Goal: Task Accomplishment & Management: Use online tool/utility

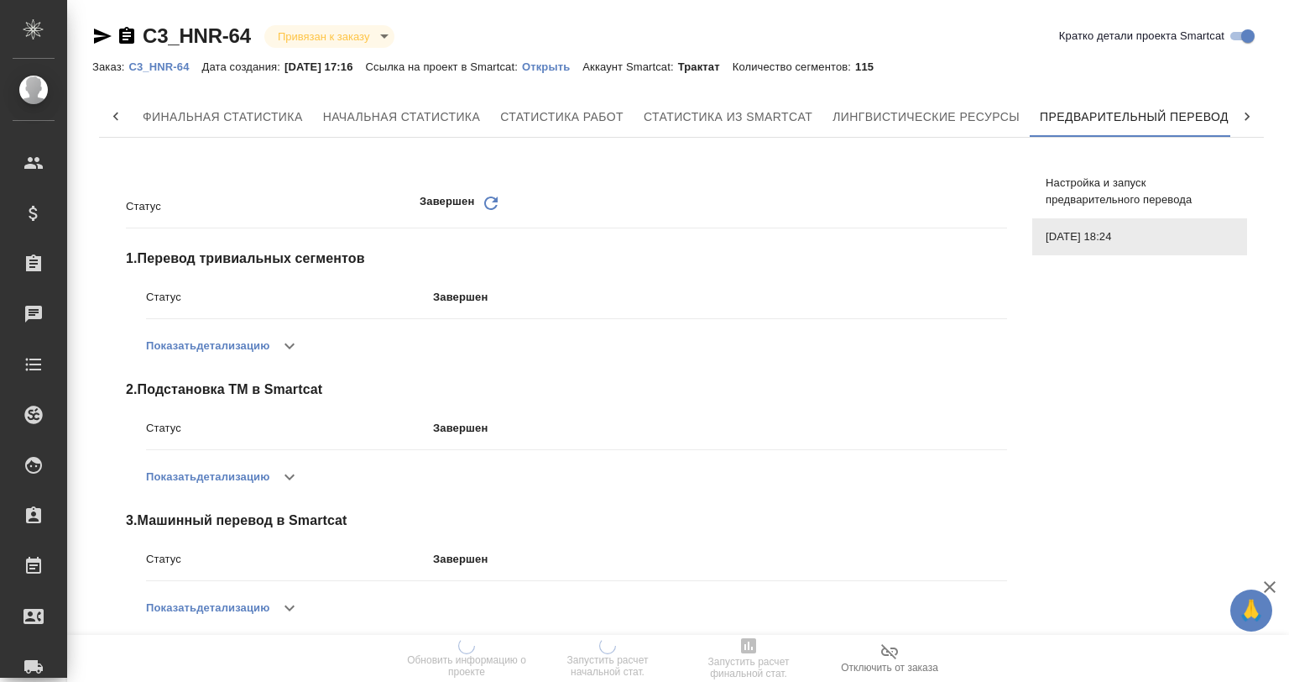
scroll to position [0, 8]
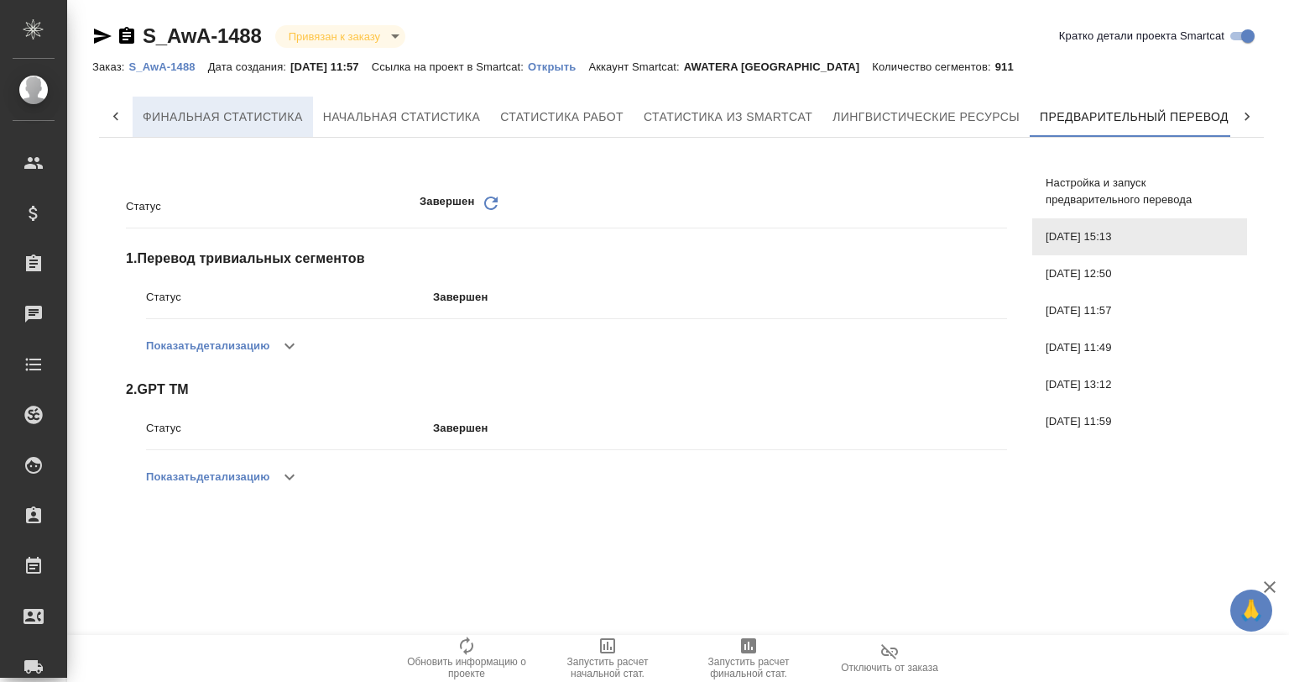
scroll to position [0, 8]
click at [174, 60] on link "S_AwA-1488" at bounding box center [167, 66] width 79 height 14
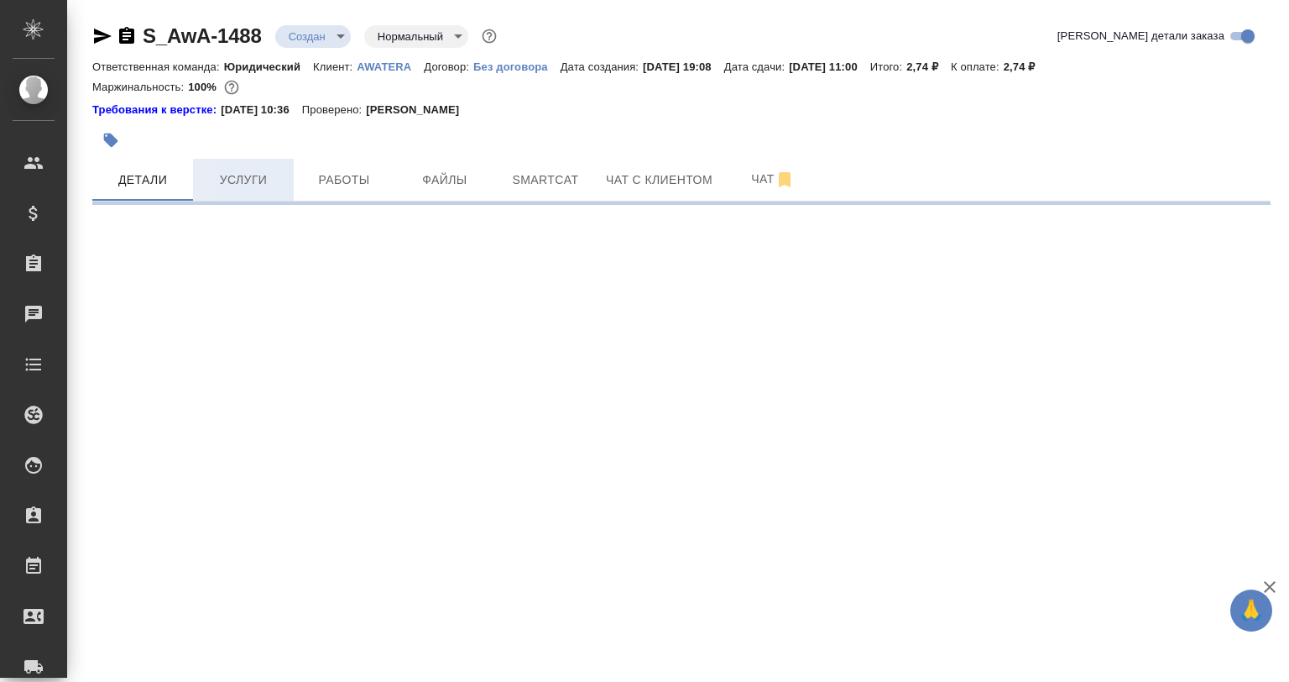
click at [252, 188] on span "Услуги" at bounding box center [243, 180] width 81 height 21
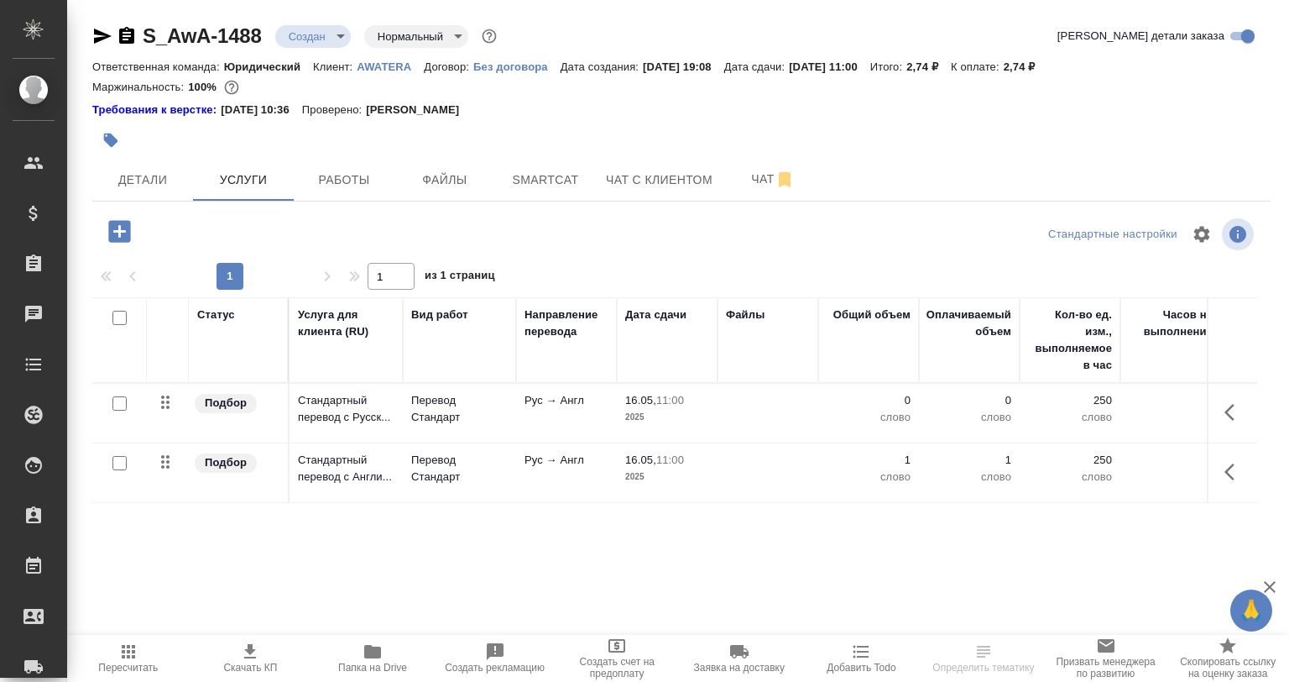
click at [122, 228] on icon "button" at bounding box center [119, 231] width 22 height 22
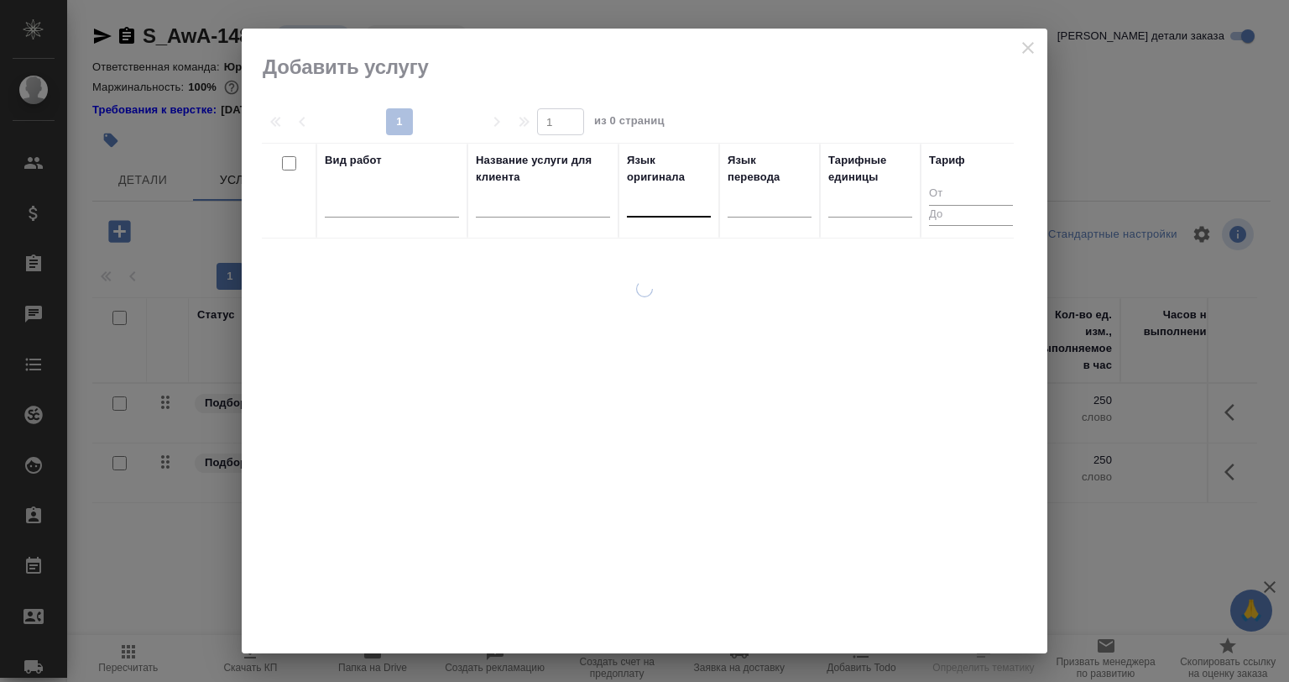
click at [671, 207] on div at bounding box center [669, 200] width 84 height 24
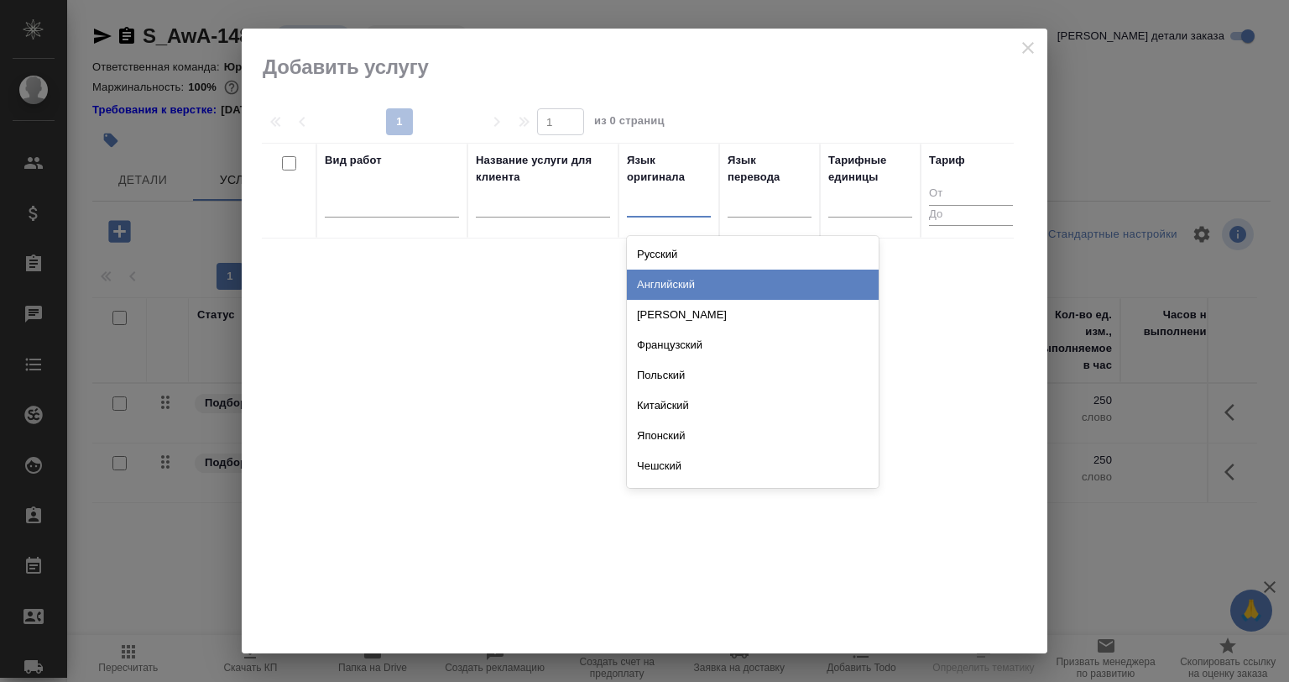
click at [682, 248] on div "Русский" at bounding box center [753, 254] width 252 height 30
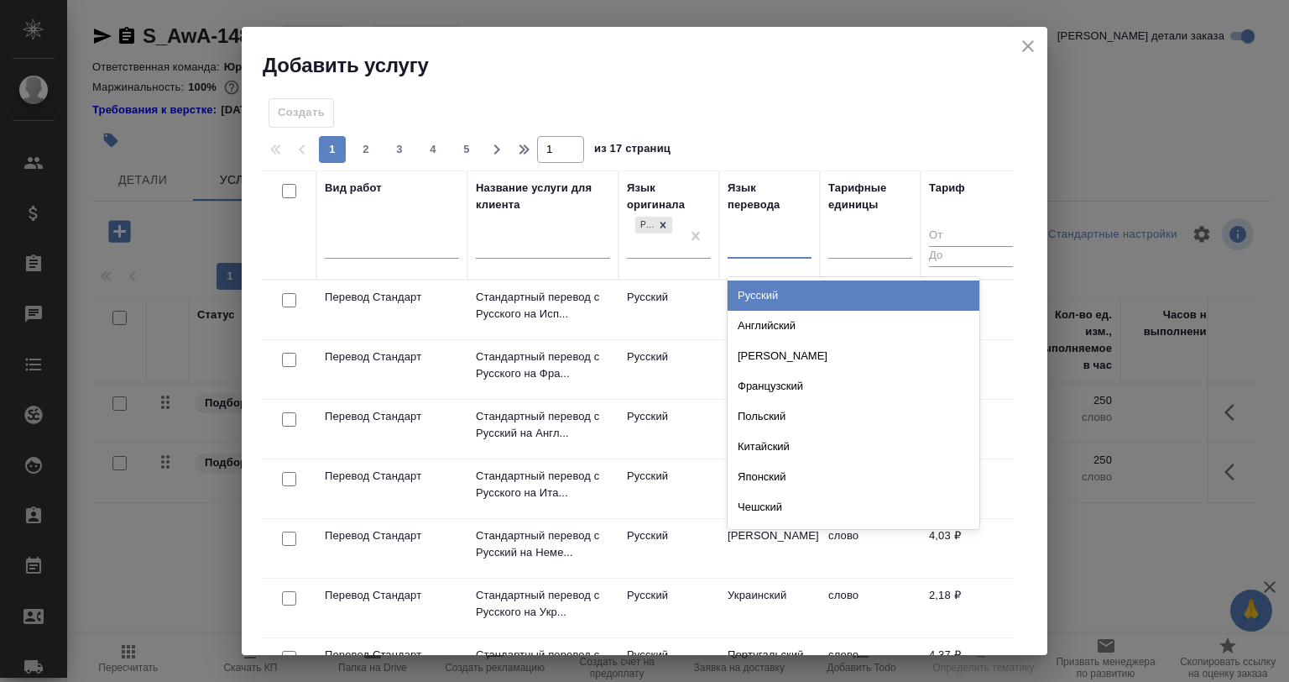
click at [756, 243] on div at bounding box center [770, 242] width 84 height 24
type input "англ"
click at [792, 290] on div "Английский" at bounding box center [854, 295] width 252 height 30
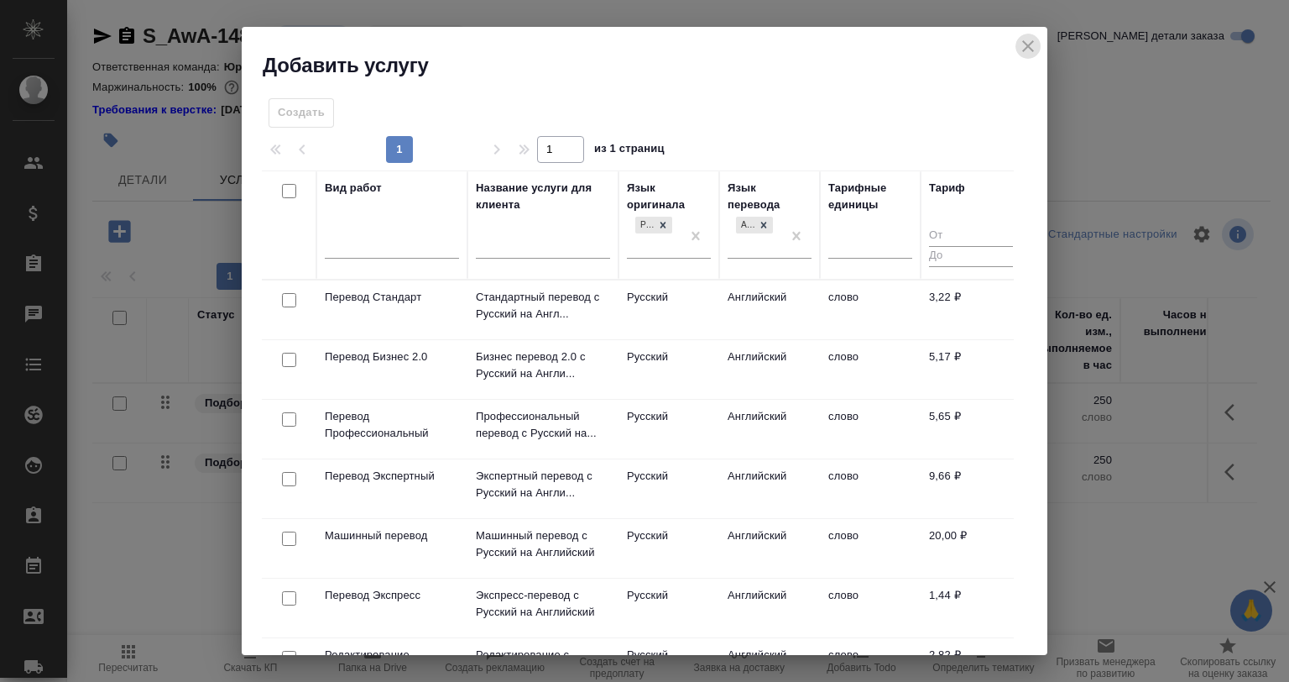
drag, startPoint x: 1025, startPoint y: 39, endPoint x: 1007, endPoint y: 116, distance: 78.4
click at [1027, 39] on icon "close" at bounding box center [1028, 46] width 20 height 20
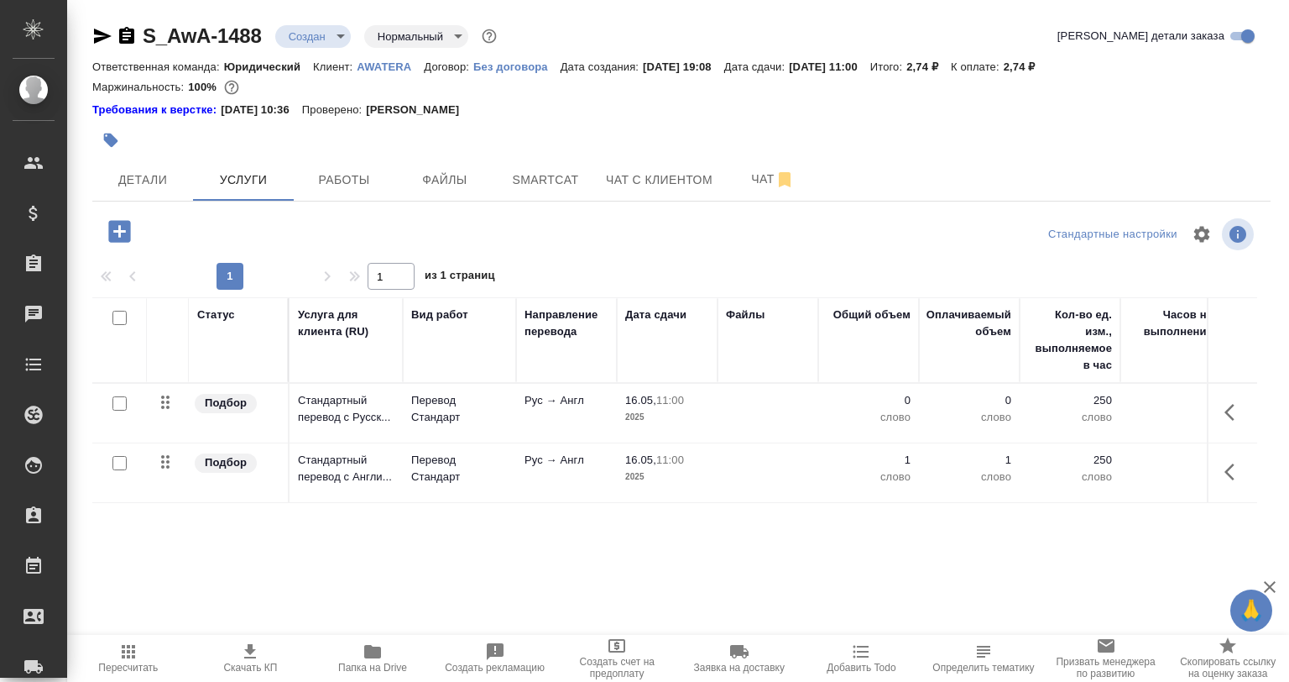
click at [1232, 471] on icon "button" at bounding box center [1235, 472] width 20 height 20
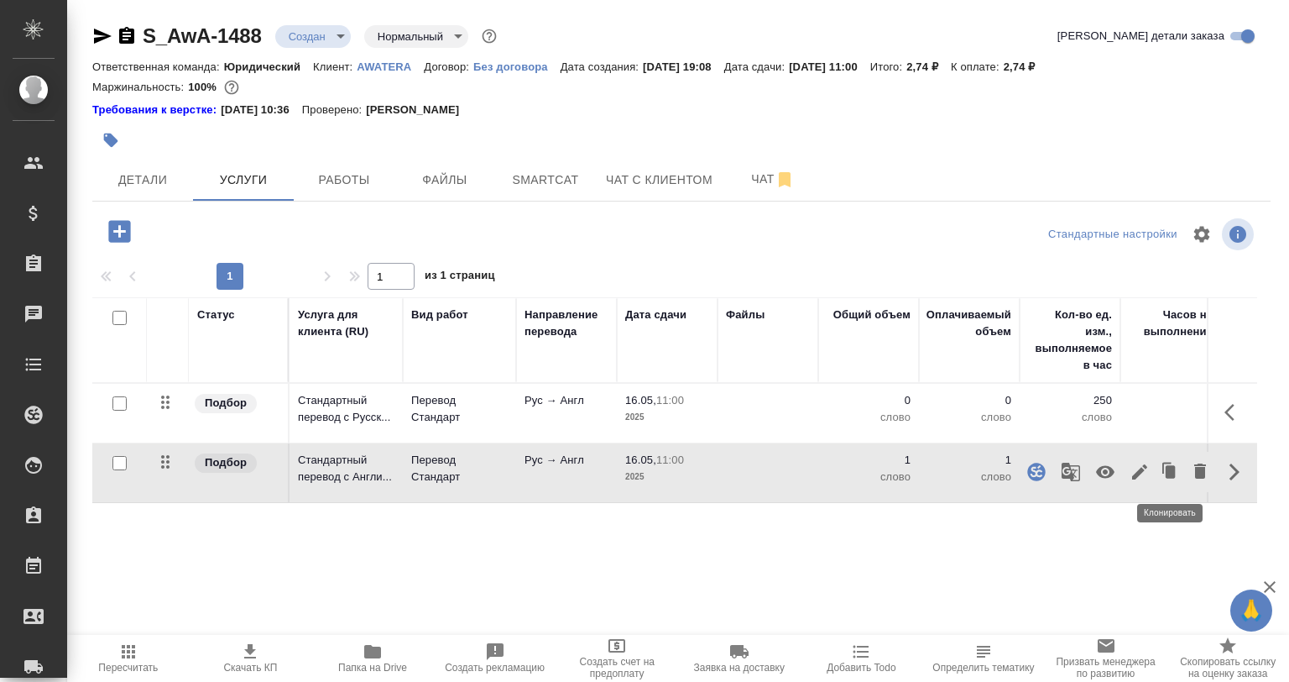
click at [1158, 469] on icon "button" at bounding box center [1170, 472] width 24 height 24
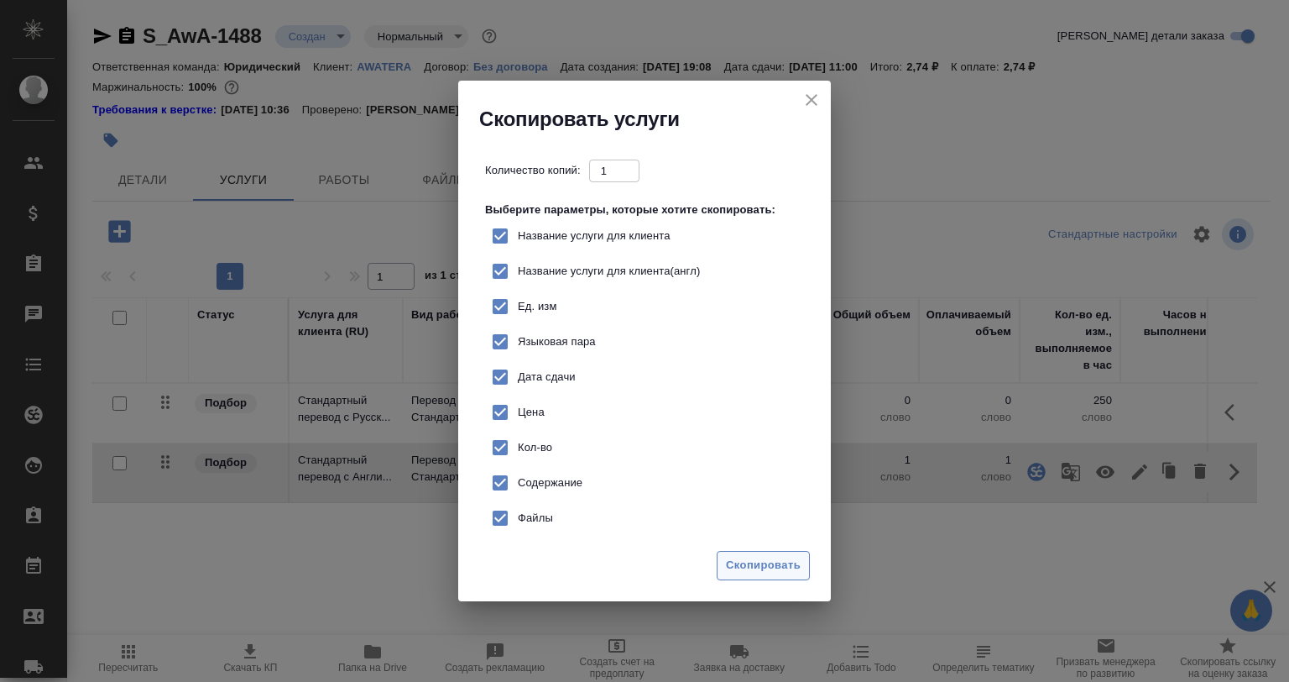
click at [777, 567] on span "Скопировать" at bounding box center [763, 565] width 75 height 19
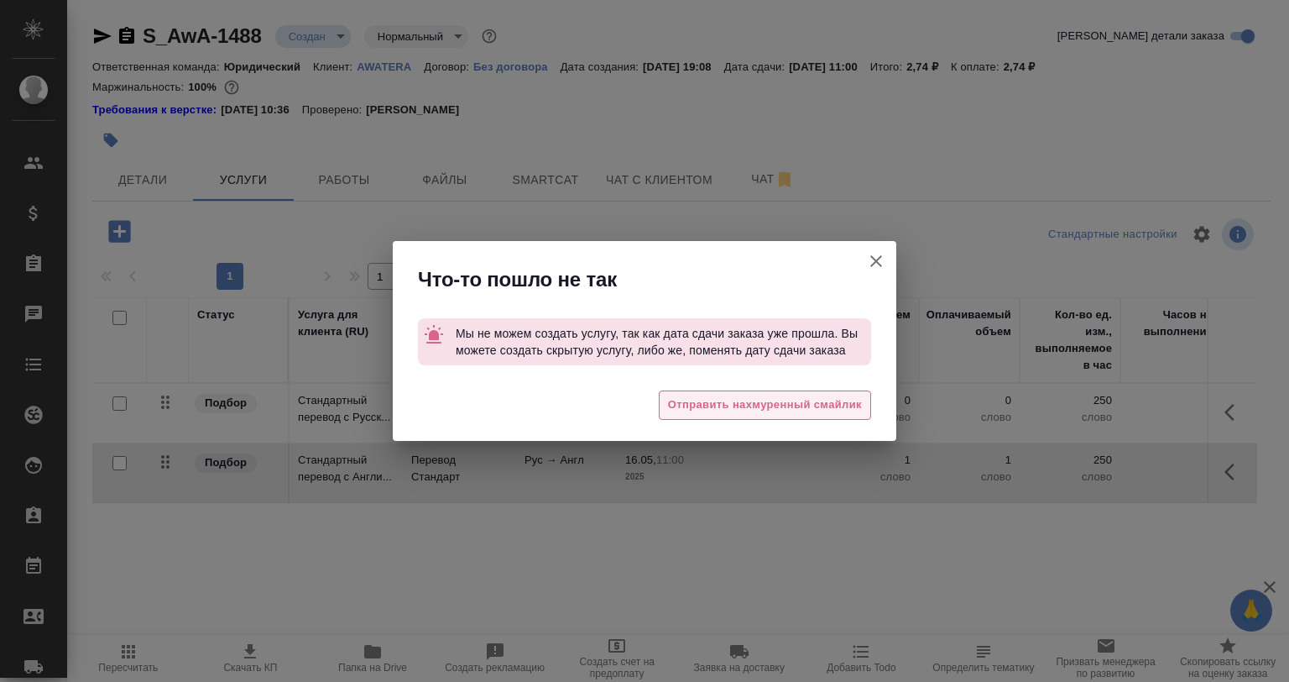
click at [701, 405] on span "Отправить нахмуренный смайлик" at bounding box center [765, 404] width 194 height 19
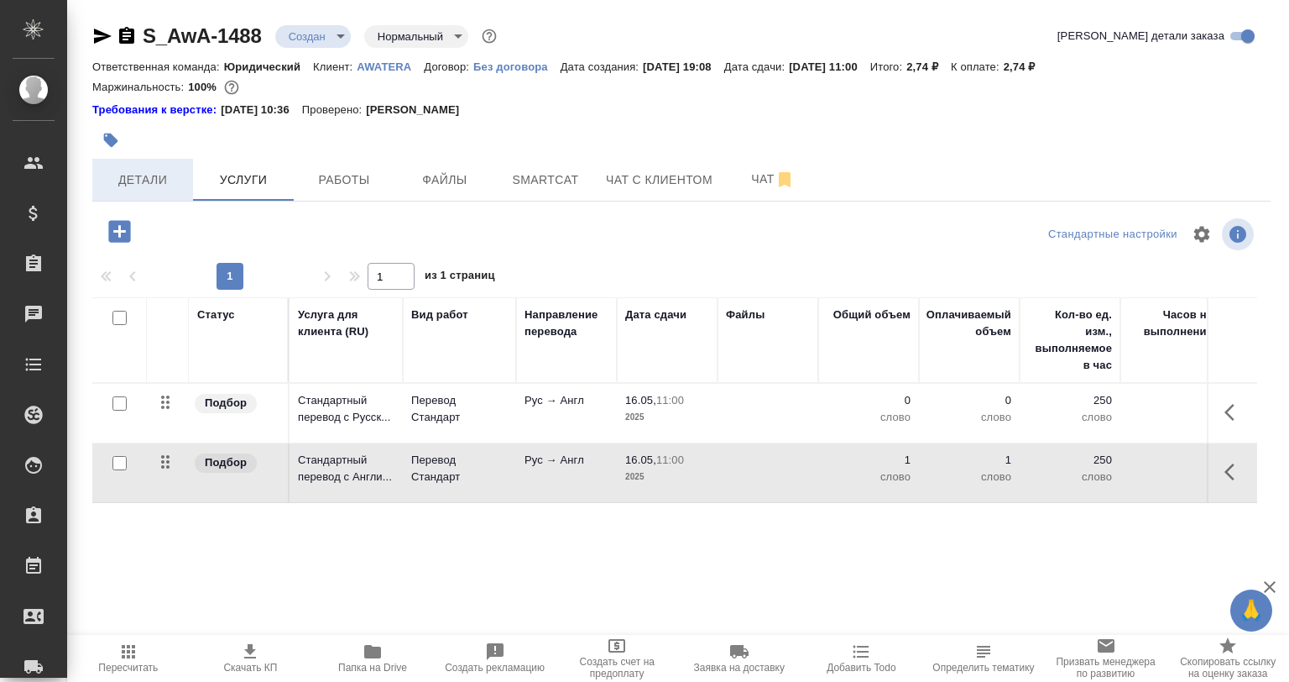
click at [135, 184] on span "Детали" at bounding box center [142, 180] width 81 height 21
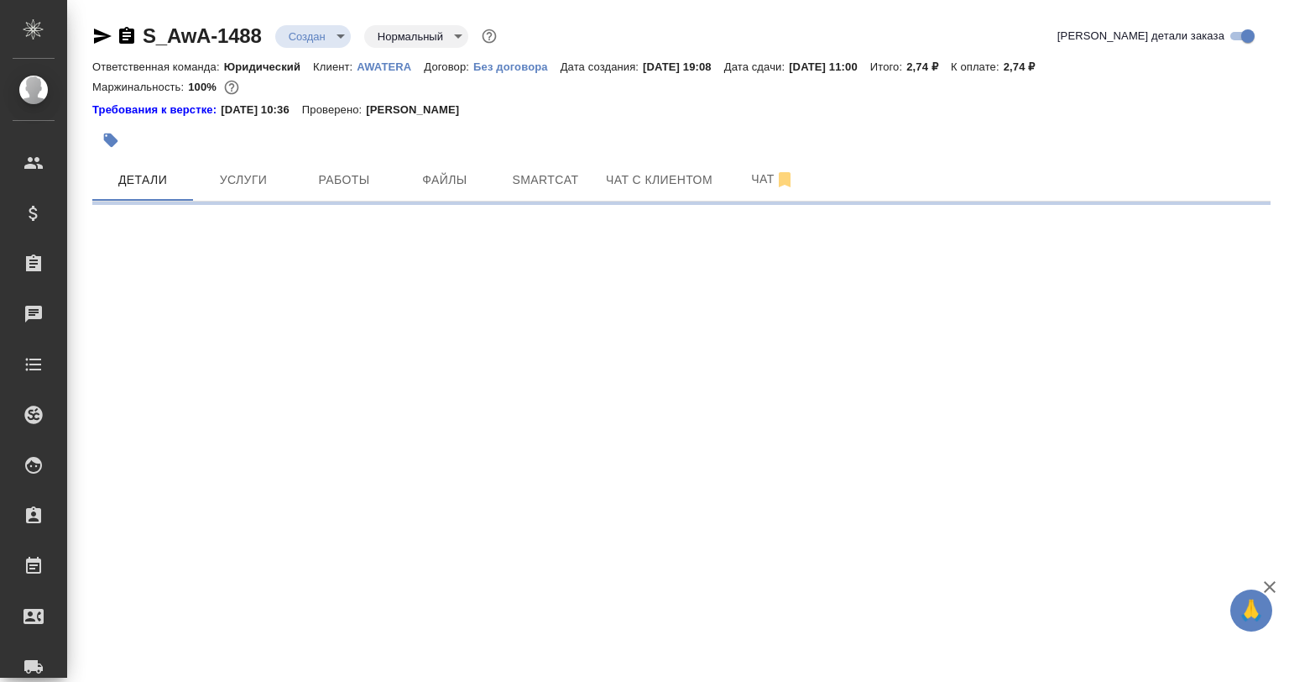
select select "RU"
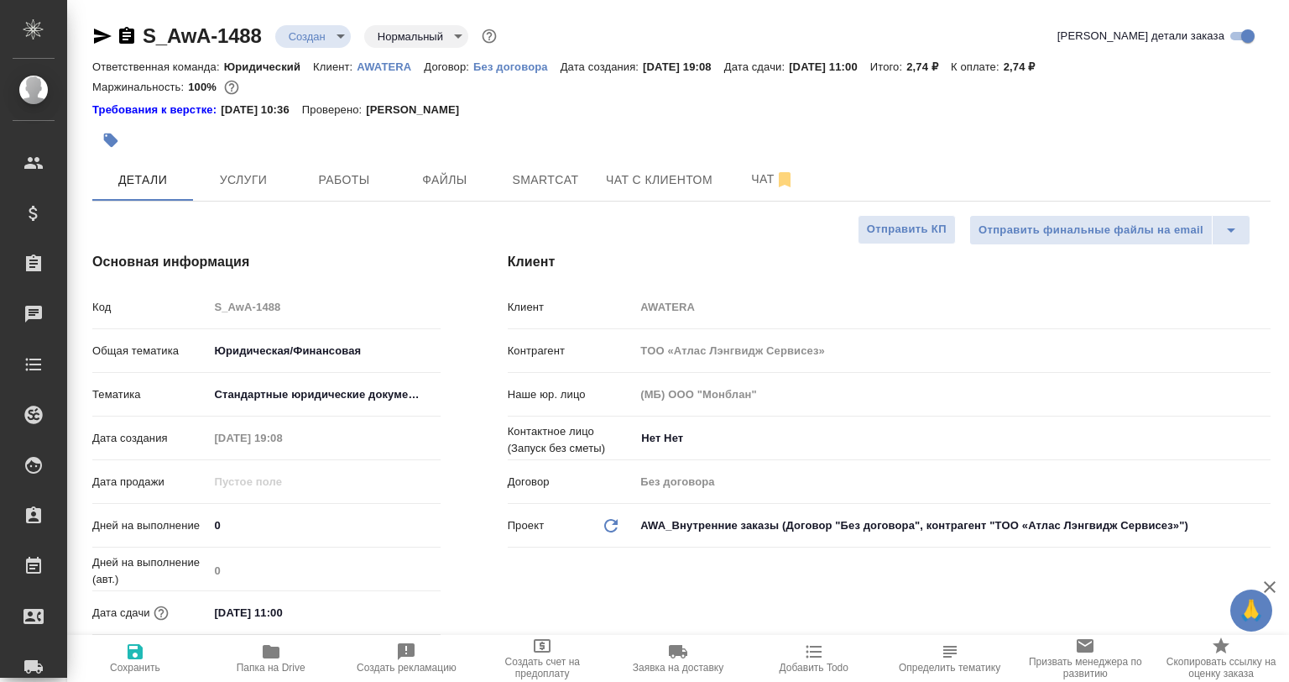
type textarea "x"
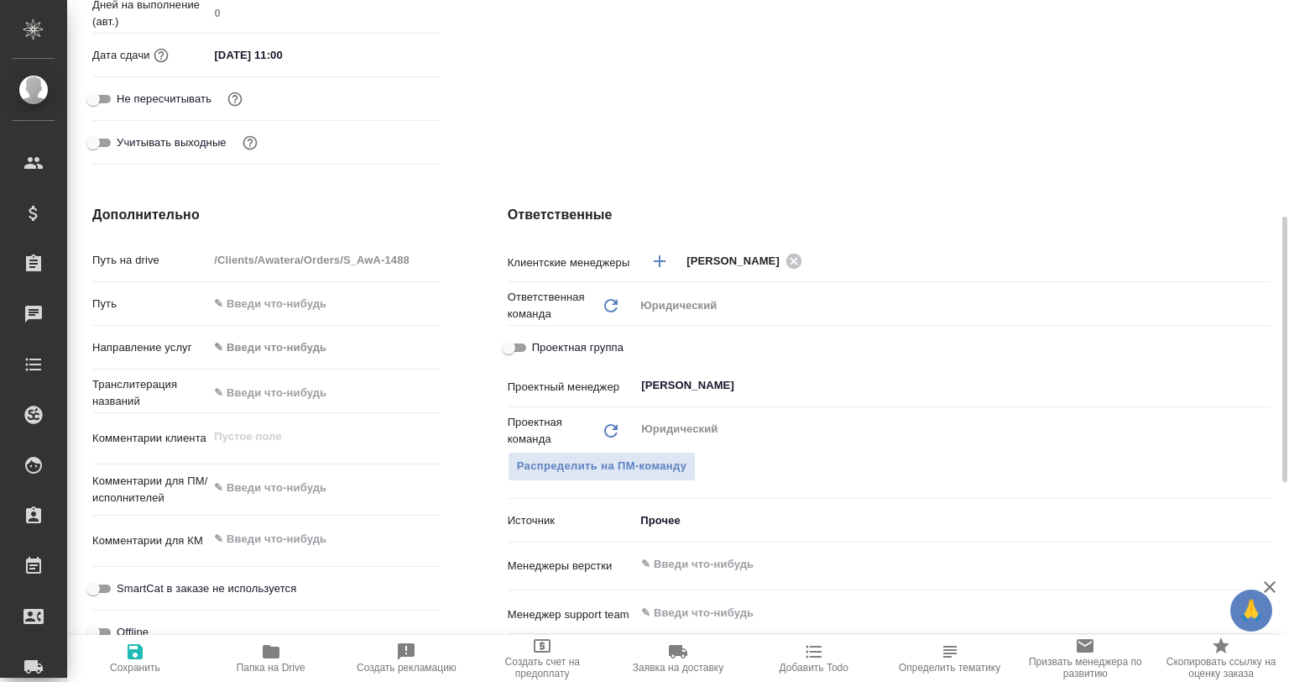
scroll to position [390, 0]
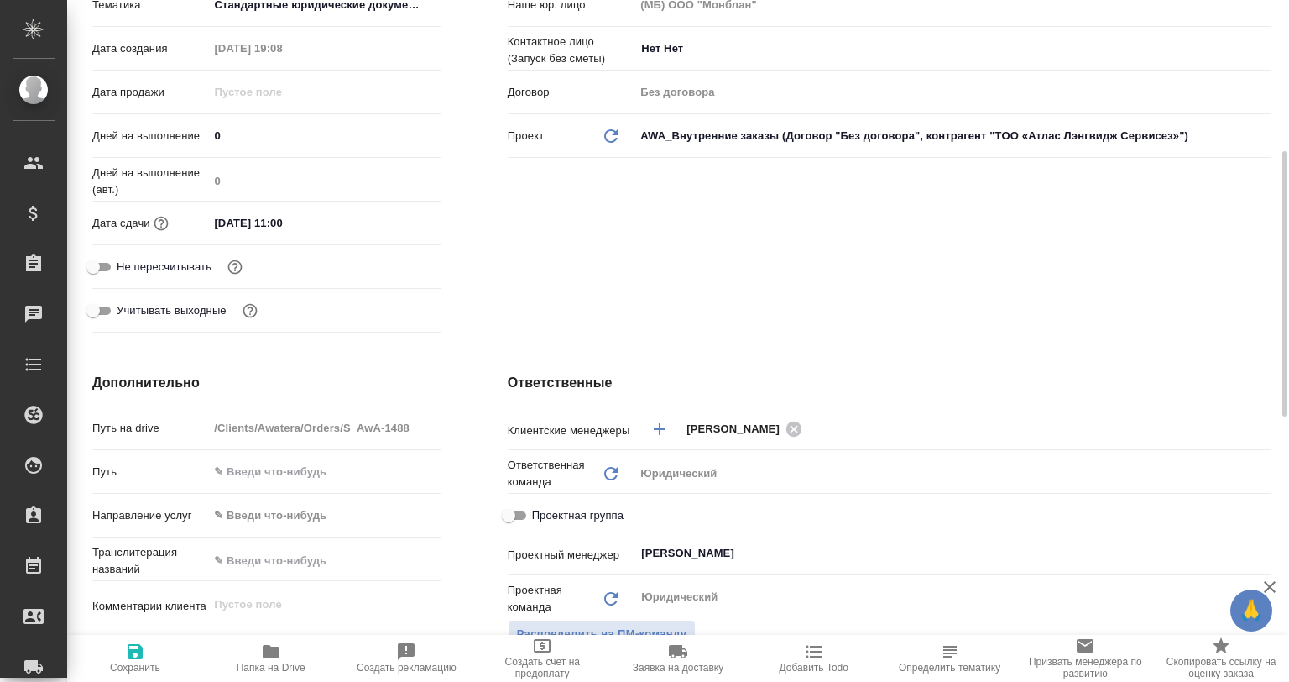
drag, startPoint x: 312, startPoint y: 221, endPoint x: 338, endPoint y: 218, distance: 26.1
click at [312, 218] on input "16.05.2025 11:00" at bounding box center [281, 223] width 147 height 24
drag, startPoint x: 395, startPoint y: 208, endPoint x: 390, endPoint y: 216, distance: 9.1
click at [390, 216] on div "Дата сдачи 16.05.2025 11:00" at bounding box center [266, 222] width 348 height 29
click at [385, 218] on icon "button" at bounding box center [391, 221] width 15 height 17
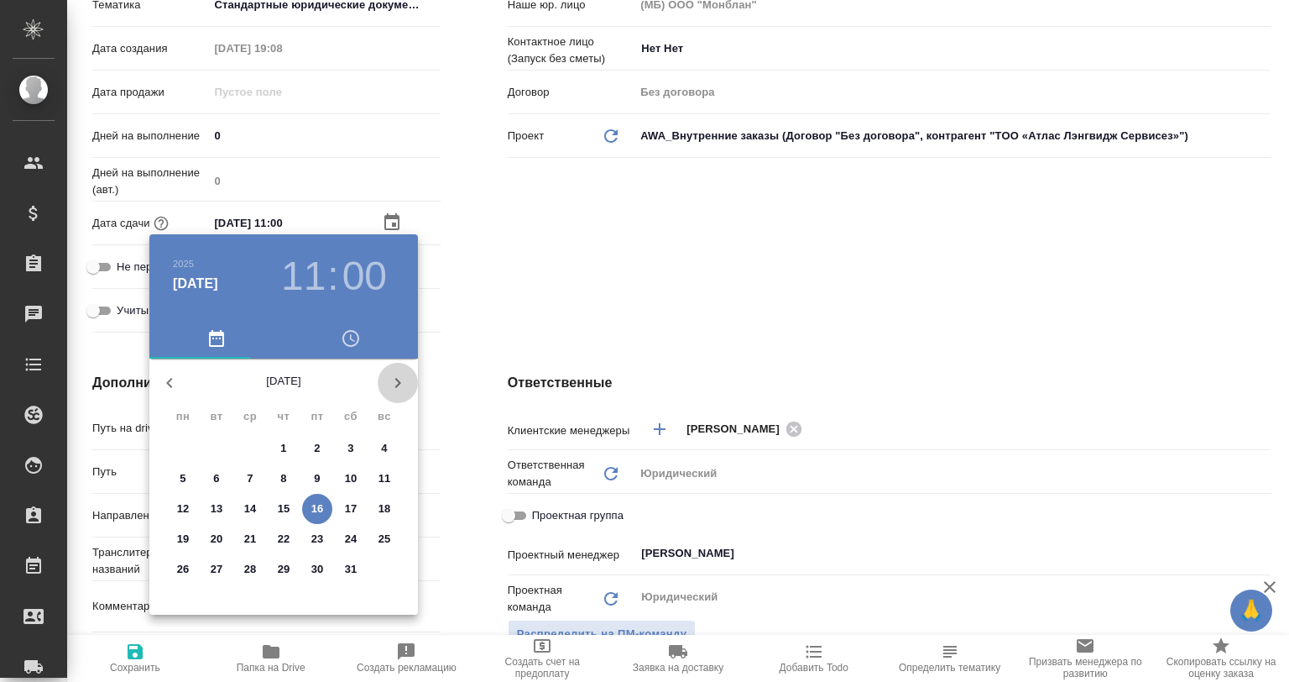
click at [403, 371] on button "button" at bounding box center [398, 383] width 40 height 40
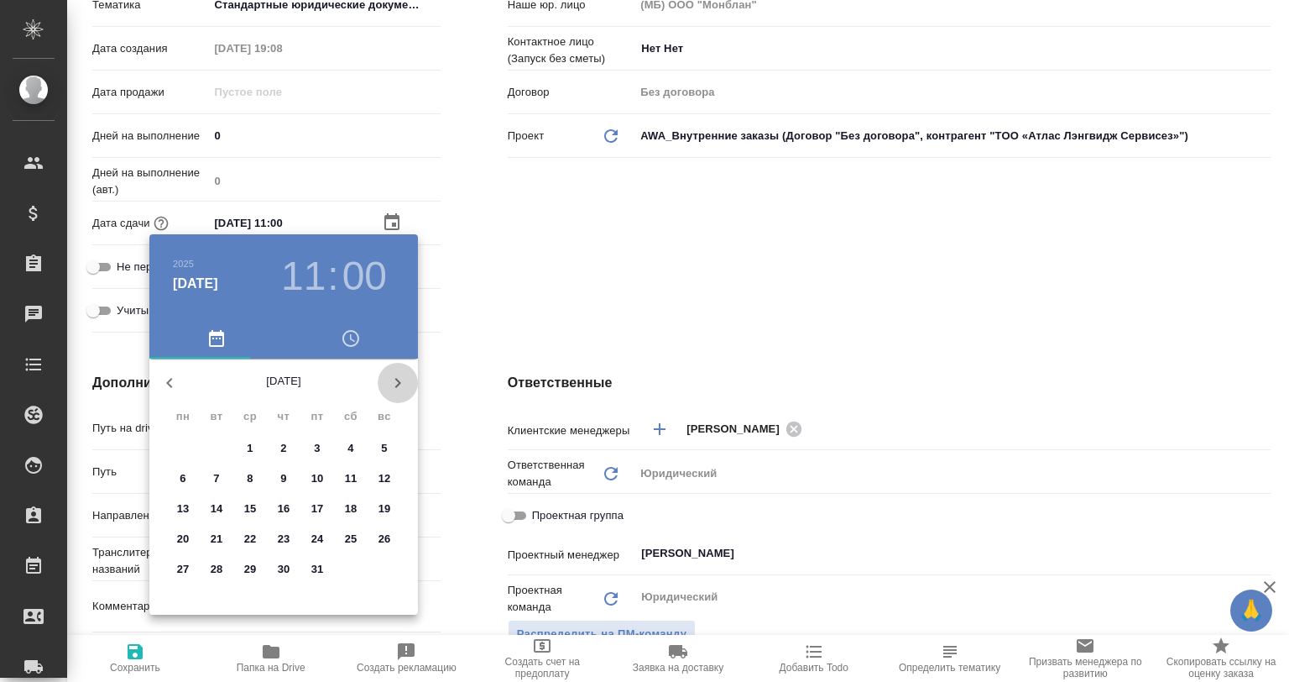
click at [403, 371] on button "button" at bounding box center [398, 383] width 40 height 40
click at [238, 564] on span "31" at bounding box center [250, 569] width 30 height 17
type input "31.12.2025 11:00"
type textarea "x"
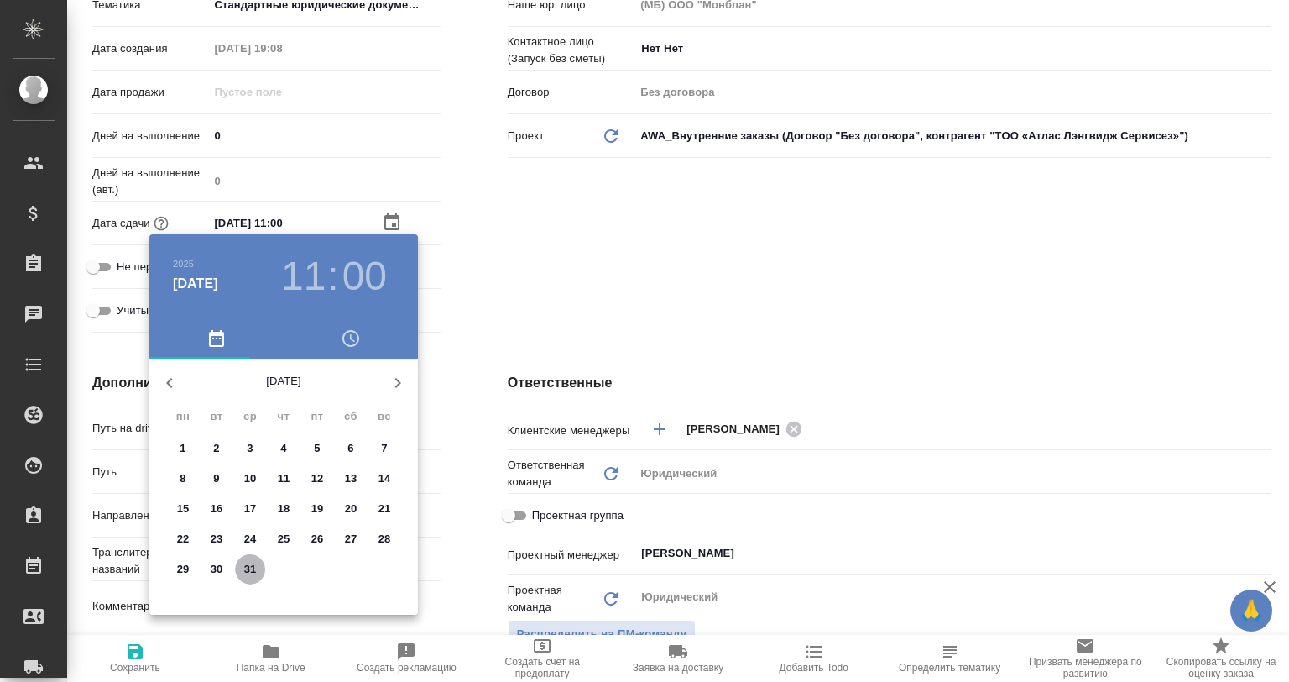
type textarea "x"
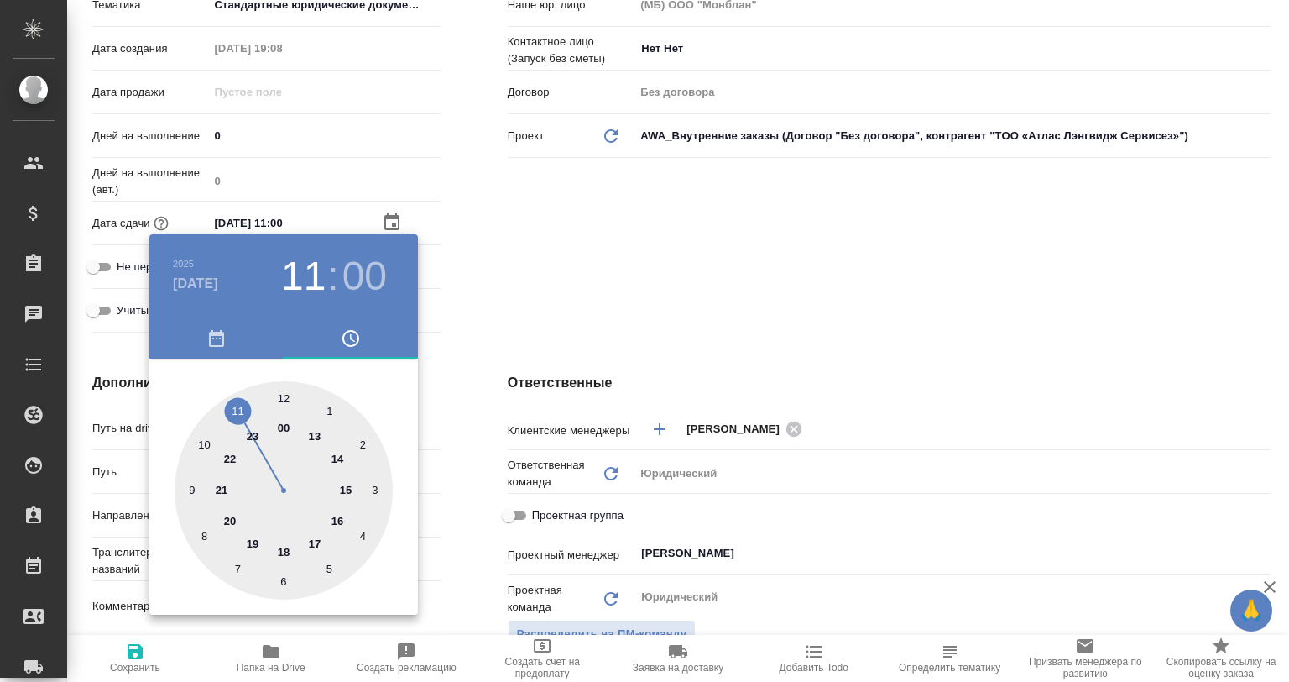
click at [281, 399] on div at bounding box center [284, 490] width 218 height 218
type input "31.12.2025 12:00"
type textarea "x"
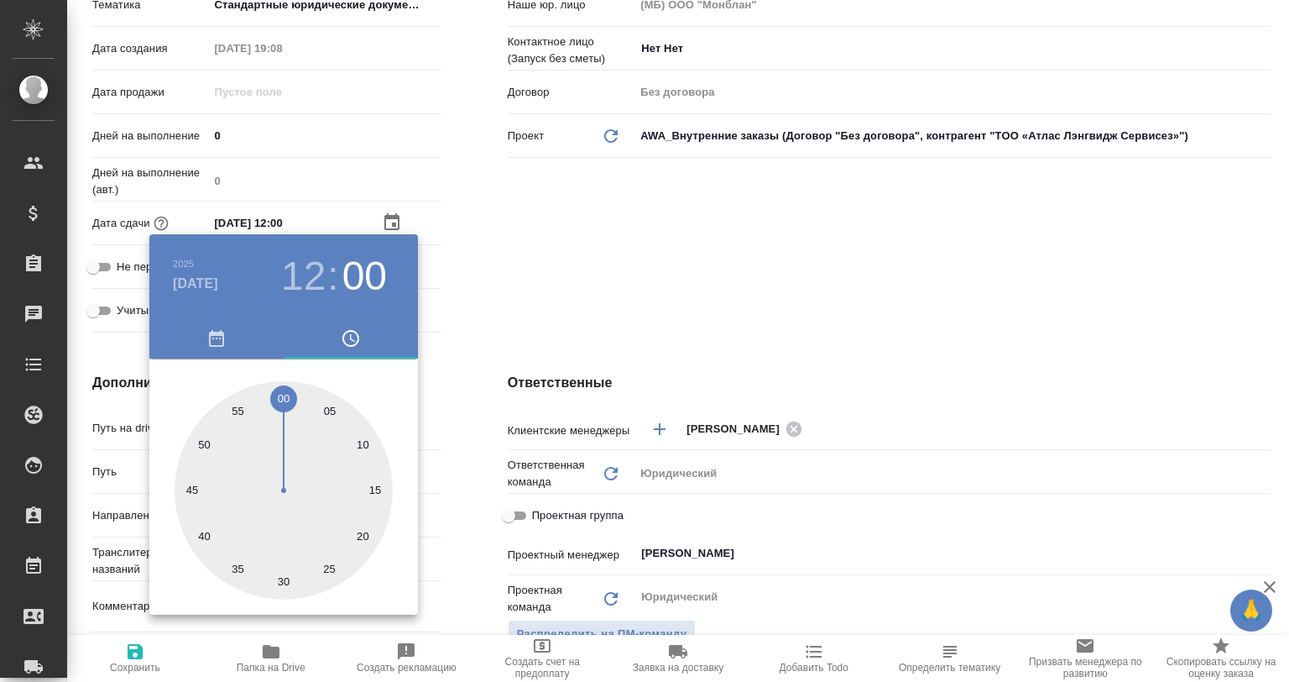
click at [281, 399] on div at bounding box center [284, 490] width 218 height 218
type textarea "x"
click at [560, 238] on div at bounding box center [644, 341] width 1289 height 682
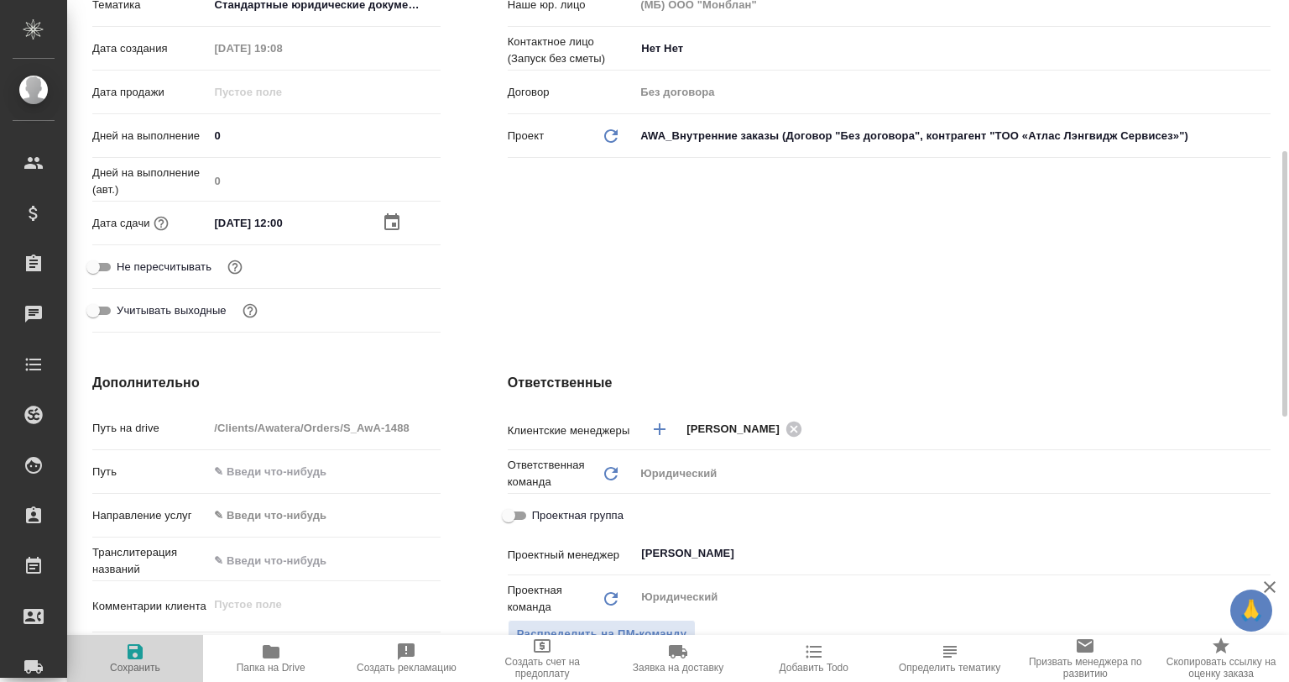
drag, startPoint x: 131, startPoint y: 658, endPoint x: 168, endPoint y: 608, distance: 62.5
click at [131, 656] on icon "button" at bounding box center [135, 651] width 15 height 15
type textarea "x"
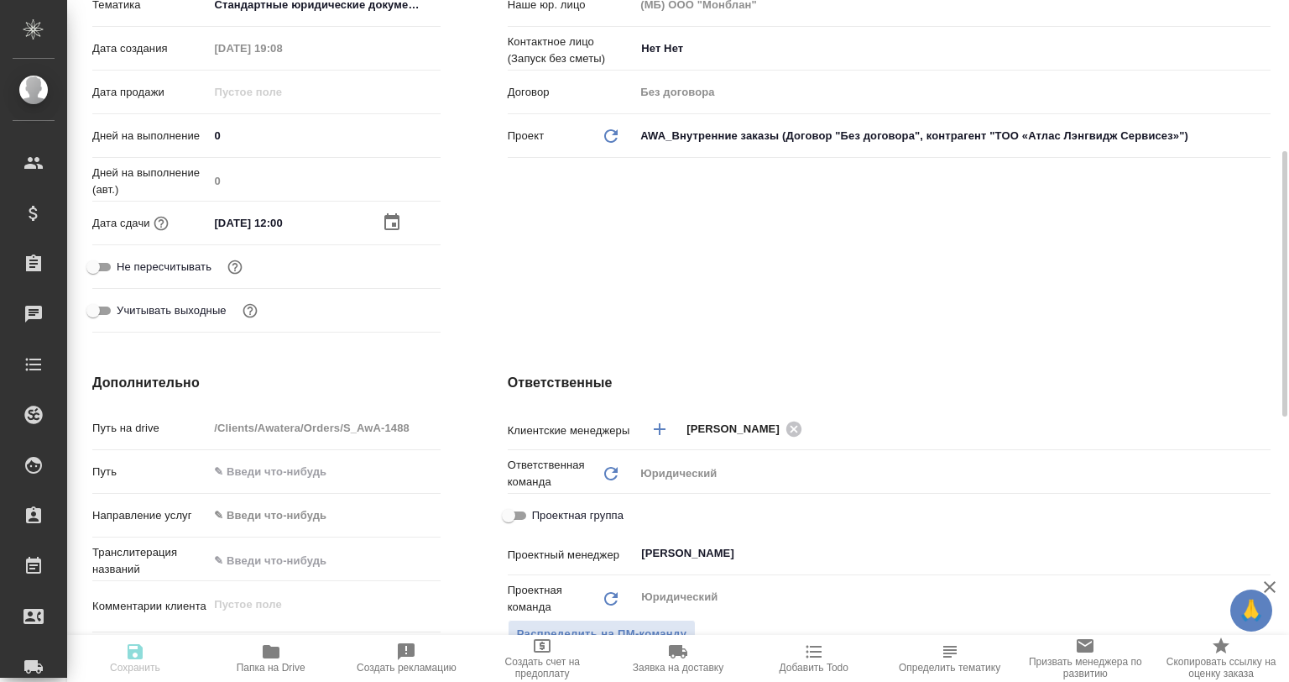
type textarea "x"
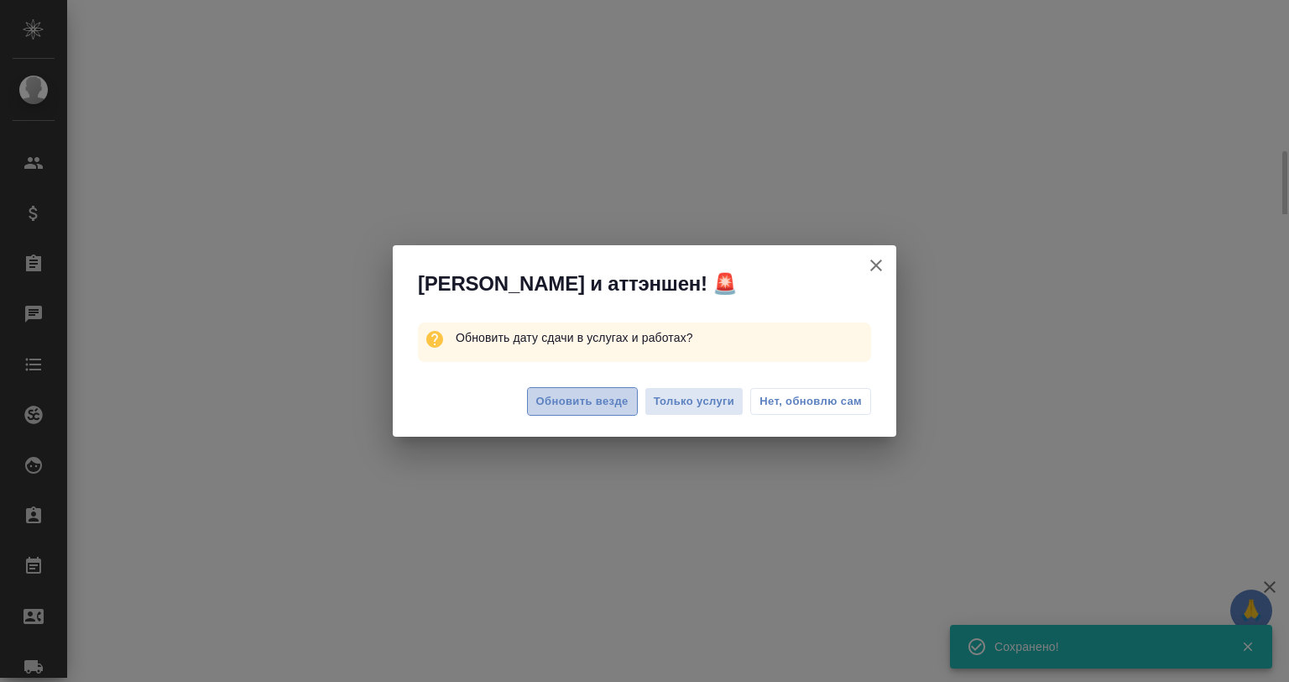
click at [578, 400] on span "Обновить везде" at bounding box center [582, 401] width 92 height 19
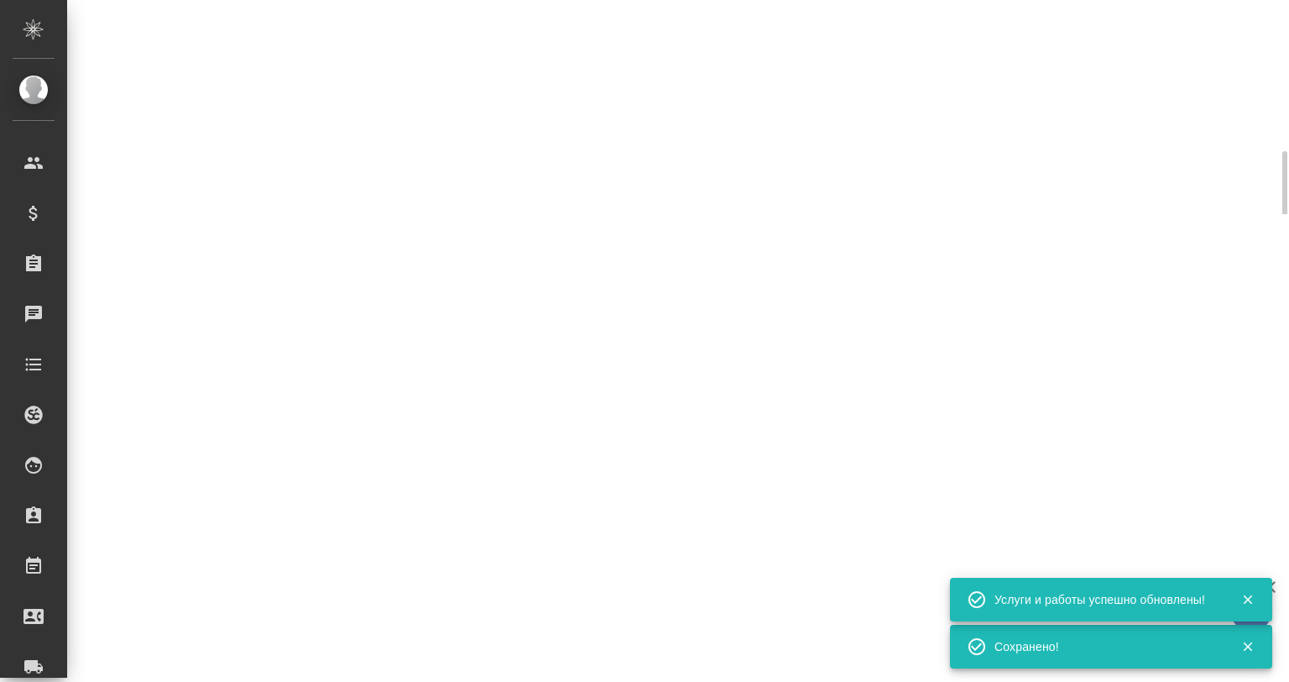
select select "RU"
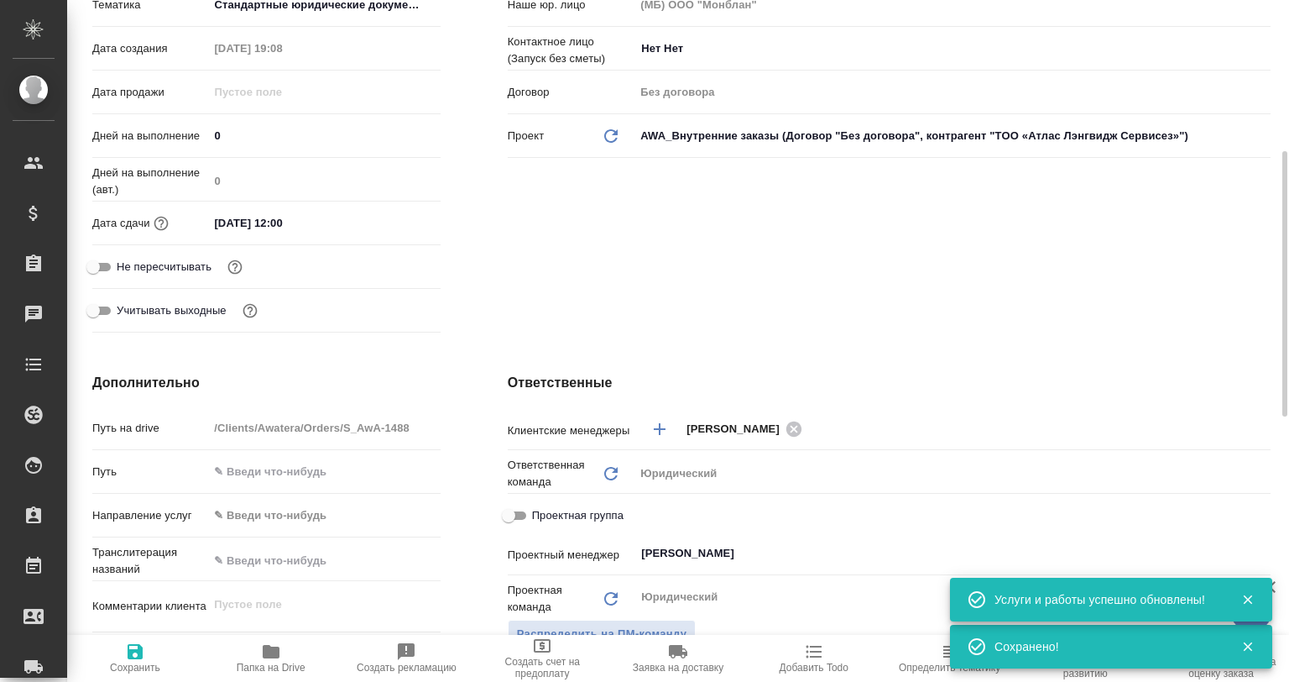
type textarea "x"
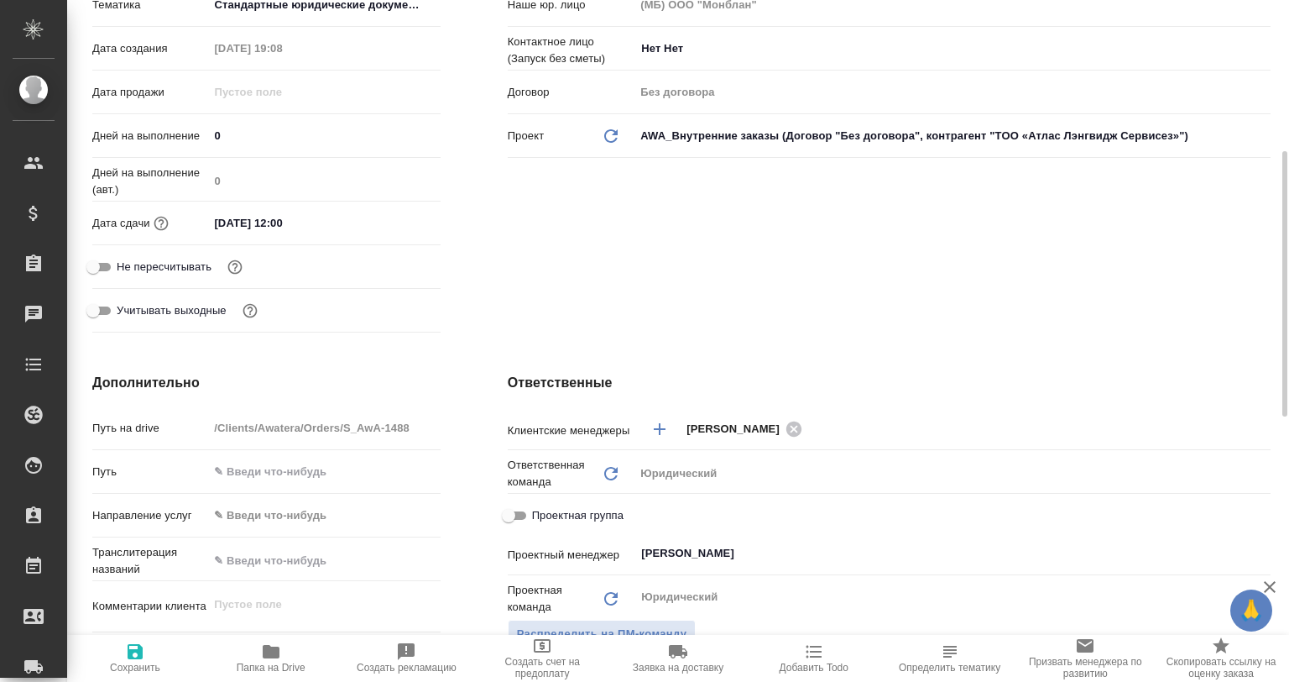
type textarea "x"
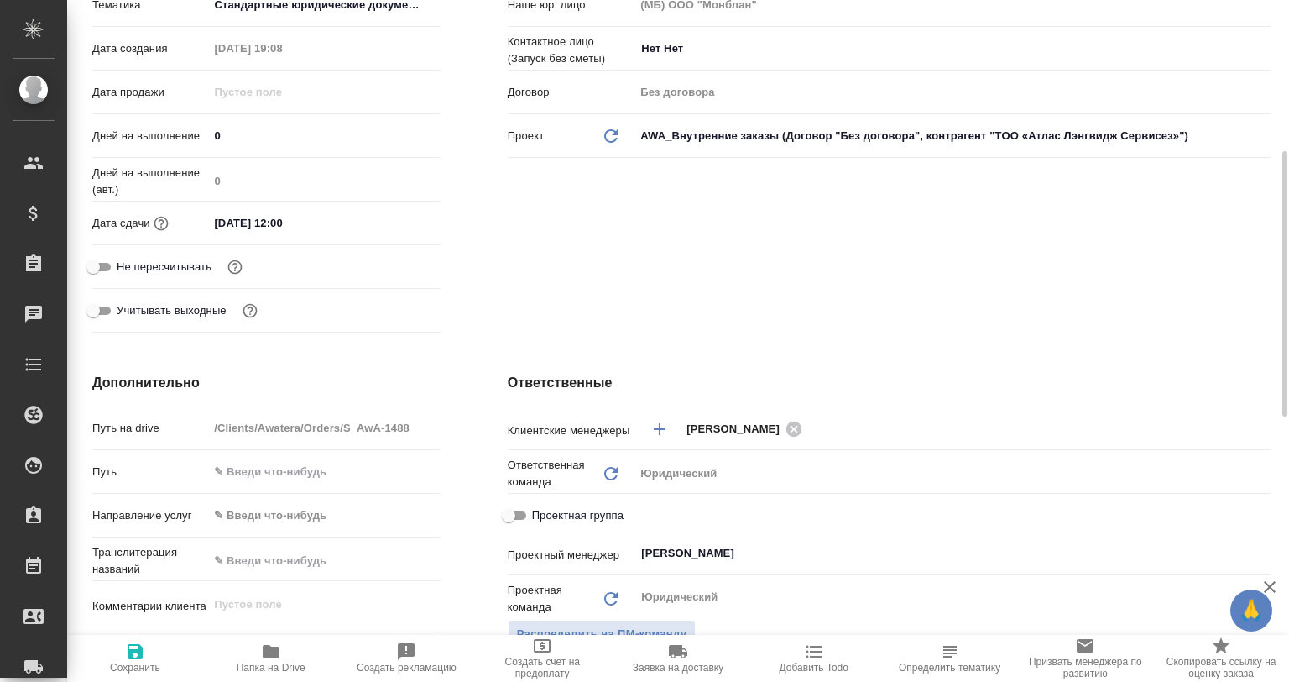
type textarea "x"
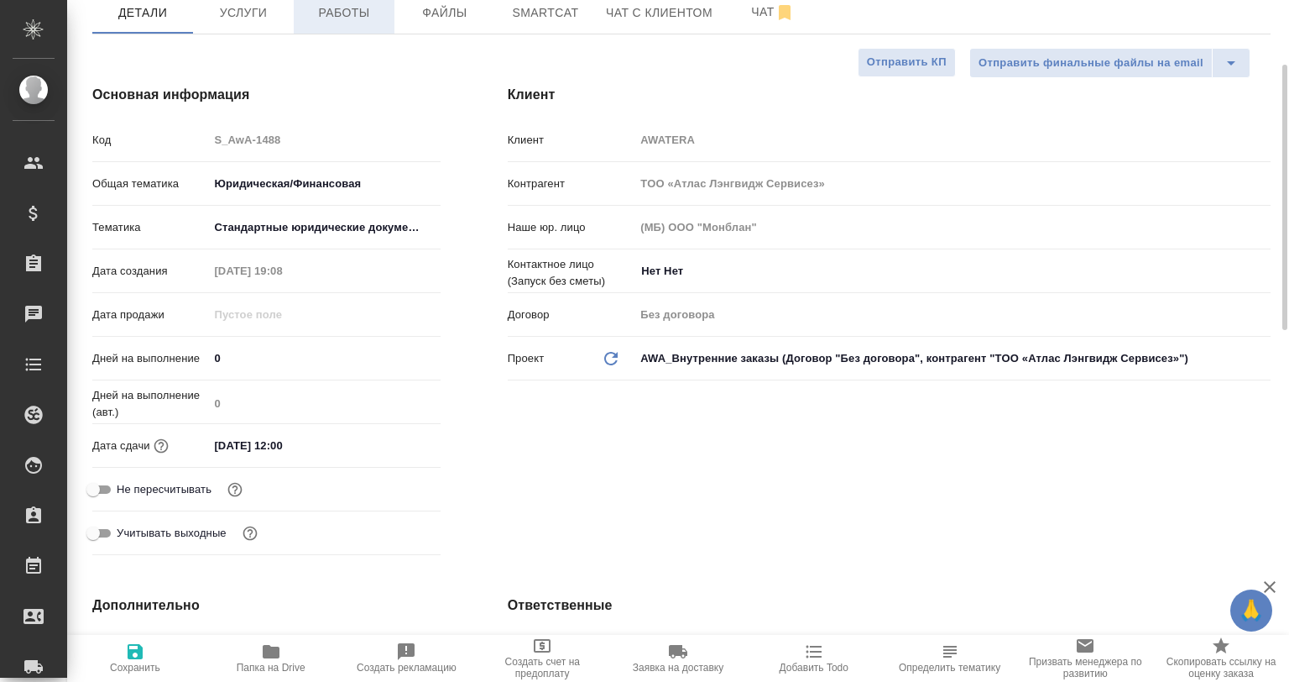
scroll to position [0, 0]
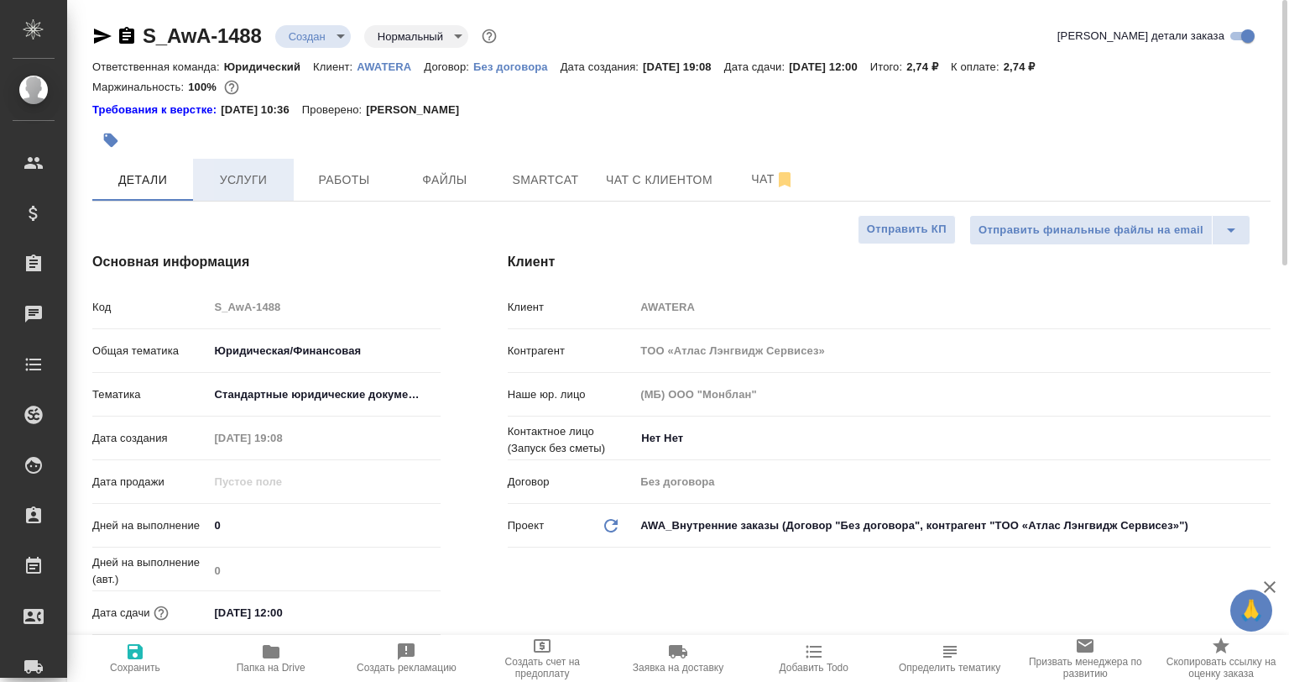
click at [221, 188] on span "Услуги" at bounding box center [243, 180] width 81 height 21
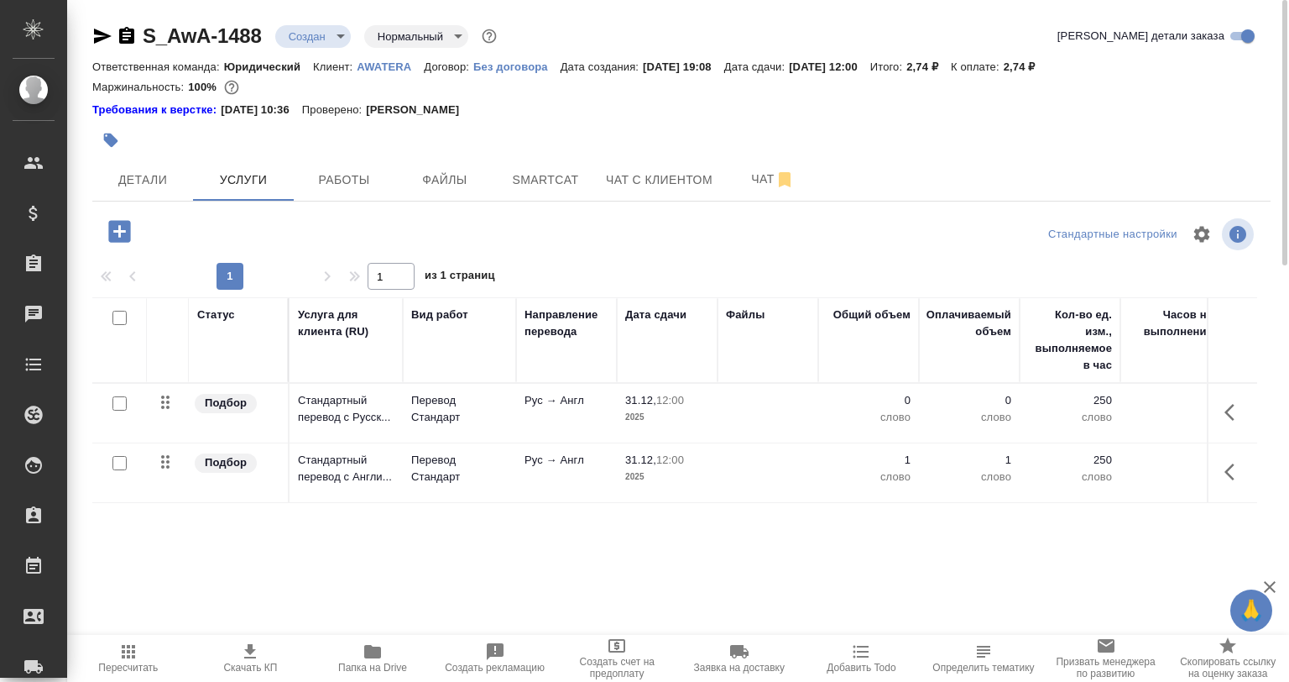
click at [1238, 466] on icon "button" at bounding box center [1235, 472] width 20 height 20
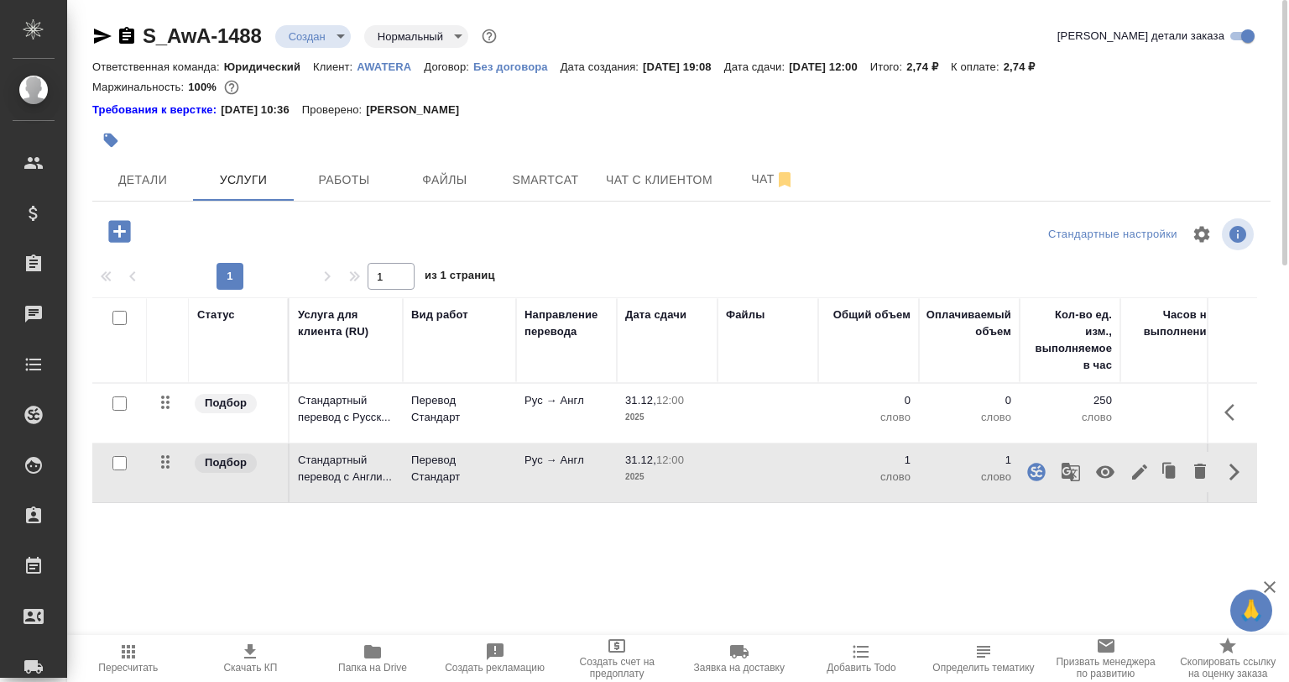
click at [1162, 469] on icon "button" at bounding box center [1170, 472] width 24 height 24
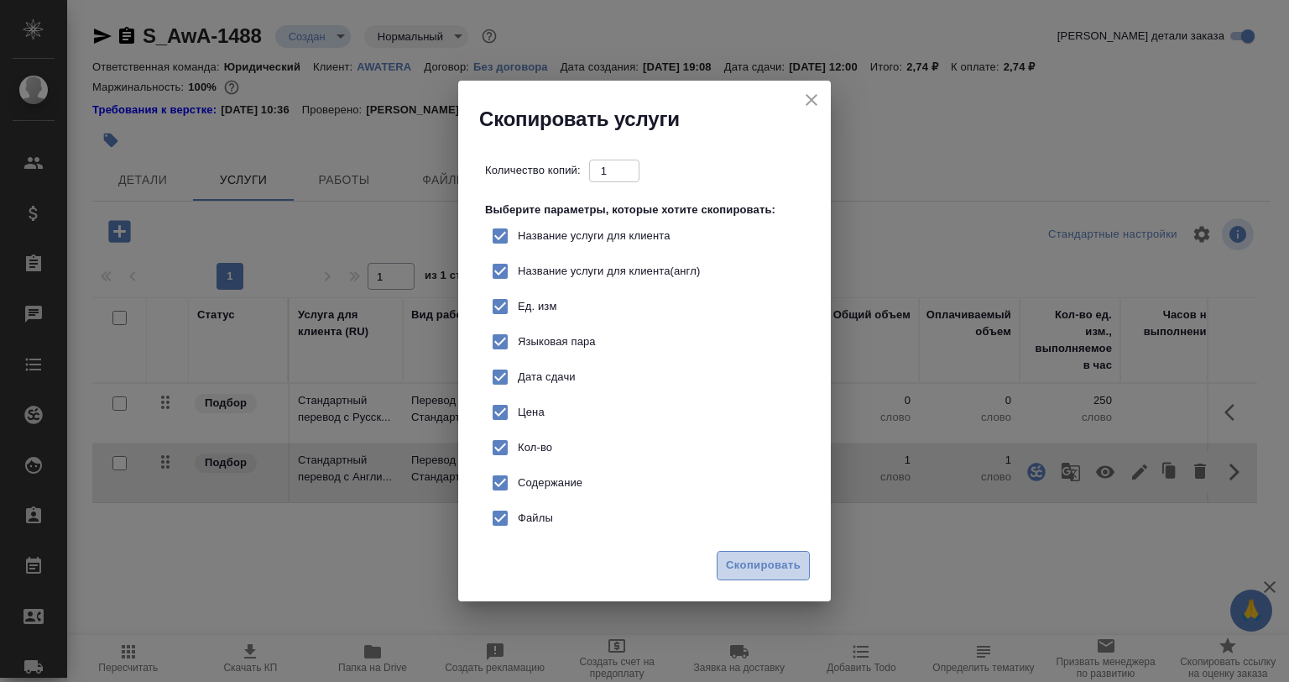
click at [763, 554] on button "Скопировать" at bounding box center [763, 565] width 93 height 29
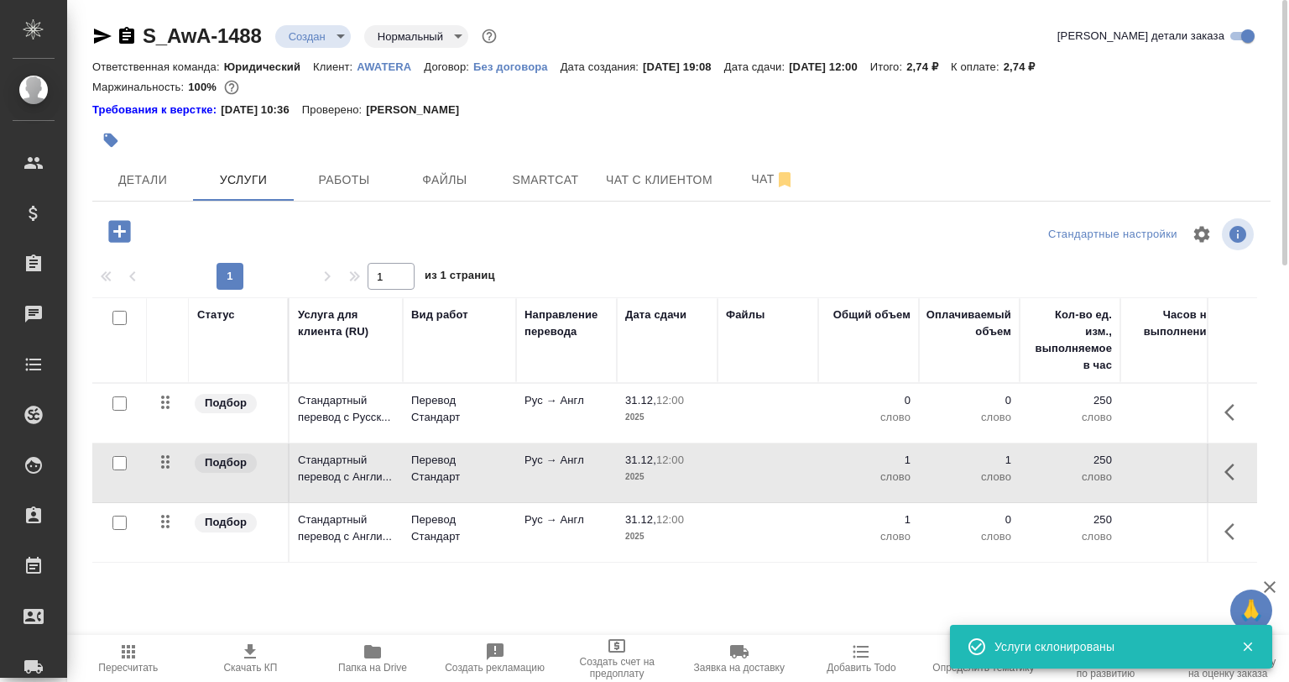
click at [608, 442] on td "Рус → Англ" at bounding box center [566, 413] width 101 height 59
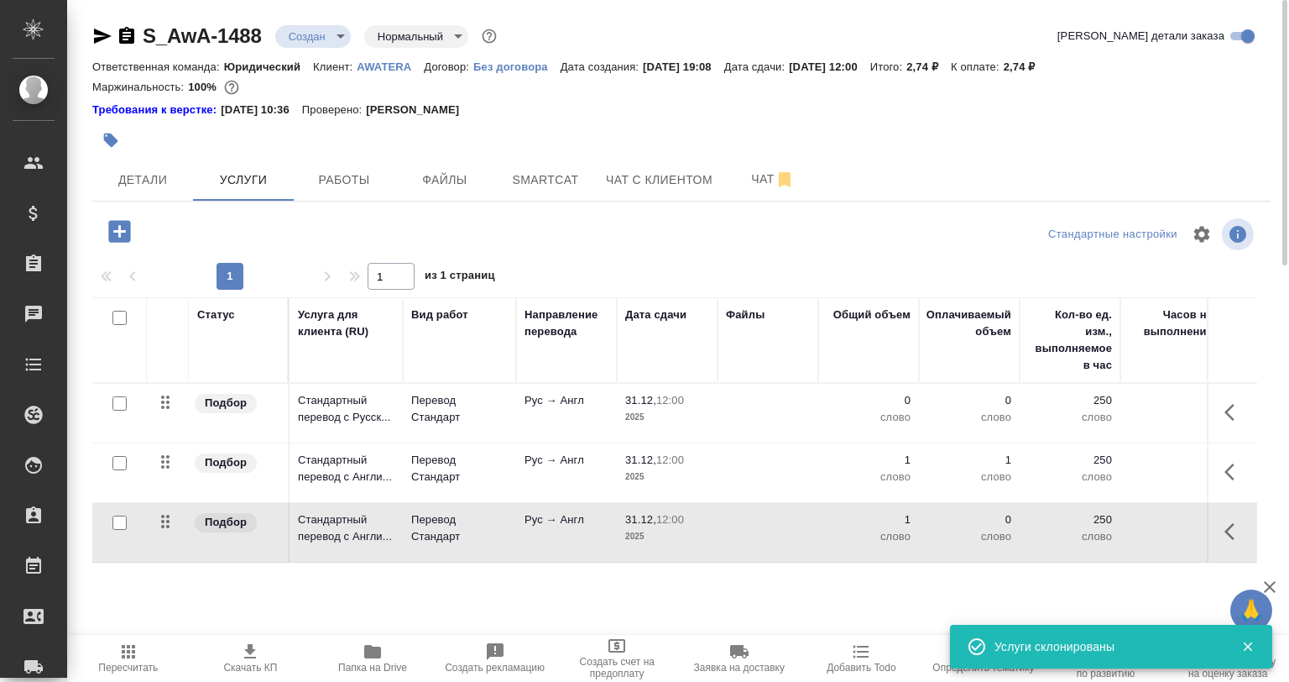
click at [1229, 534] on icon "button" at bounding box center [1230, 531] width 10 height 17
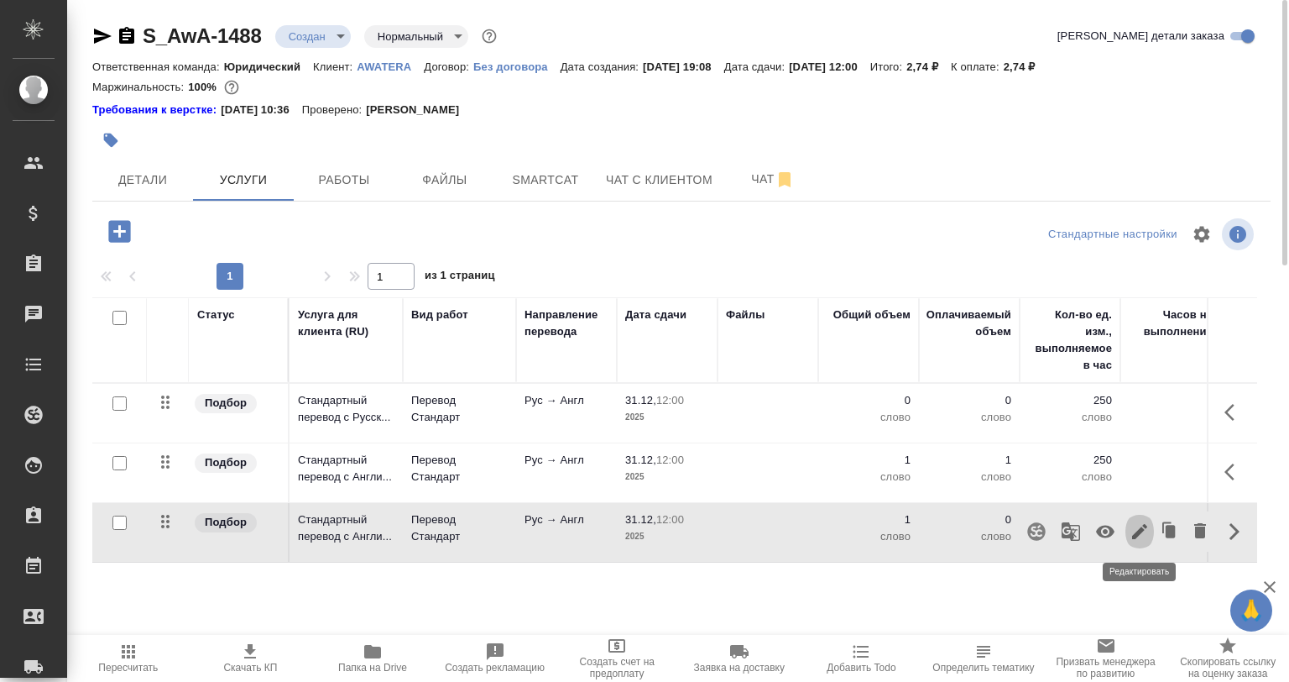
click at [1132, 529] on icon "button" at bounding box center [1140, 531] width 20 height 20
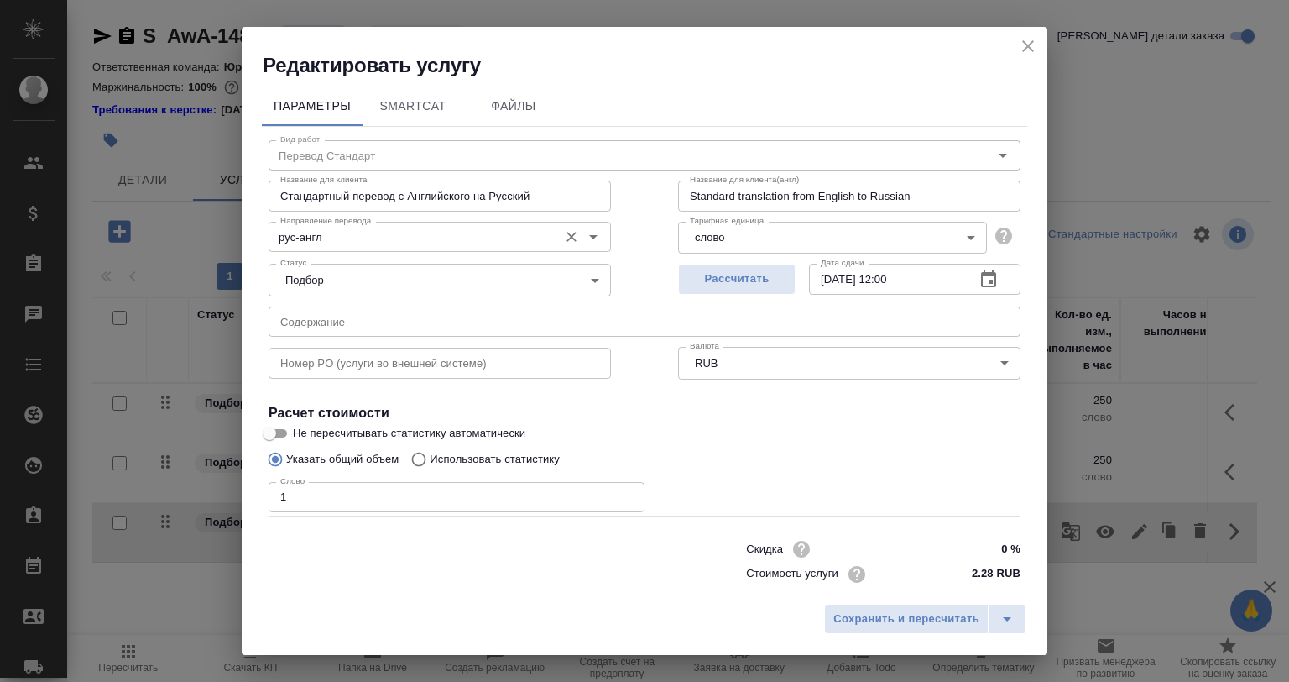
click at [369, 225] on div "рус-англ Направление перевода" at bounding box center [440, 237] width 343 height 30
drag, startPoint x: 369, startPoint y: 225, endPoint x: 373, endPoint y: 233, distance: 9.0
click at [369, 231] on div "рус-англ Направление перевода" at bounding box center [440, 237] width 343 height 30
click at [374, 233] on input "рус-англ" at bounding box center [412, 237] width 276 height 20
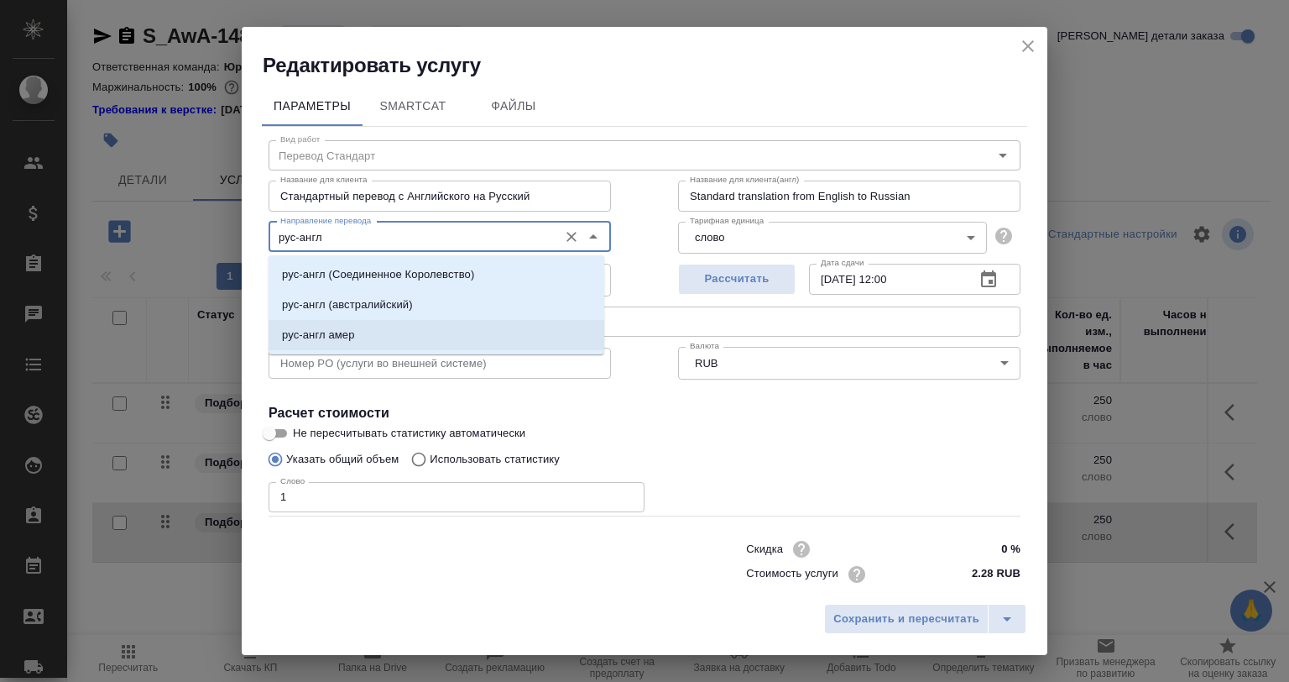
drag, startPoint x: 359, startPoint y: 232, endPoint x: 197, endPoint y: 233, distance: 162.0
click at [198, 233] on div "Редактировать услугу Параметры SmartCat Файлы Вид работ Перевод Стандарт Вид ра…" at bounding box center [644, 341] width 1289 height 682
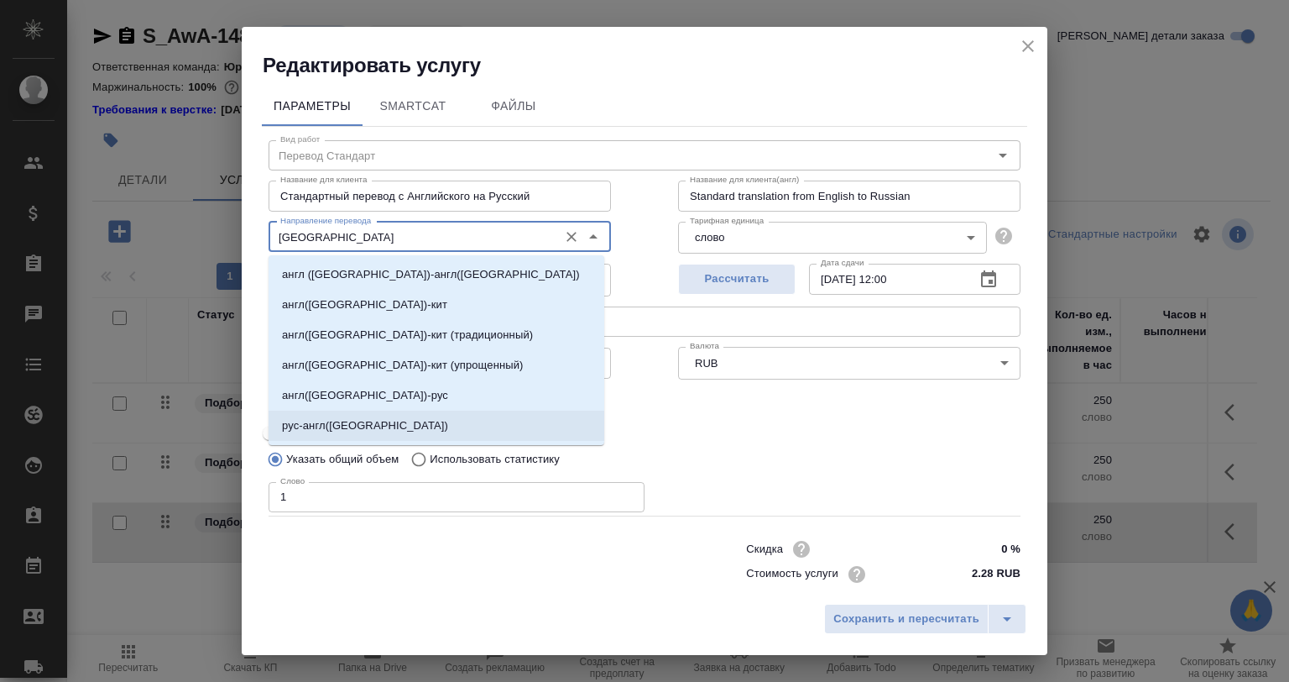
drag, startPoint x: 379, startPoint y: 413, endPoint x: 498, endPoint y: 430, distance: 120.4
click at [379, 413] on li "рус-англ(США)" at bounding box center [437, 426] width 336 height 30
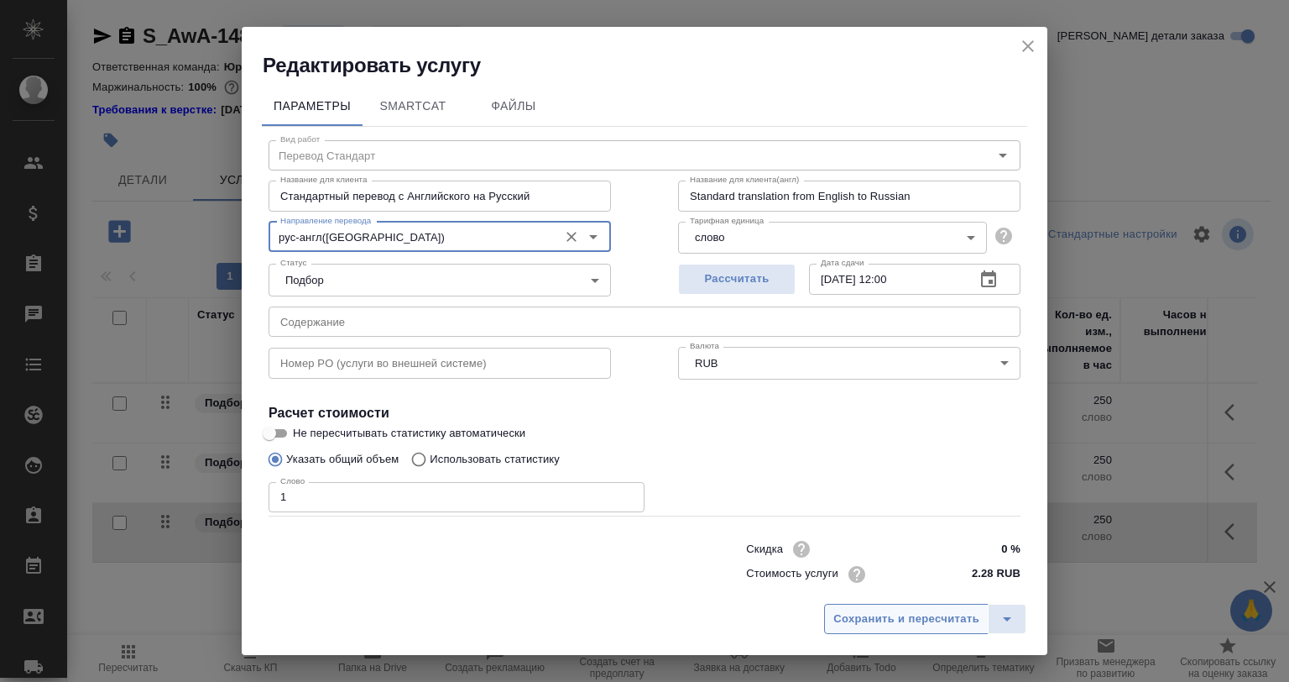
type input "рус-англ(США)"
click at [923, 613] on span "Сохранить и пересчитать" at bounding box center [907, 618] width 146 height 19
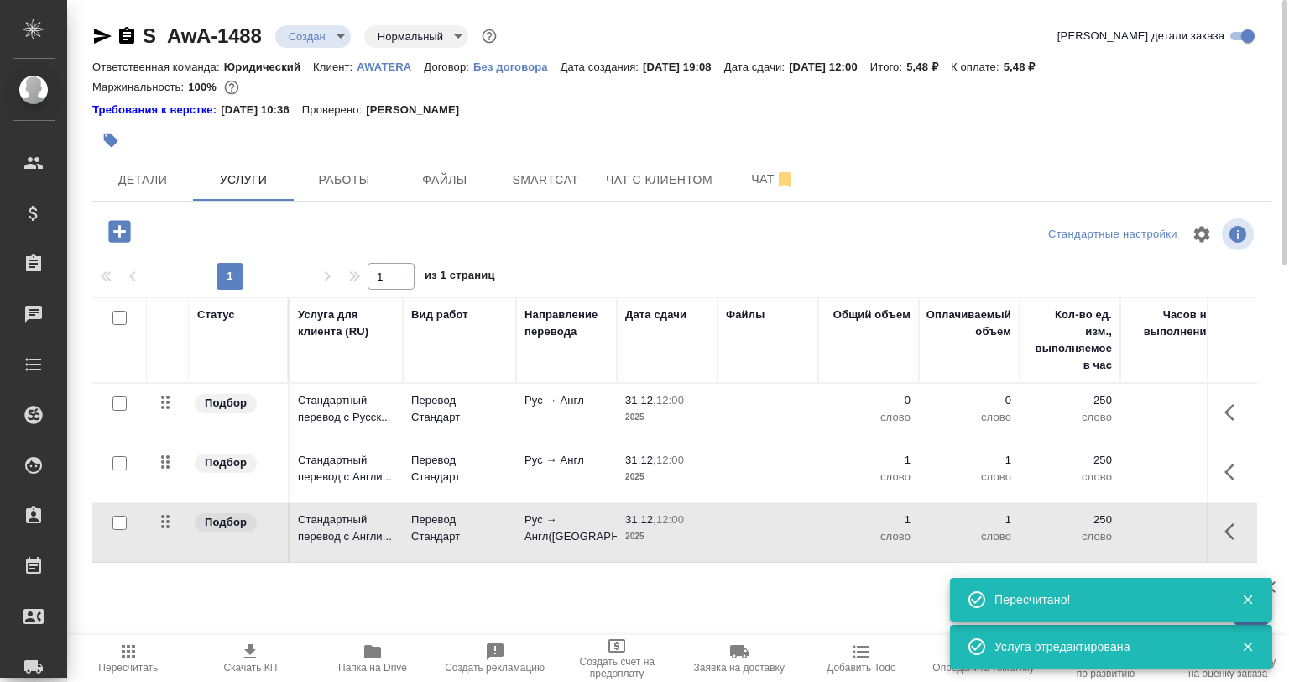
click at [1230, 532] on icon "button" at bounding box center [1235, 531] width 20 height 20
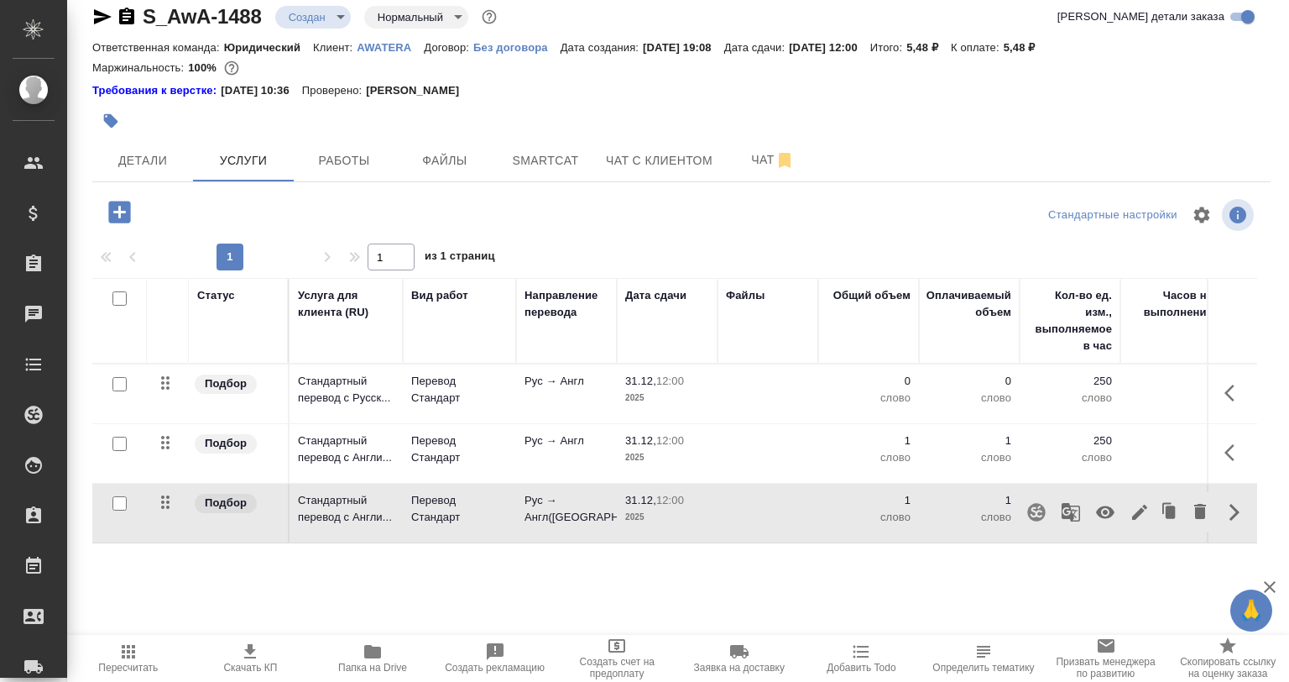
click at [937, 588] on div "Статус Услуга для клиента (RU) Вид работ Направление перевода Дата сдачи Файлы …" at bounding box center [674, 458] width 1165 height 361
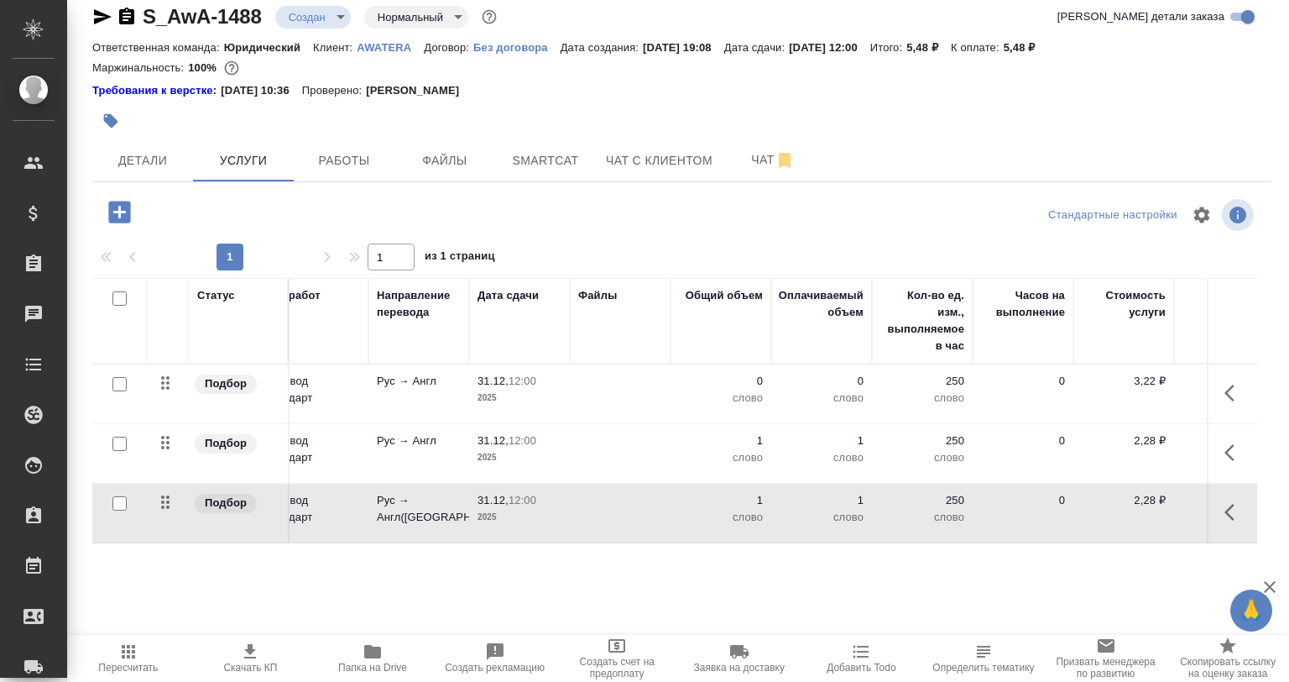
scroll to position [0, 0]
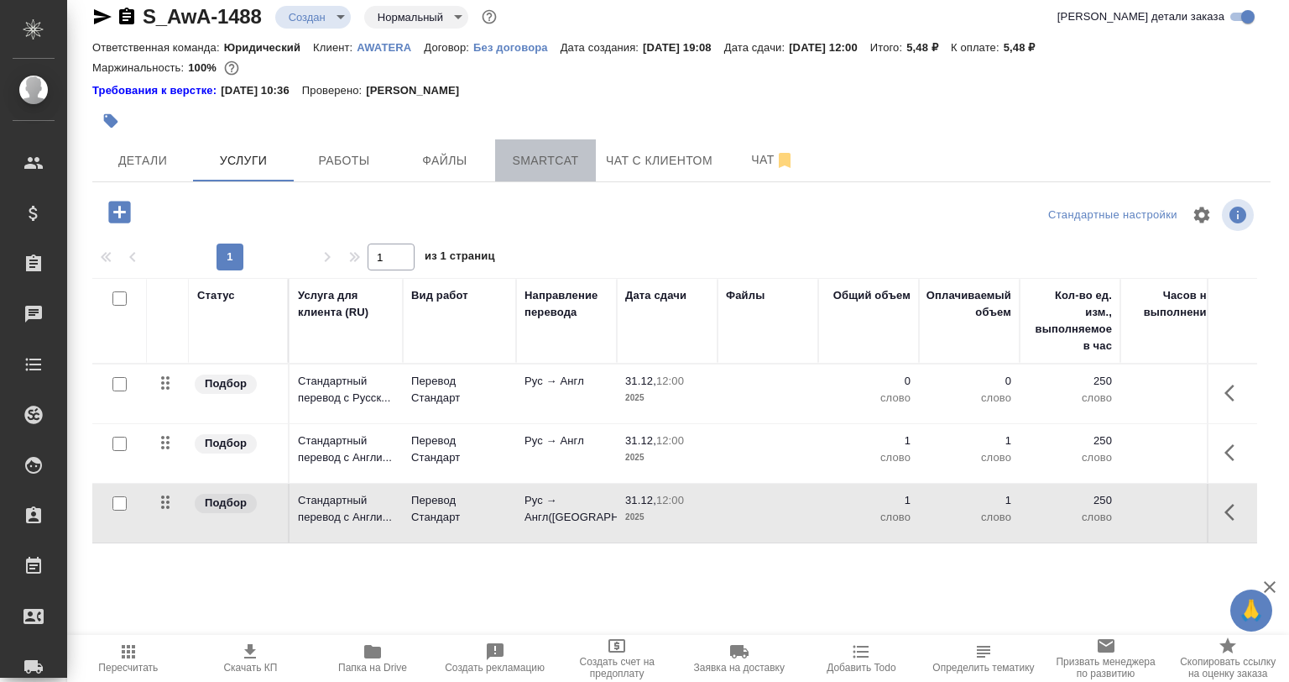
click at [528, 143] on button "Smartcat" at bounding box center [545, 160] width 101 height 42
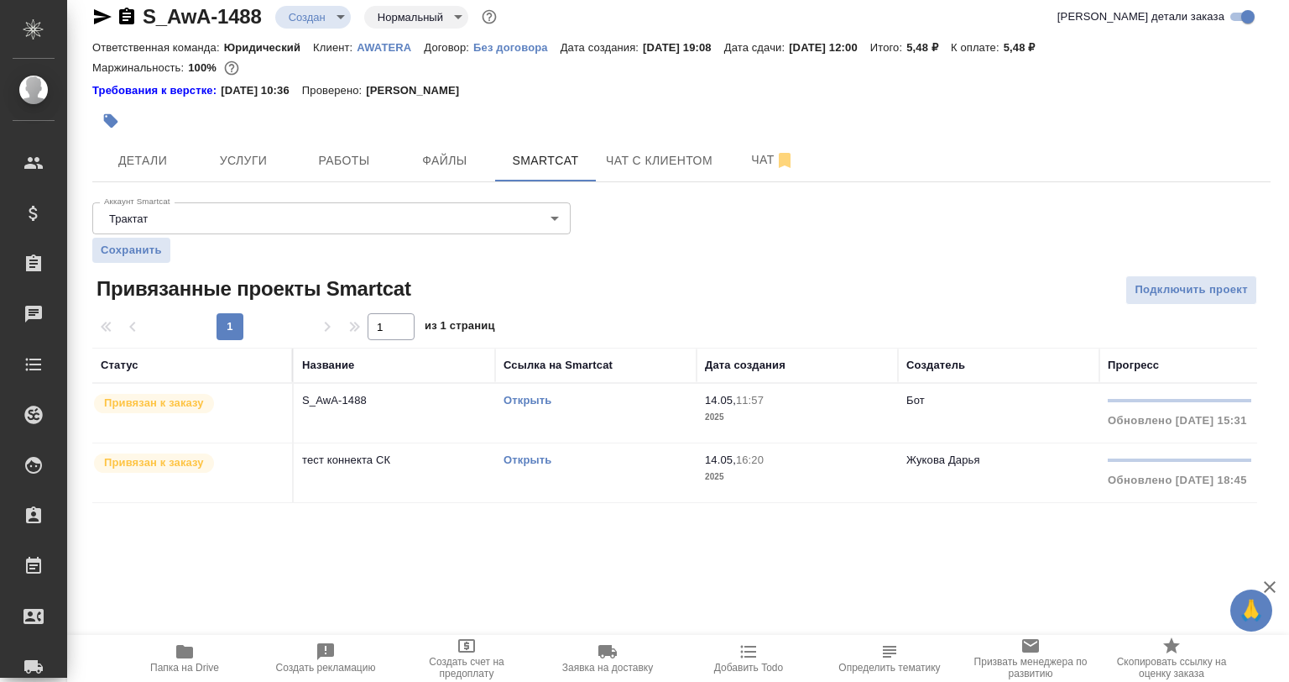
click at [191, 216] on body "🙏 .cls-1 fill:#fff; AWATERA Gvozdikov Andrey Клиенты Спецификации Заказы 0 Чаты…" at bounding box center [644, 408] width 1289 height 817
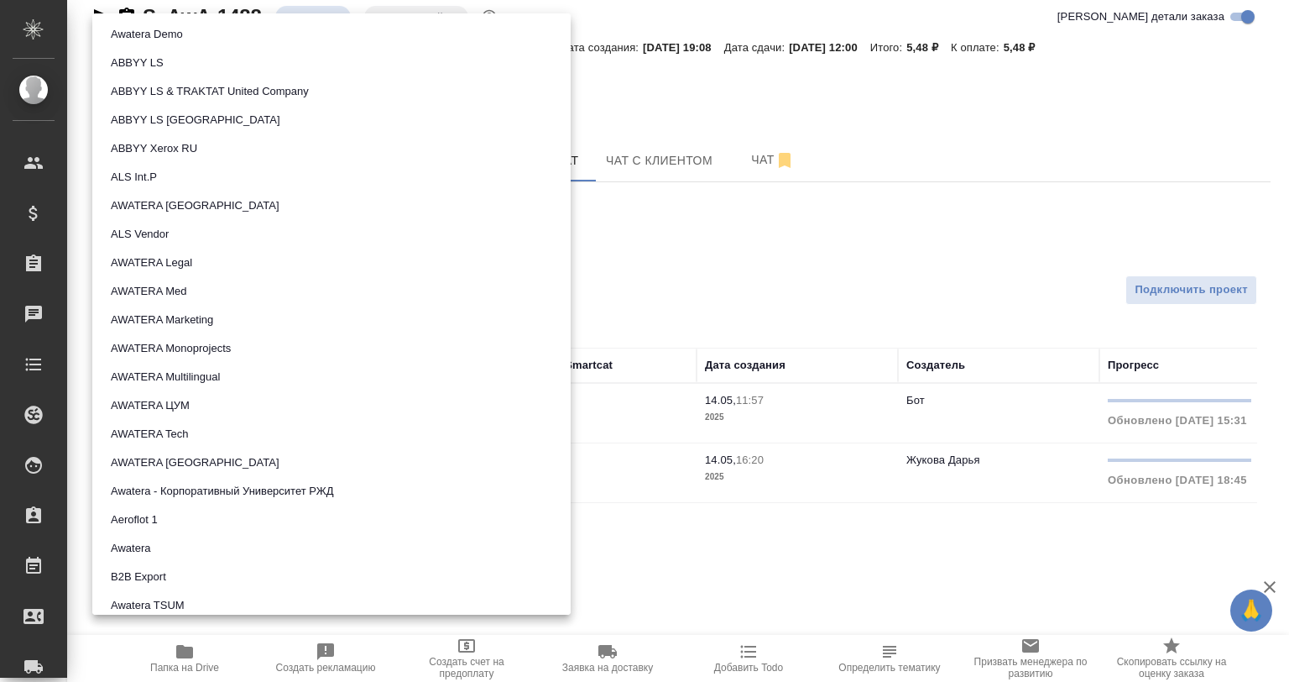
click at [201, 33] on li "Awatera Demo" at bounding box center [331, 34] width 479 height 29
type input "5edf3738bd274f397ed57cb4"
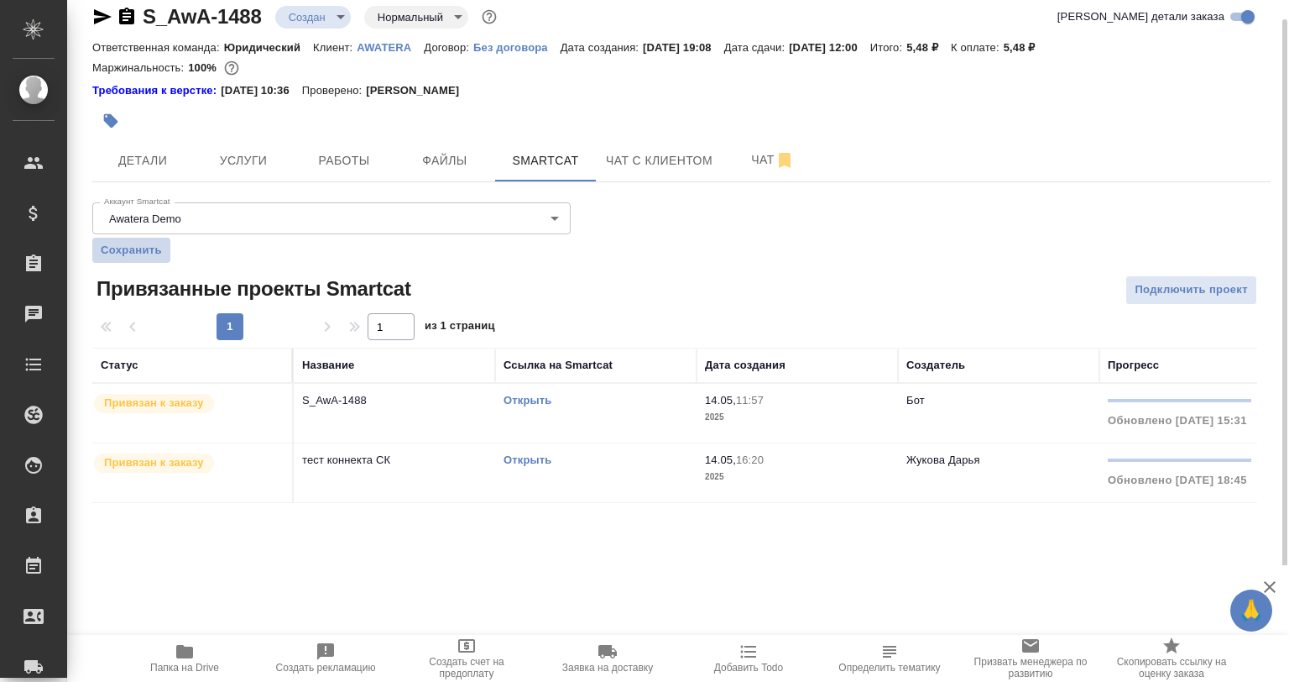
click at [112, 252] on span "Сохранить" at bounding box center [131, 250] width 61 height 17
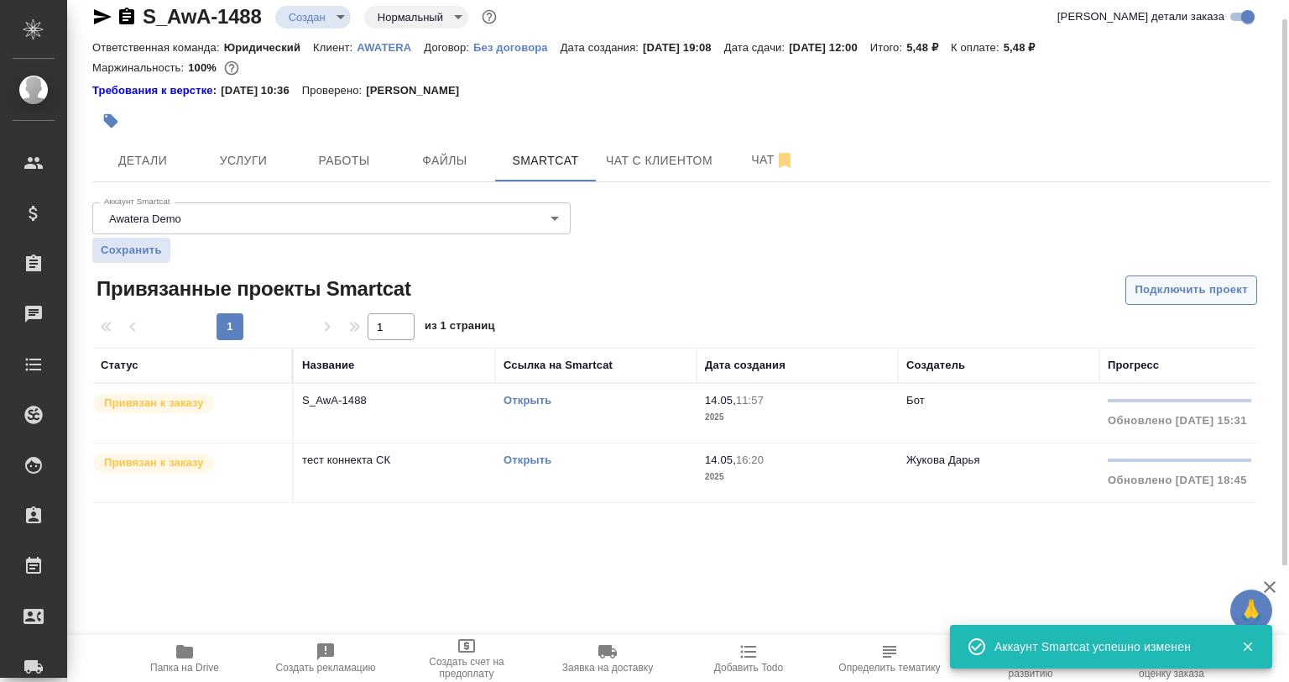
click at [1165, 285] on span "Подключить проект" at bounding box center [1191, 289] width 113 height 19
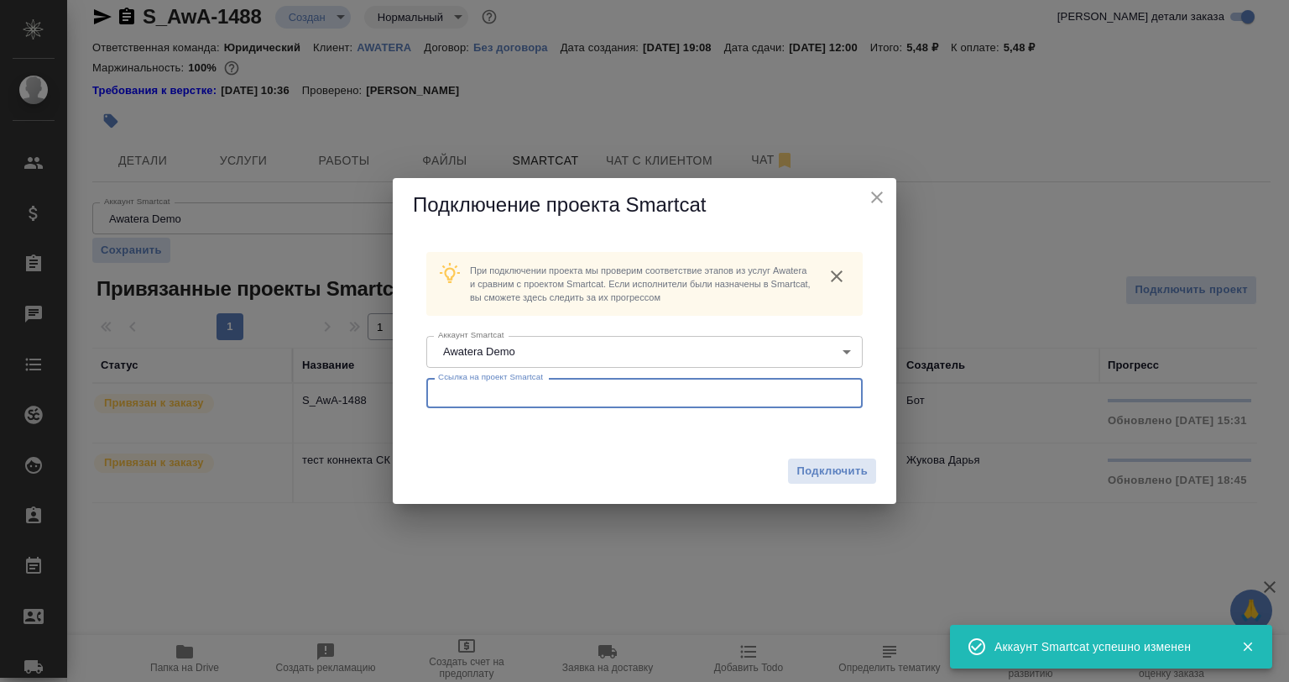
click at [493, 384] on input "text" at bounding box center [644, 393] width 437 height 30
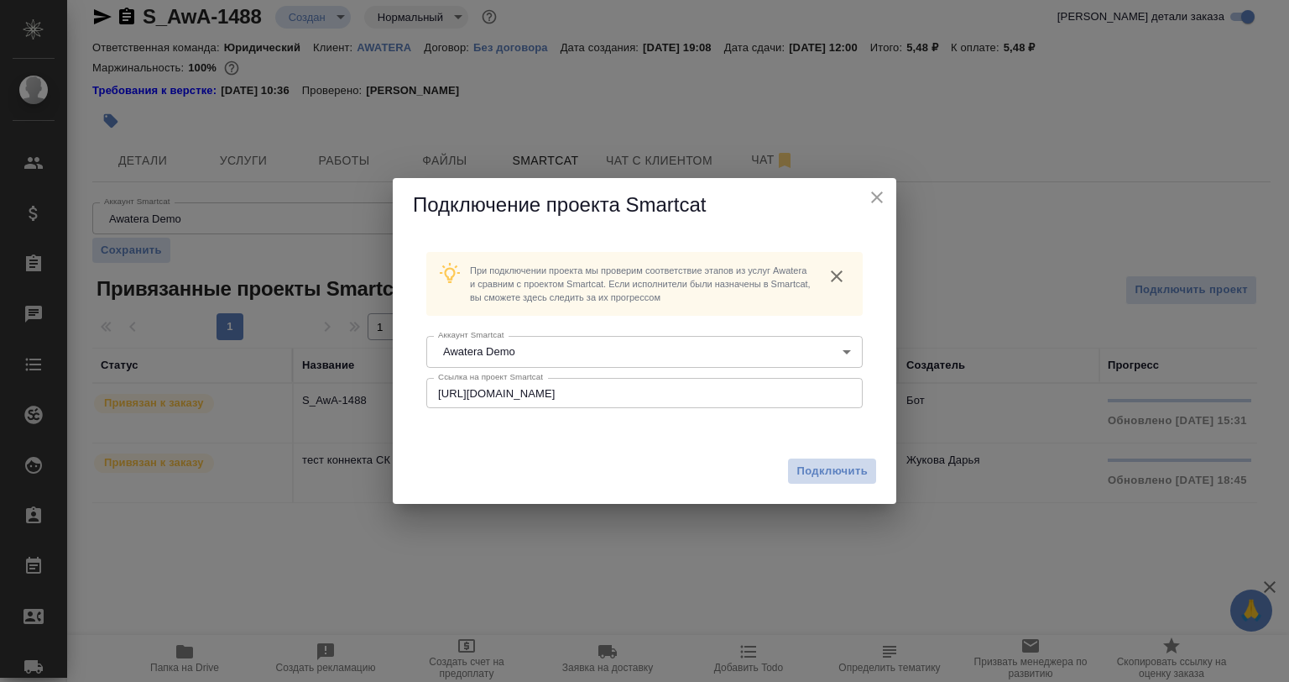
click at [814, 463] on span "Подключить" at bounding box center [832, 471] width 71 height 17
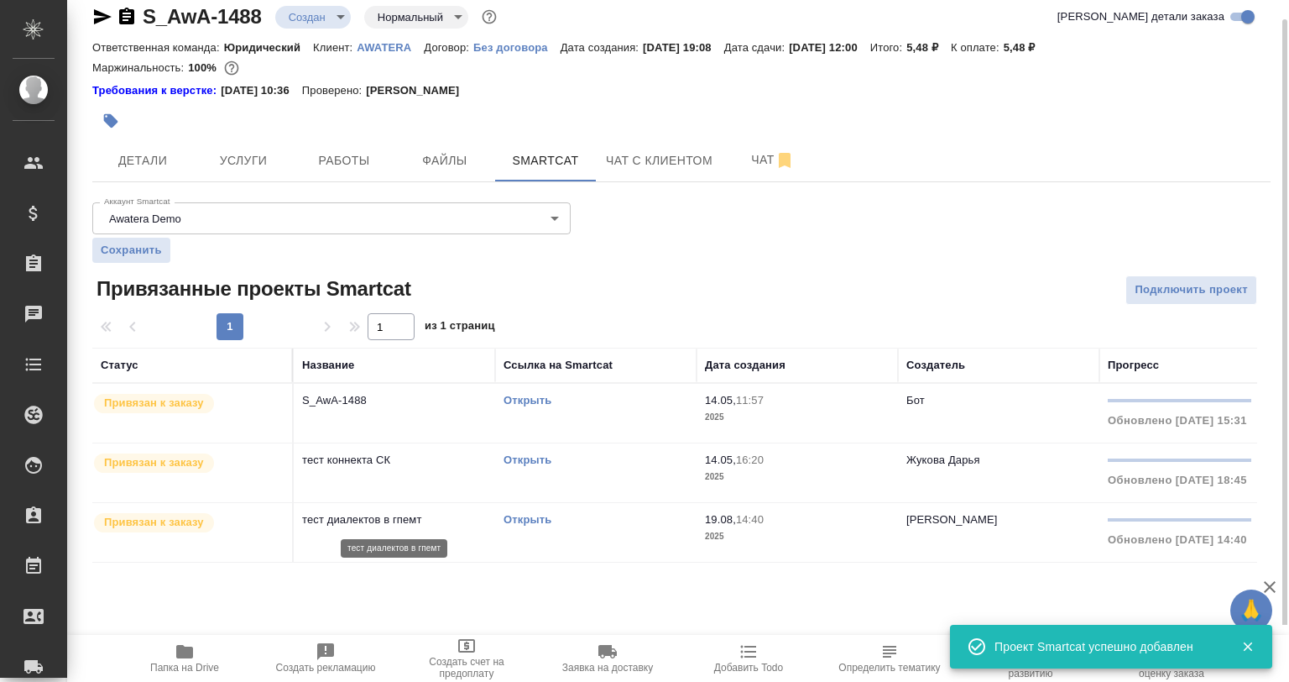
click at [432, 520] on p "тест диалектов в гпемт" at bounding box center [394, 519] width 185 height 17
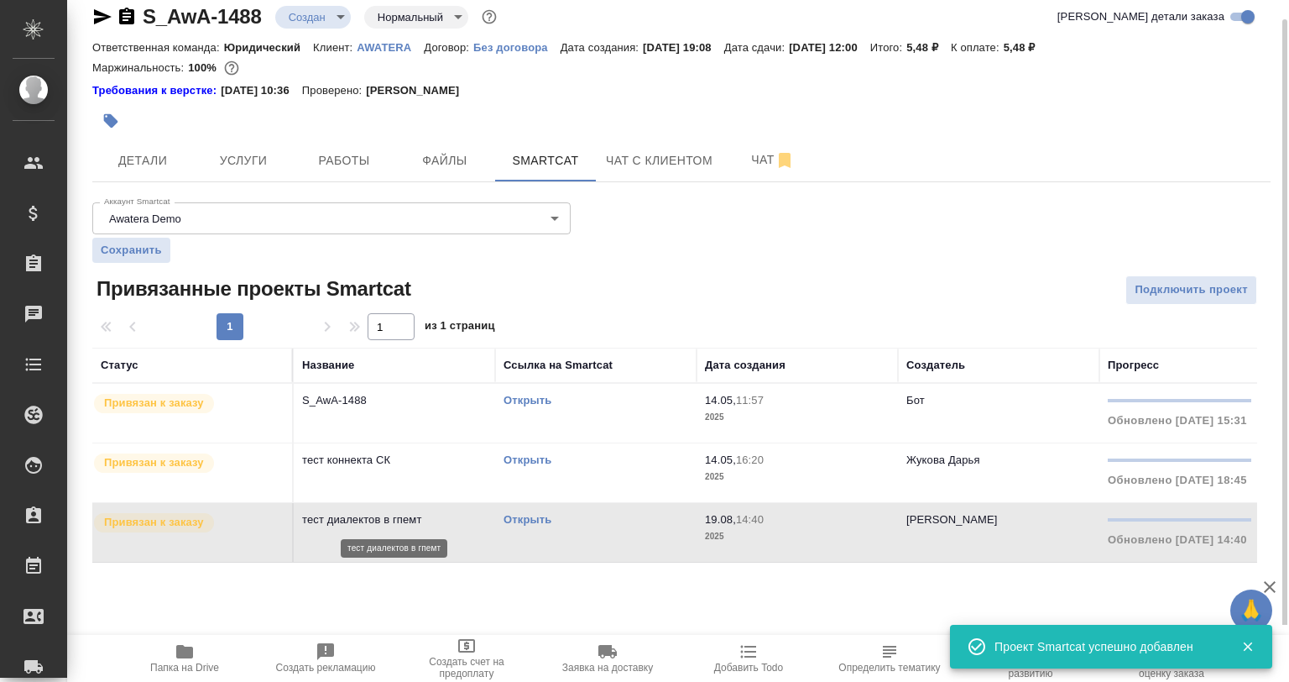
click at [432, 520] on p "тест диалектов в гпемт" at bounding box center [394, 519] width 185 height 17
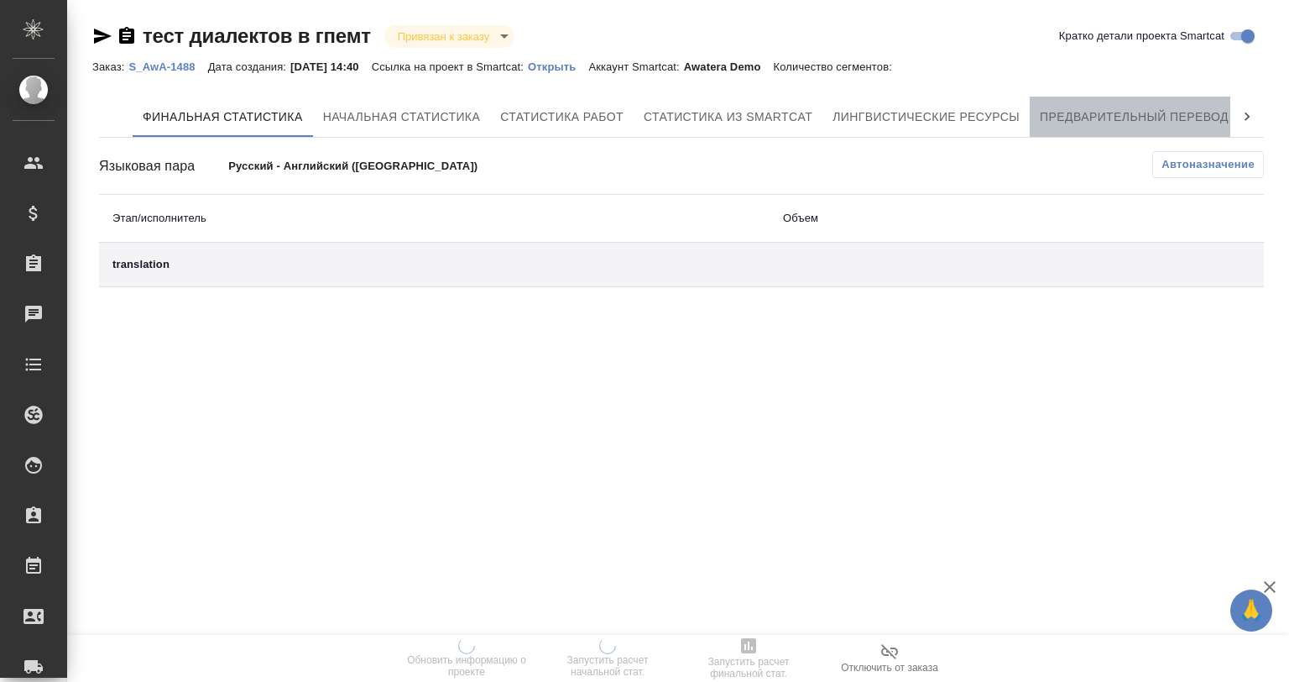
click at [1132, 114] on span "Предварительный перевод" at bounding box center [1134, 117] width 189 height 21
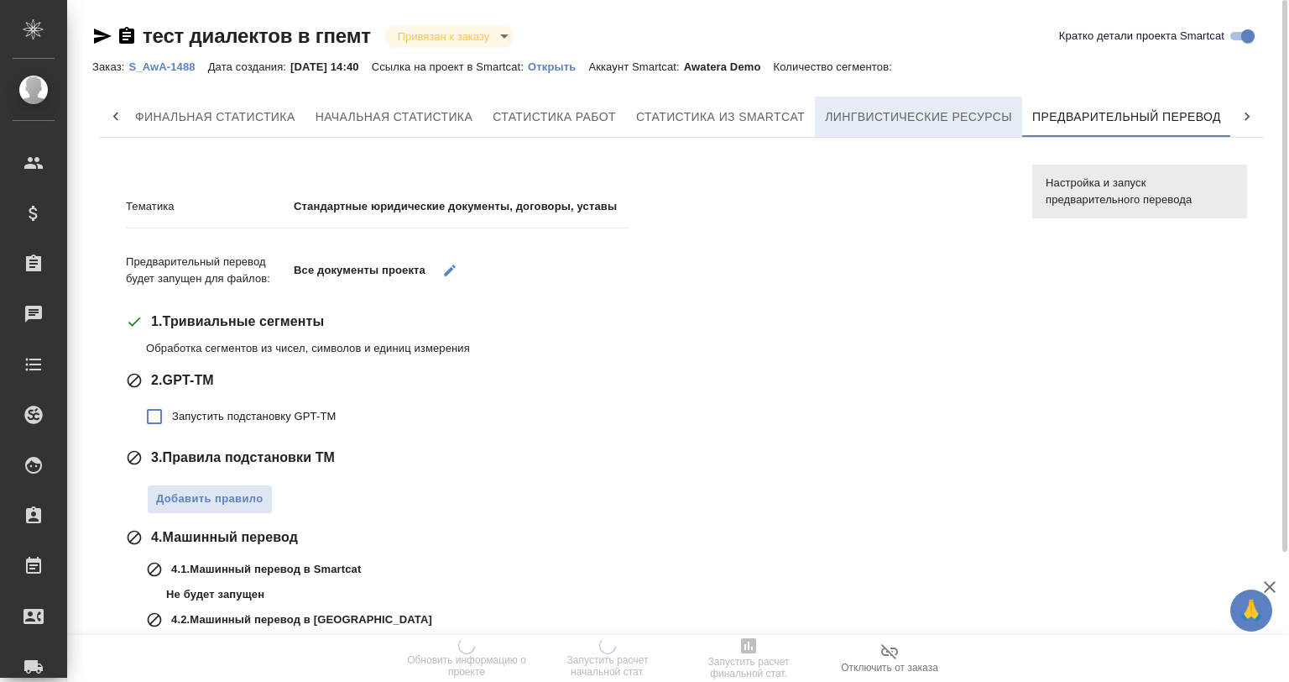
click at [918, 119] on span "Лингвистические ресурсы" at bounding box center [918, 117] width 187 height 21
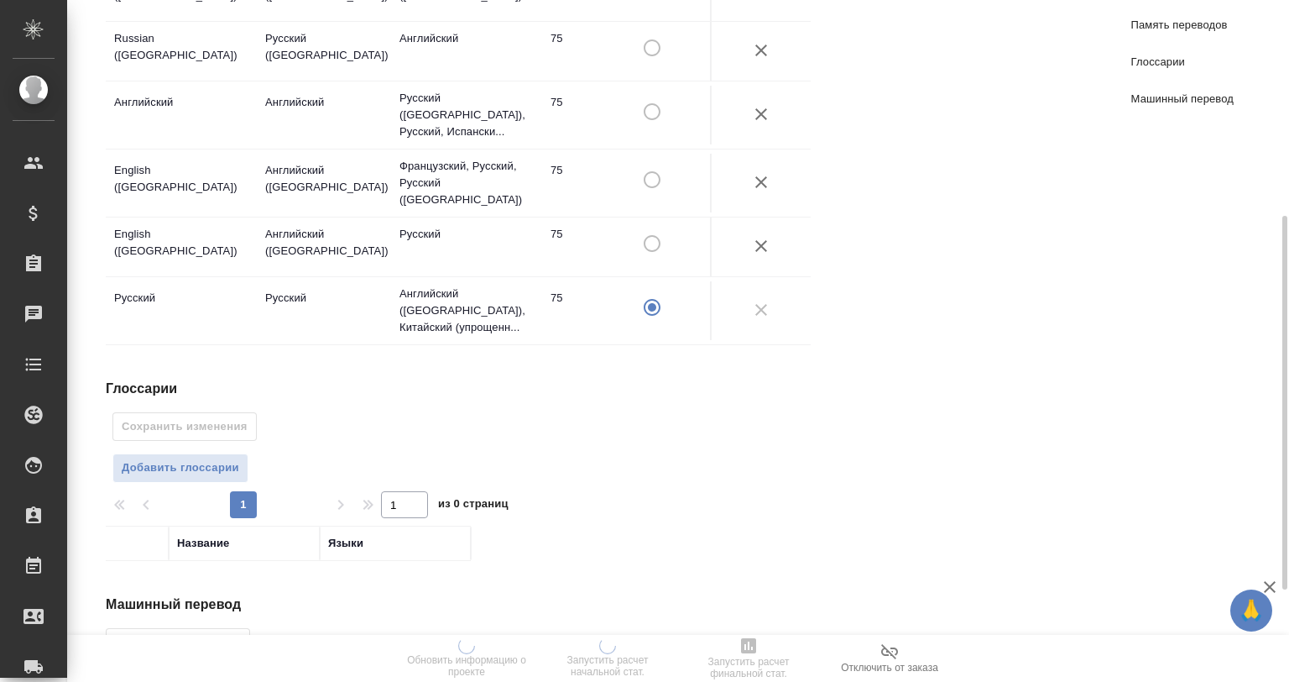
scroll to position [559, 0]
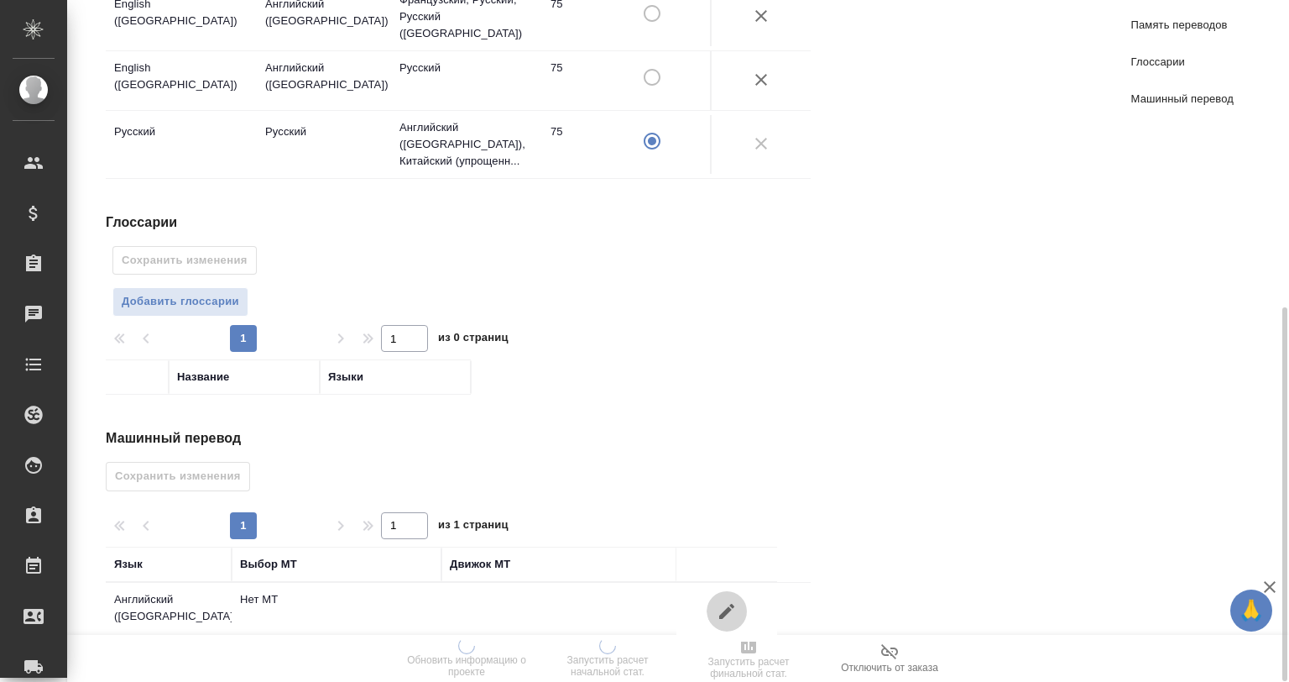
click at [729, 601] on icon "button" at bounding box center [727, 611] width 20 height 20
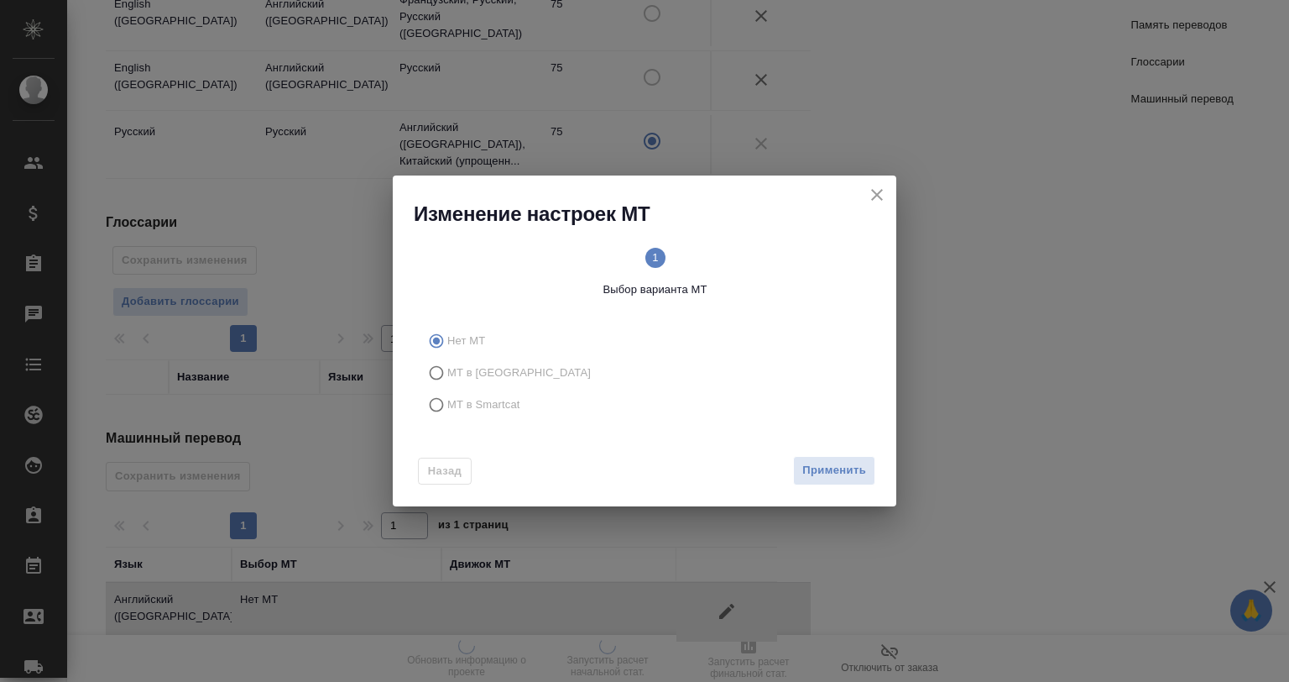
click at [494, 401] on span "МТ в Smartcat" at bounding box center [483, 404] width 73 height 17
click at [447, 401] on input "МТ в Smartcat" at bounding box center [434, 405] width 27 height 32
radio input "true"
click at [836, 470] on span "Вперед" at bounding box center [845, 470] width 42 height 19
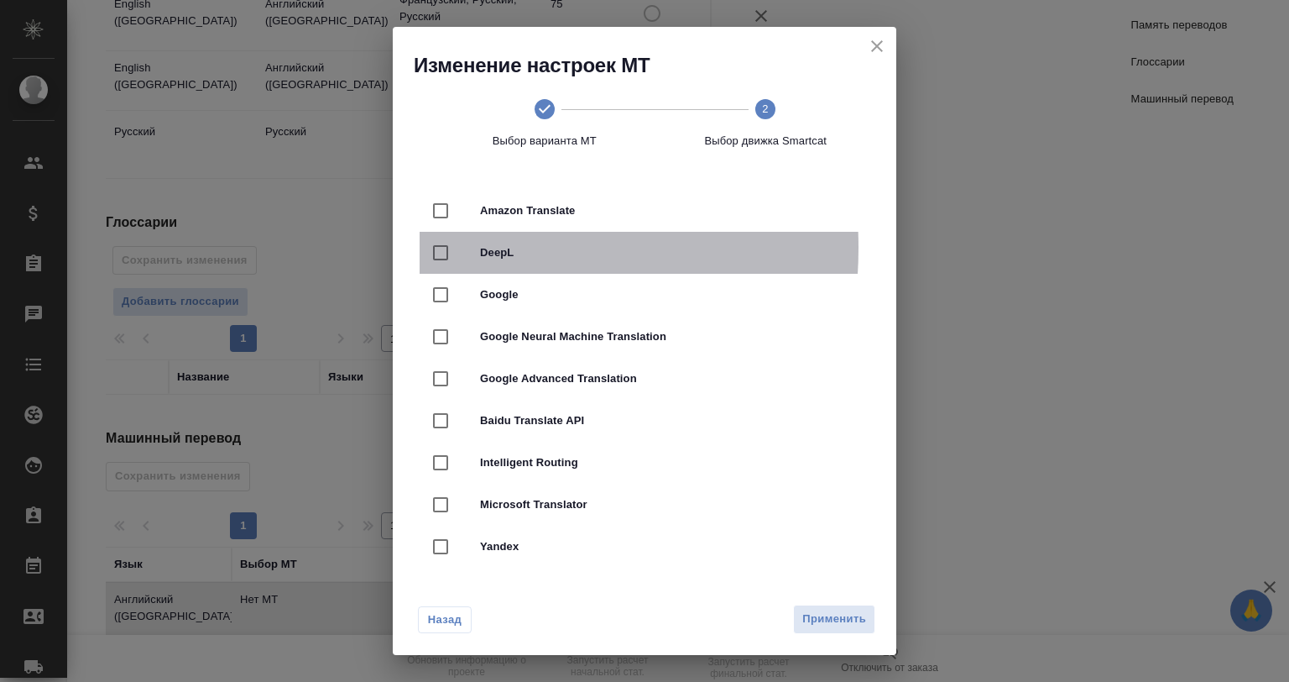
click at [437, 248] on input "checkbox" at bounding box center [440, 252] width 35 height 35
checkbox input "true"
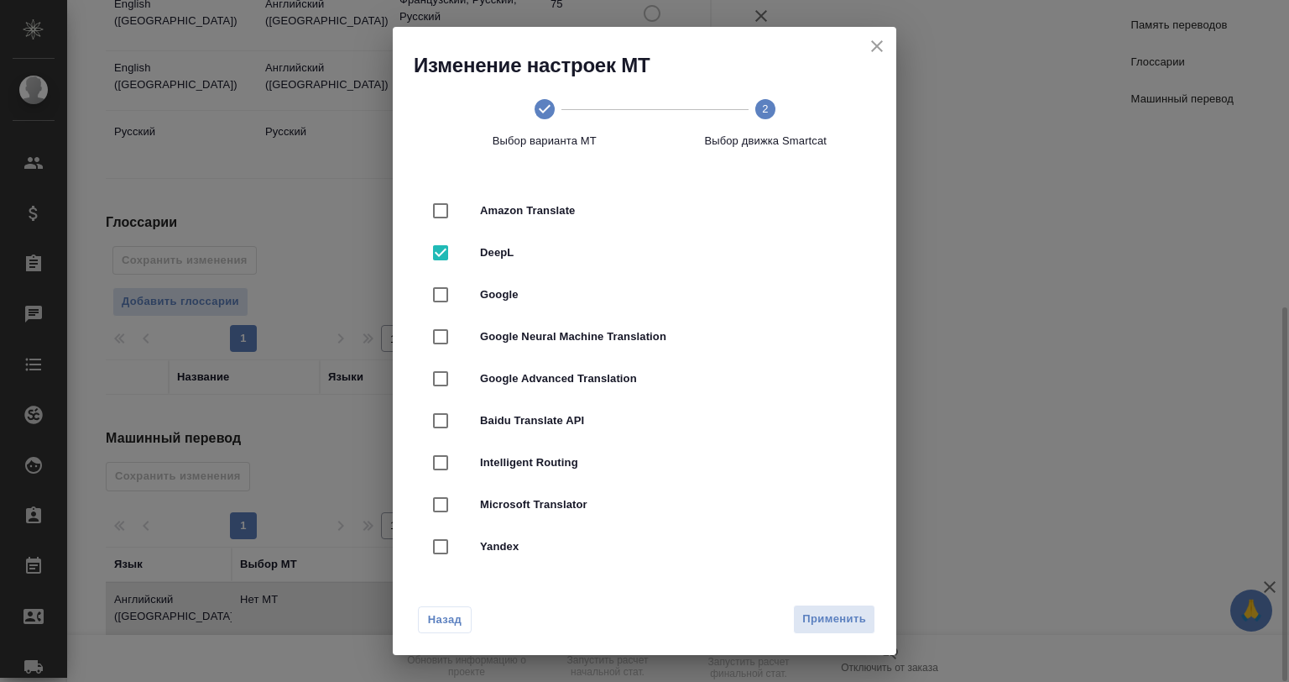
click at [813, 611] on span "Применить" at bounding box center [835, 618] width 64 height 19
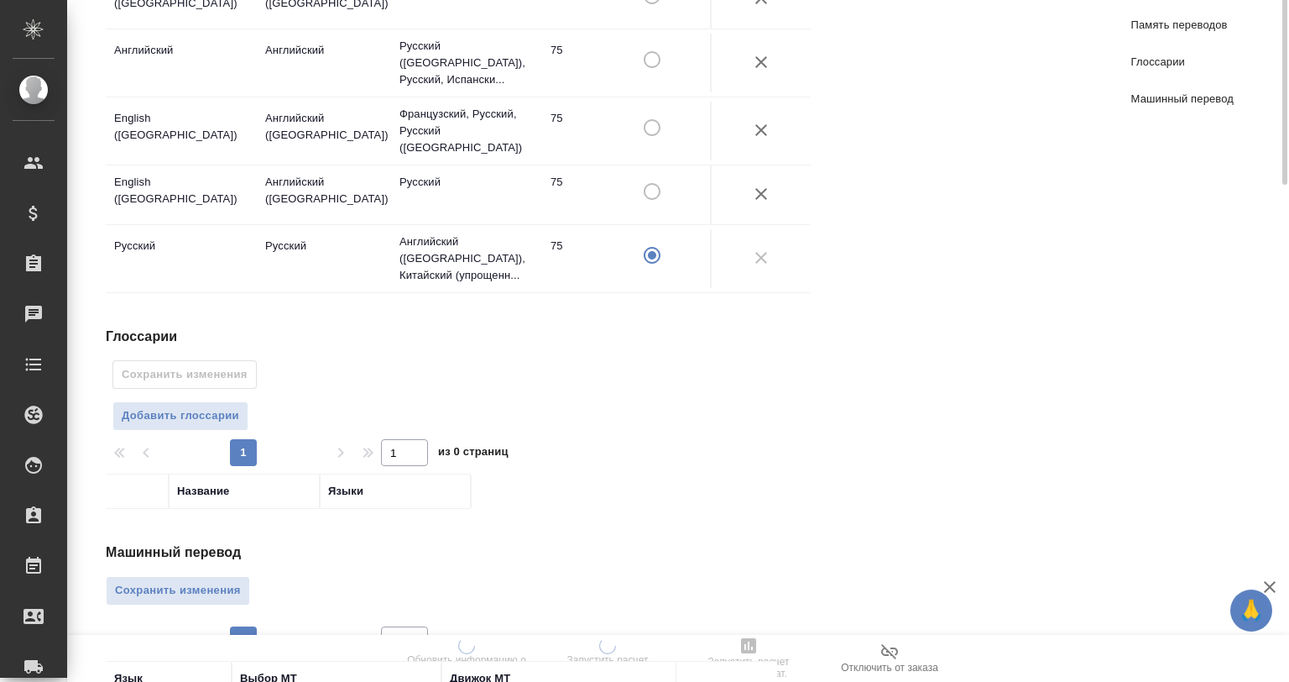
scroll to position [557, 0]
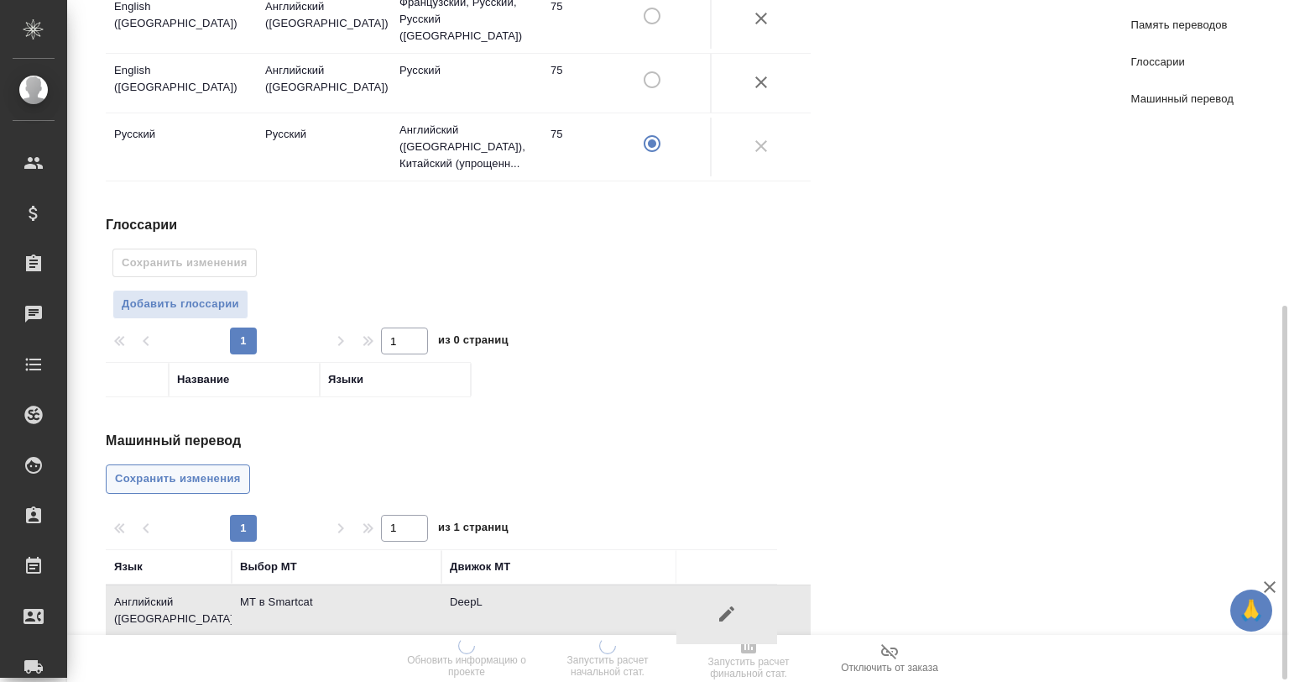
click at [203, 464] on button "Сохранить изменения" at bounding box center [178, 478] width 144 height 29
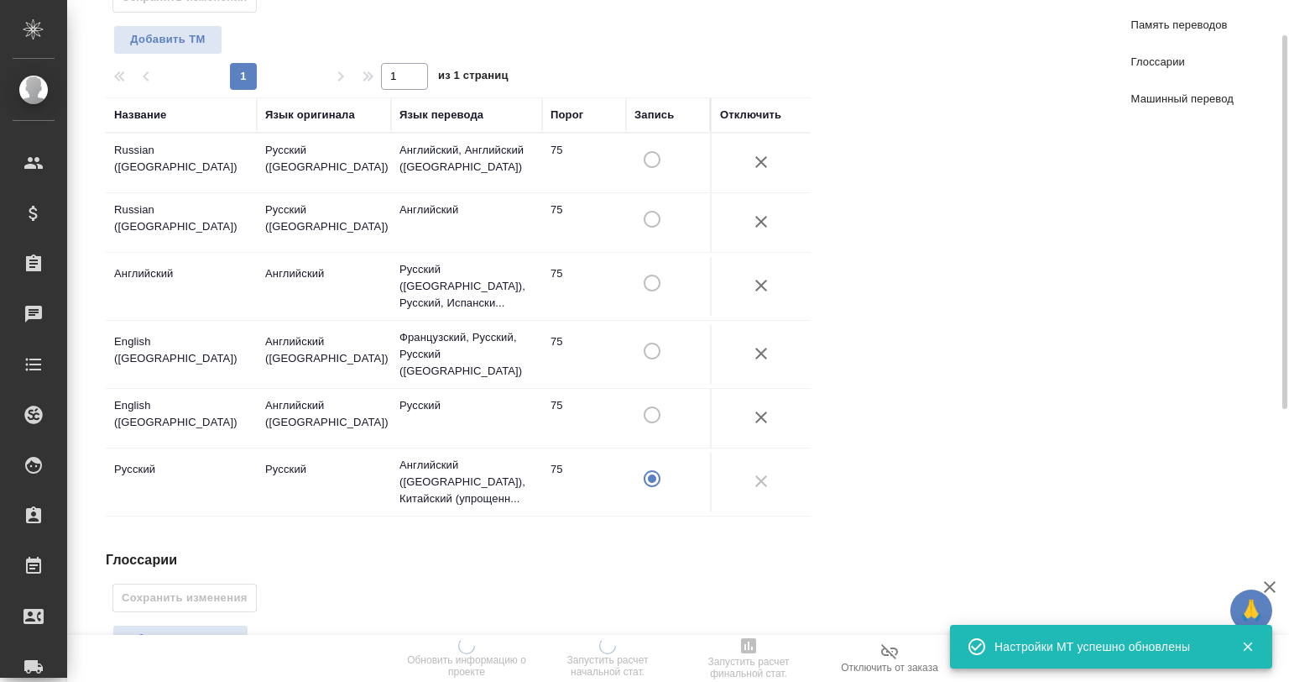
scroll to position [166, 0]
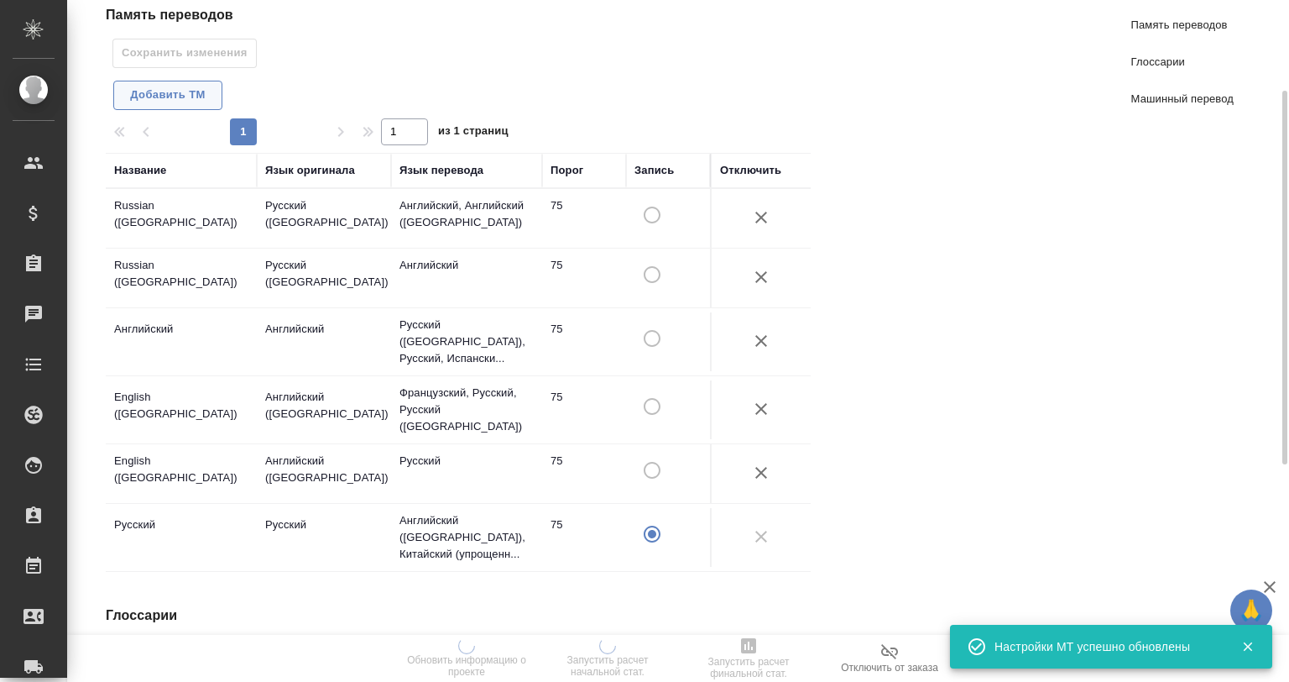
click at [201, 99] on span "Добавить TM" at bounding box center [168, 95] width 91 height 19
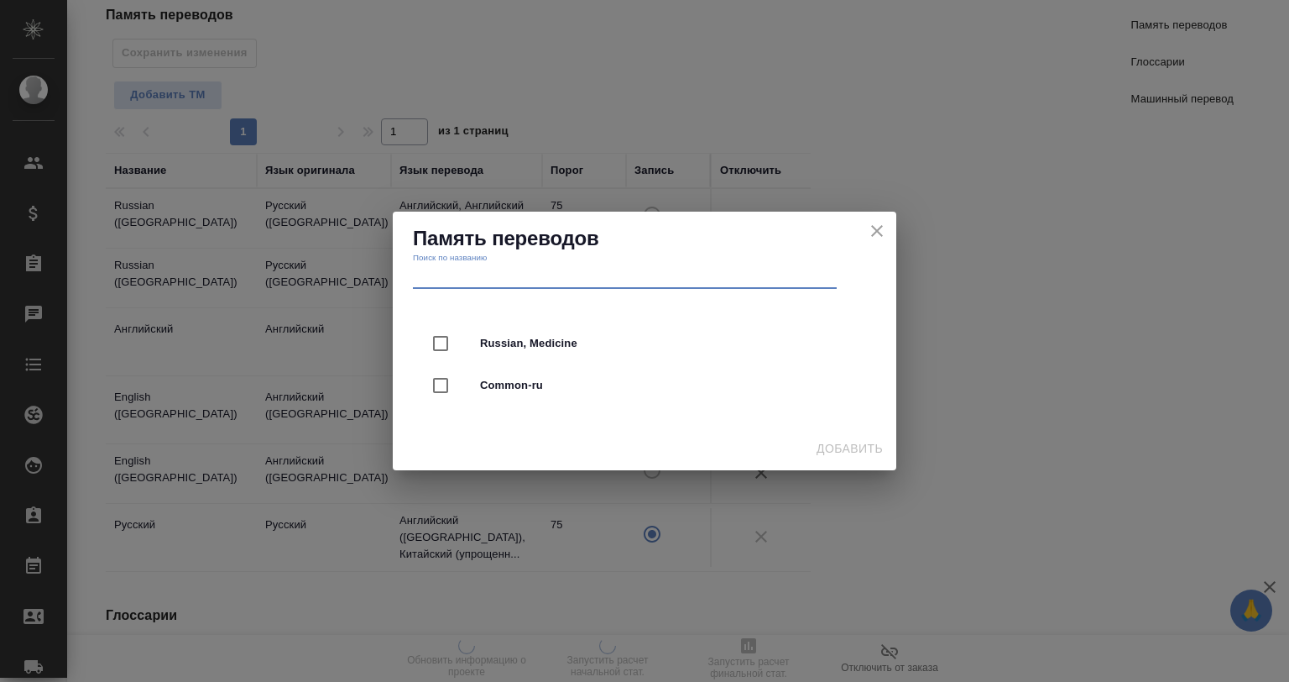
click at [454, 269] on input "text" at bounding box center [625, 277] width 424 height 24
click at [871, 261] on icon "close" at bounding box center [877, 271] width 20 height 20
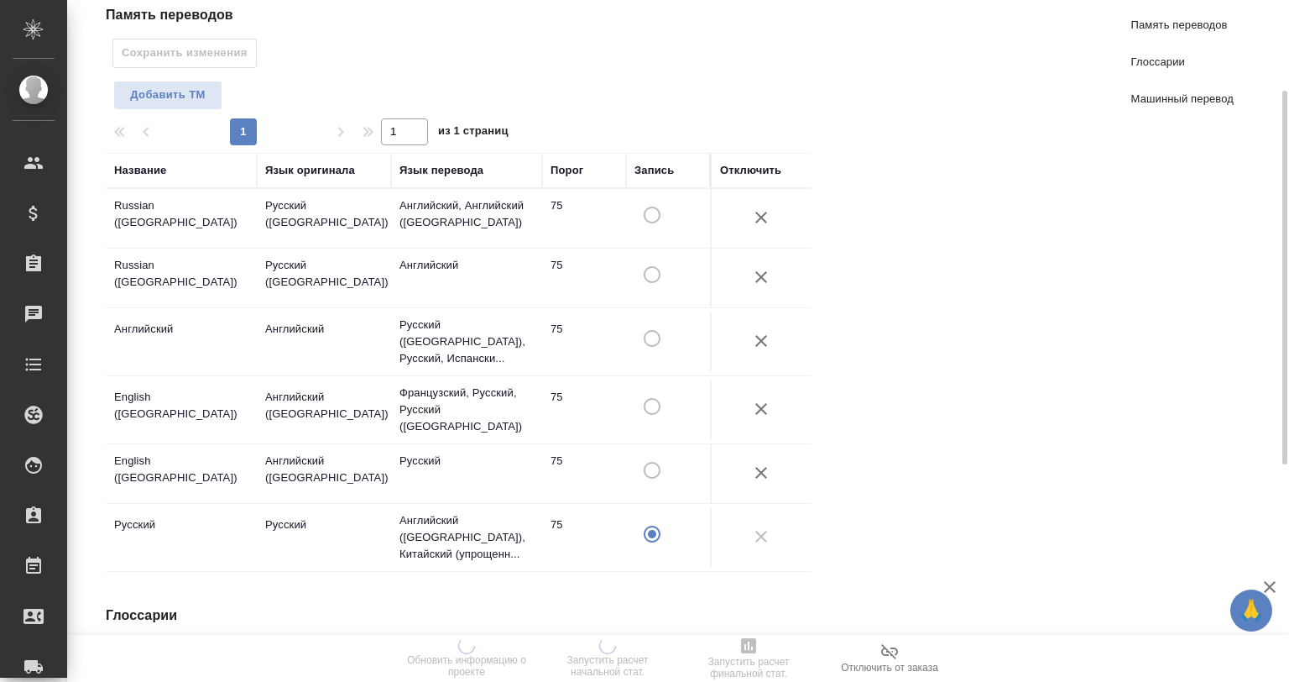
click at [647, 204] on td at bounding box center [668, 218] width 84 height 59
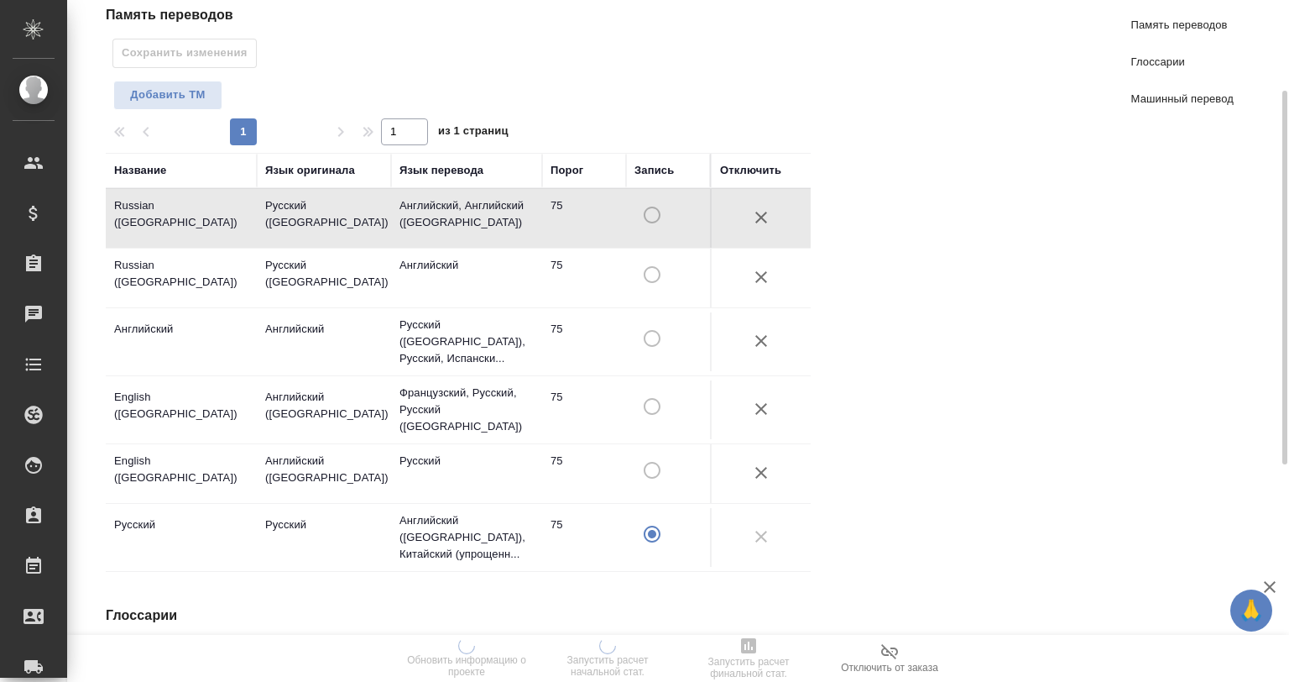
click at [647, 209] on td at bounding box center [668, 218] width 84 height 59
click at [654, 248] on td at bounding box center [668, 218] width 84 height 59
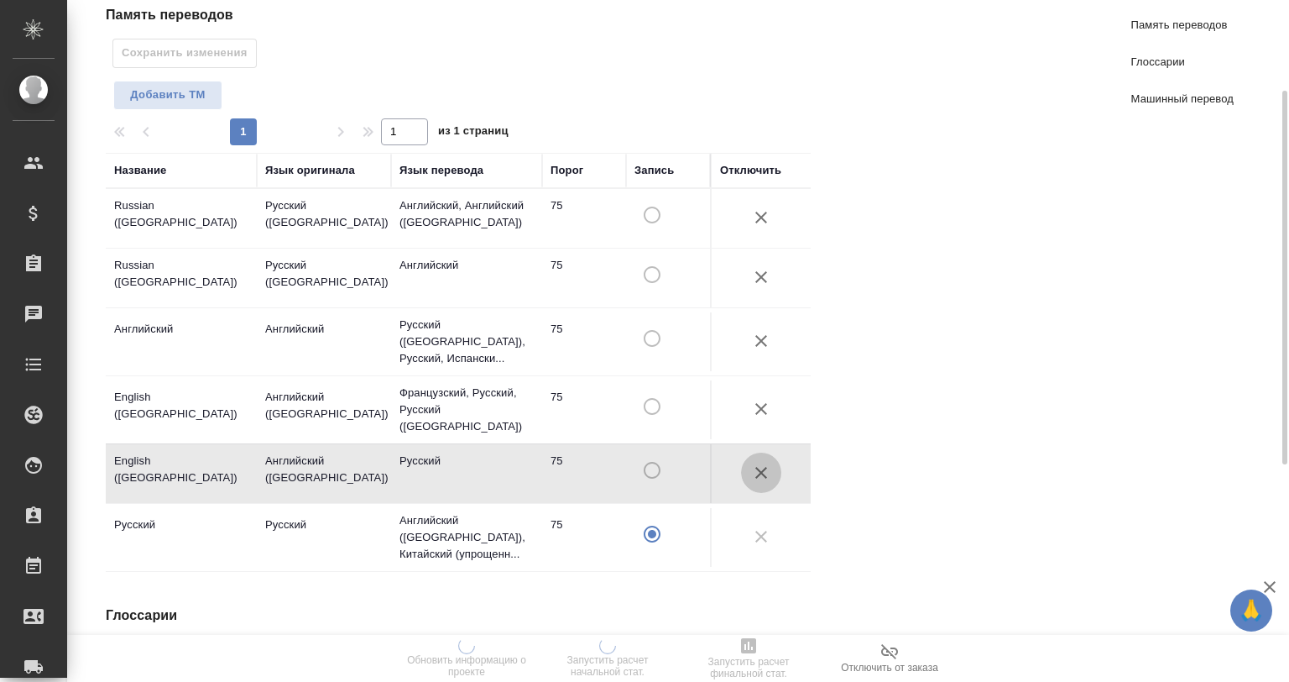
click at [759, 463] on icon "button" at bounding box center [761, 473] width 20 height 20
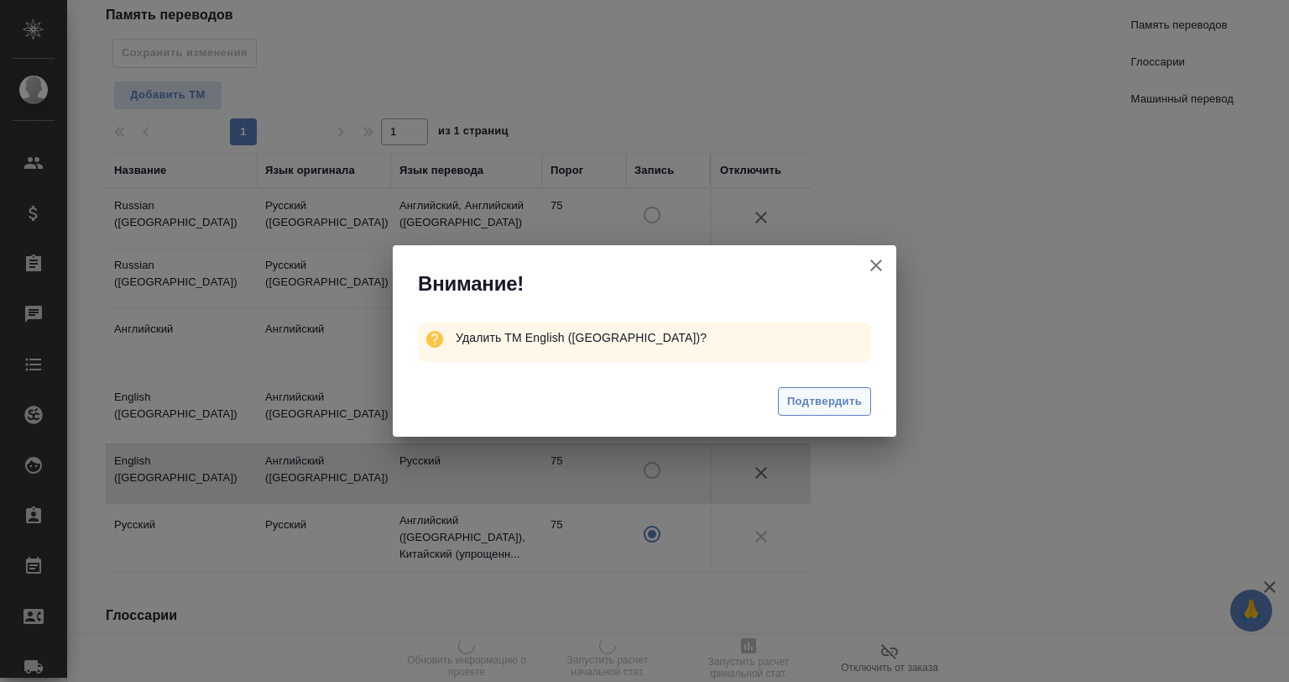
click at [804, 397] on span "Подтвердить" at bounding box center [824, 401] width 75 height 19
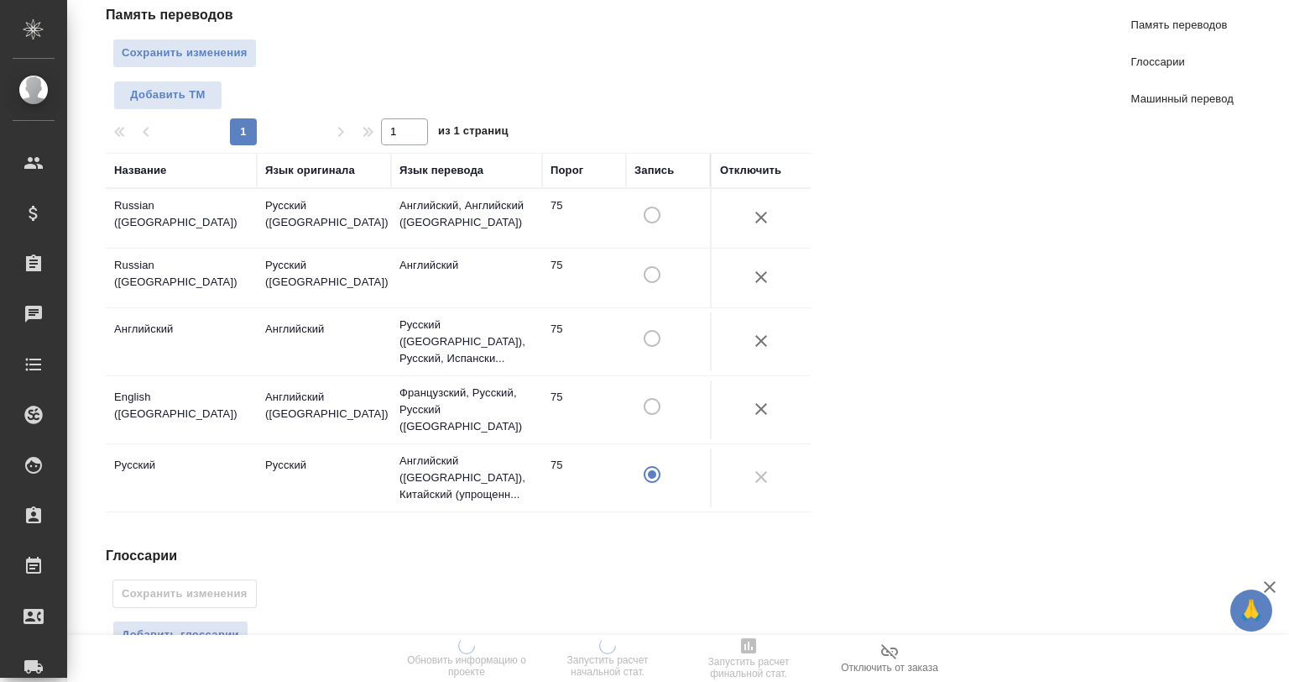
drag, startPoint x: 761, startPoint y: 391, endPoint x: 759, endPoint y: 383, distance: 8.8
click at [760, 399] on icon "button" at bounding box center [761, 409] width 20 height 20
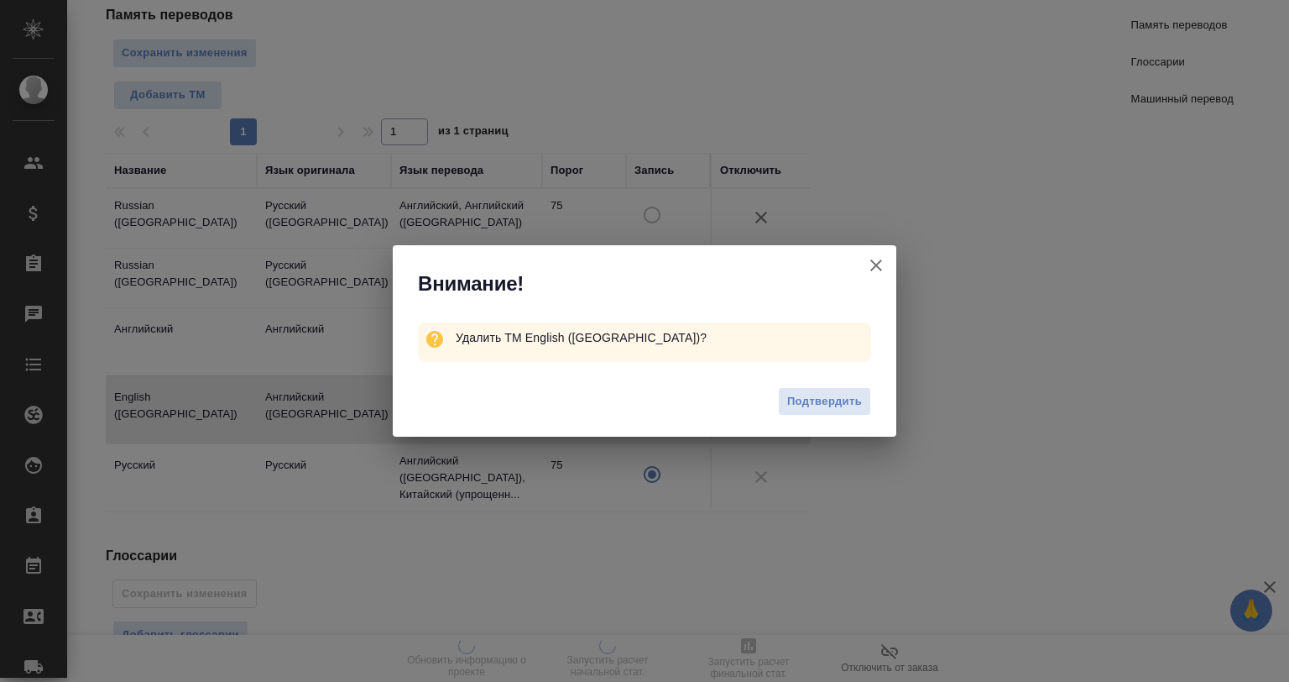
drag, startPoint x: 812, startPoint y: 395, endPoint x: 783, endPoint y: 362, distance: 43.4
click at [812, 397] on span "Подтвердить" at bounding box center [824, 401] width 75 height 19
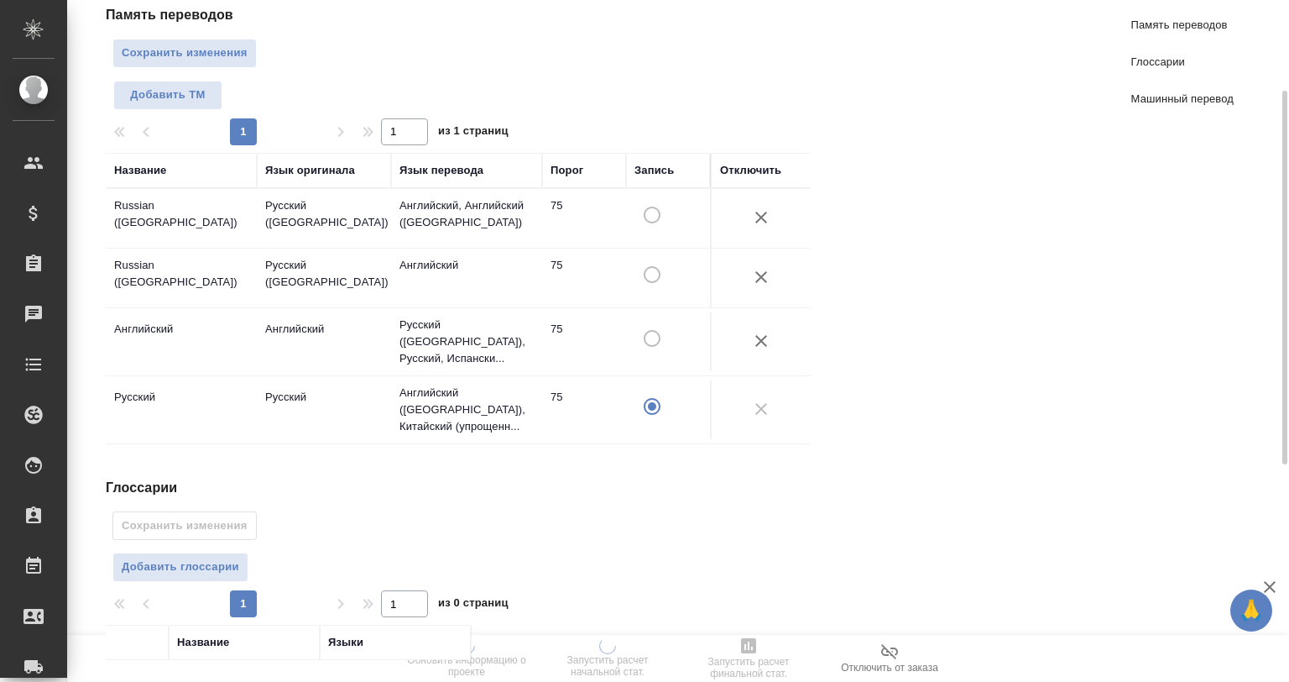
click at [754, 322] on button "button" at bounding box center [761, 341] width 40 height 40
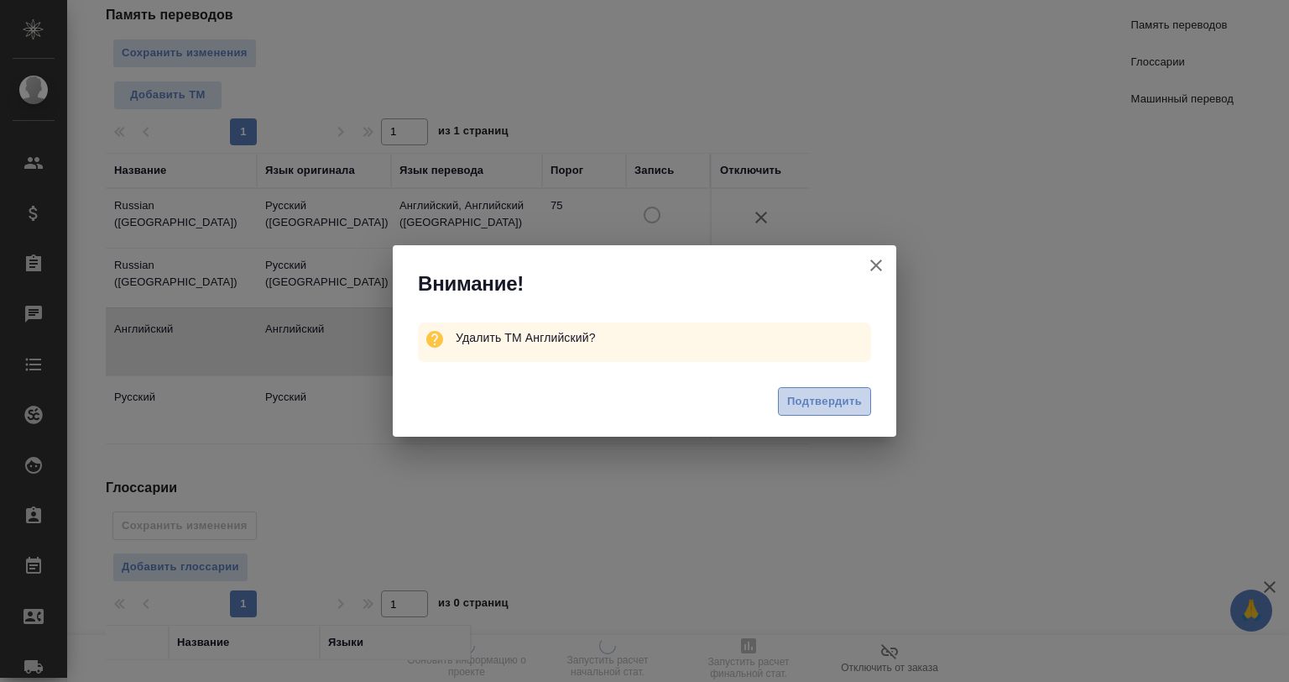
drag, startPoint x: 829, startPoint y: 400, endPoint x: 745, endPoint y: 278, distance: 147.9
click at [829, 400] on span "Подтвердить" at bounding box center [824, 401] width 75 height 19
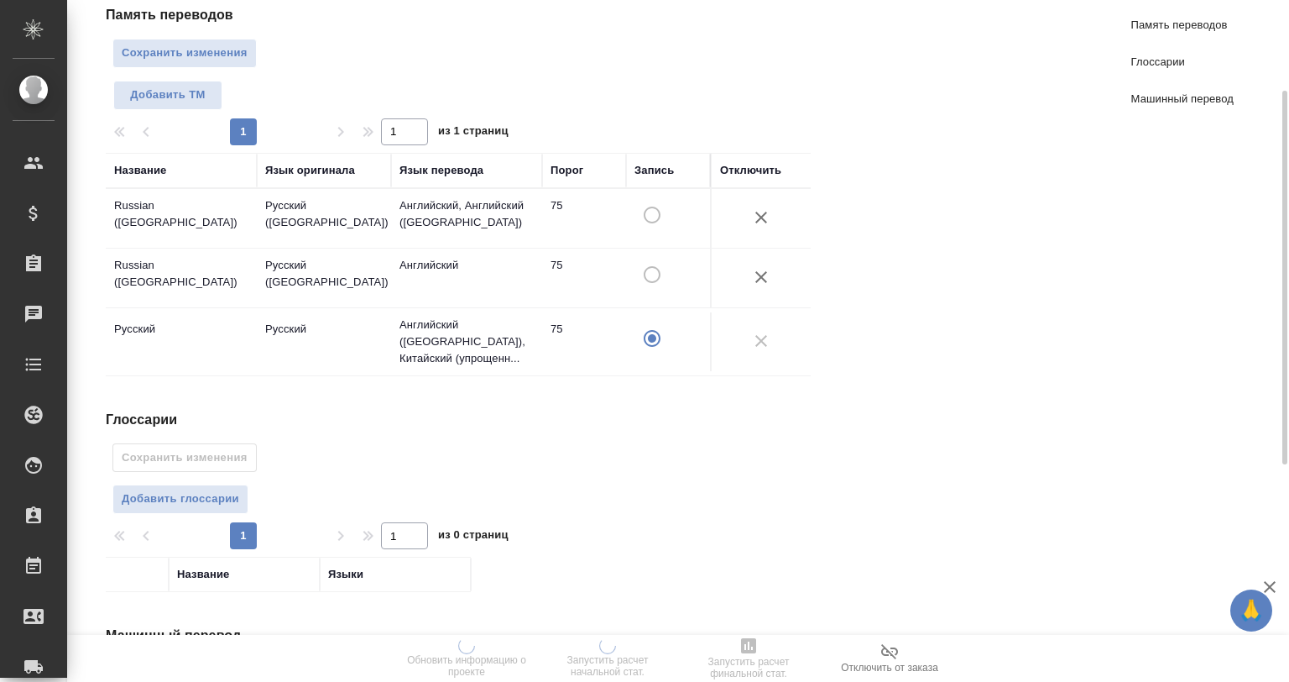
click at [749, 275] on button "button" at bounding box center [761, 277] width 40 height 40
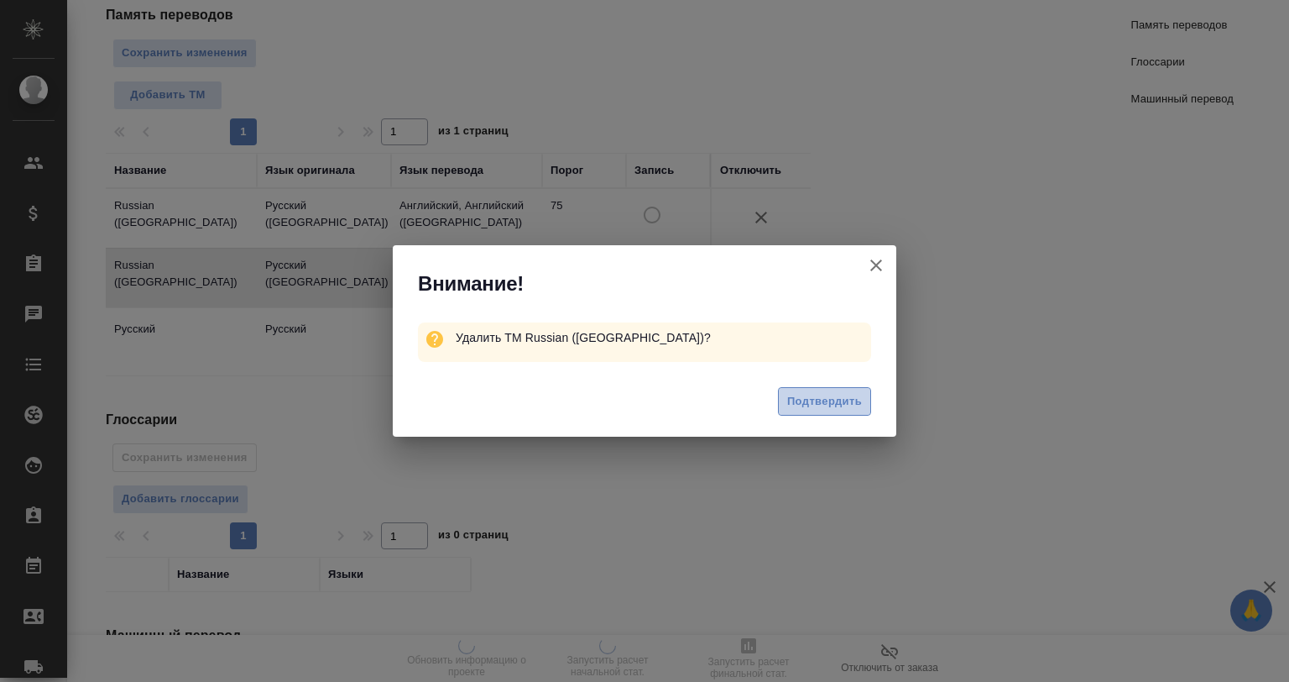
click at [787, 405] on span "Подтвердить" at bounding box center [824, 401] width 75 height 19
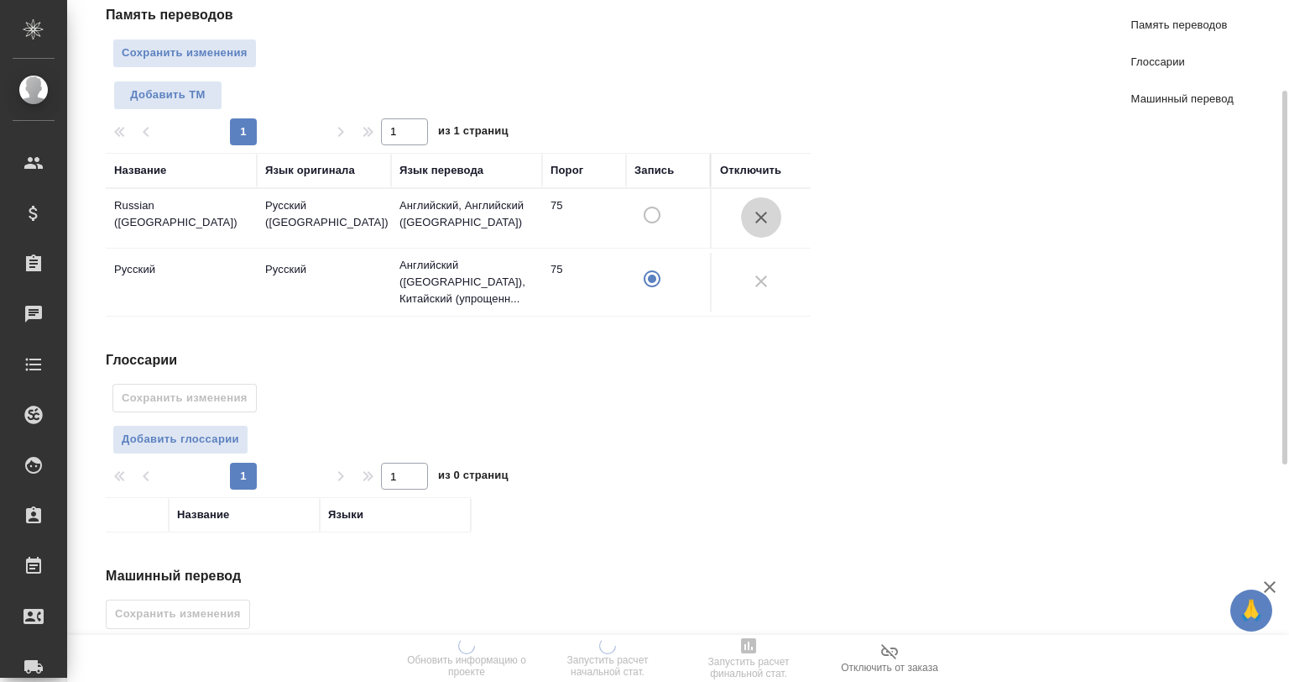
click at [762, 207] on icon "button" at bounding box center [761, 217] width 20 height 20
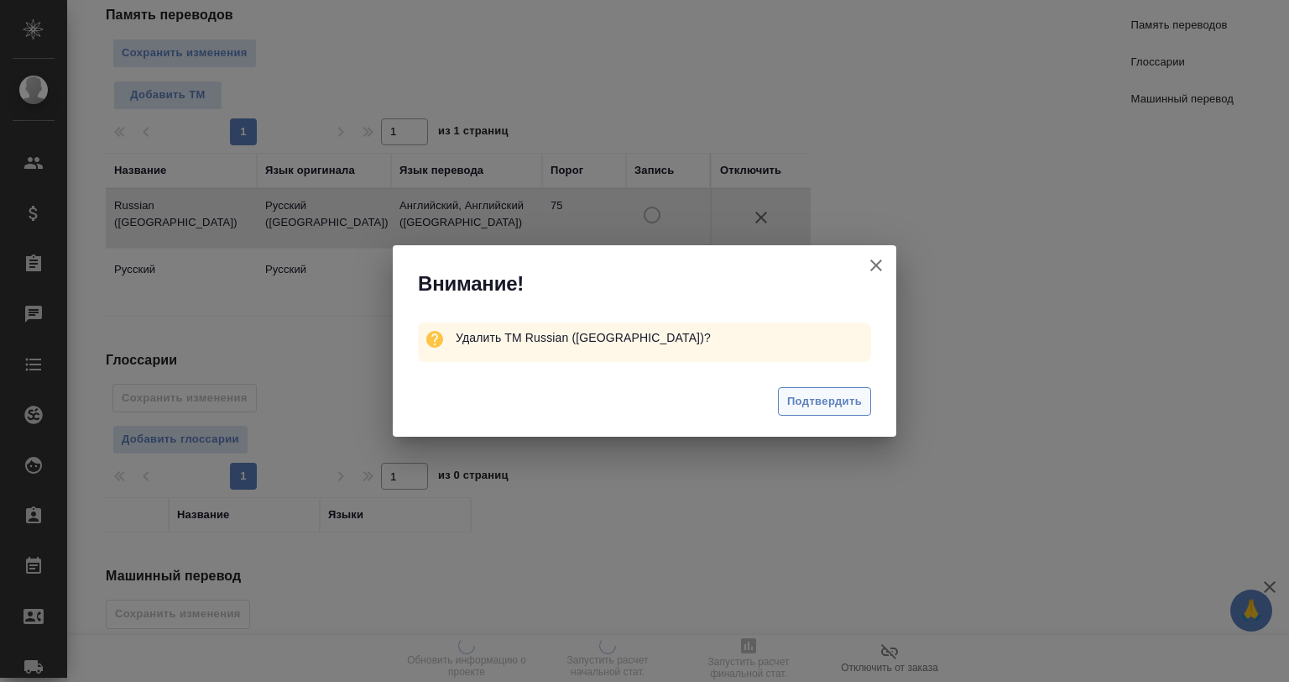
click at [815, 409] on span "Подтвердить" at bounding box center [824, 401] width 75 height 19
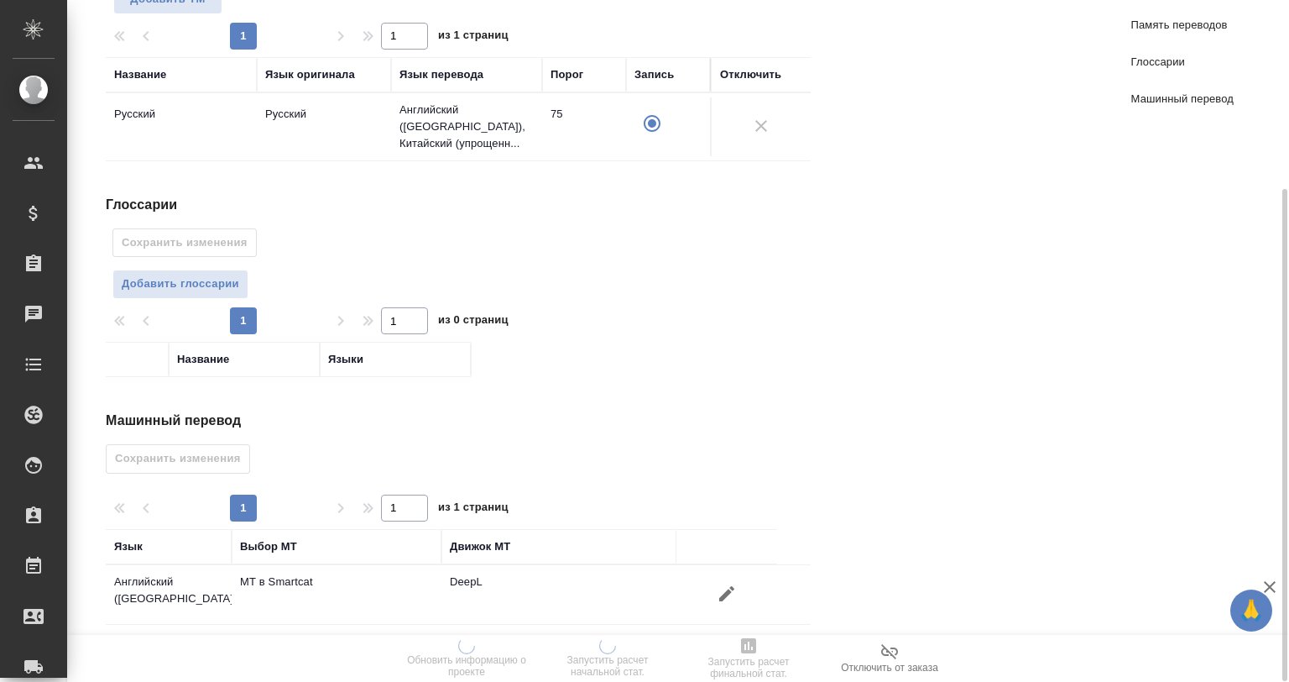
scroll to position [0, 0]
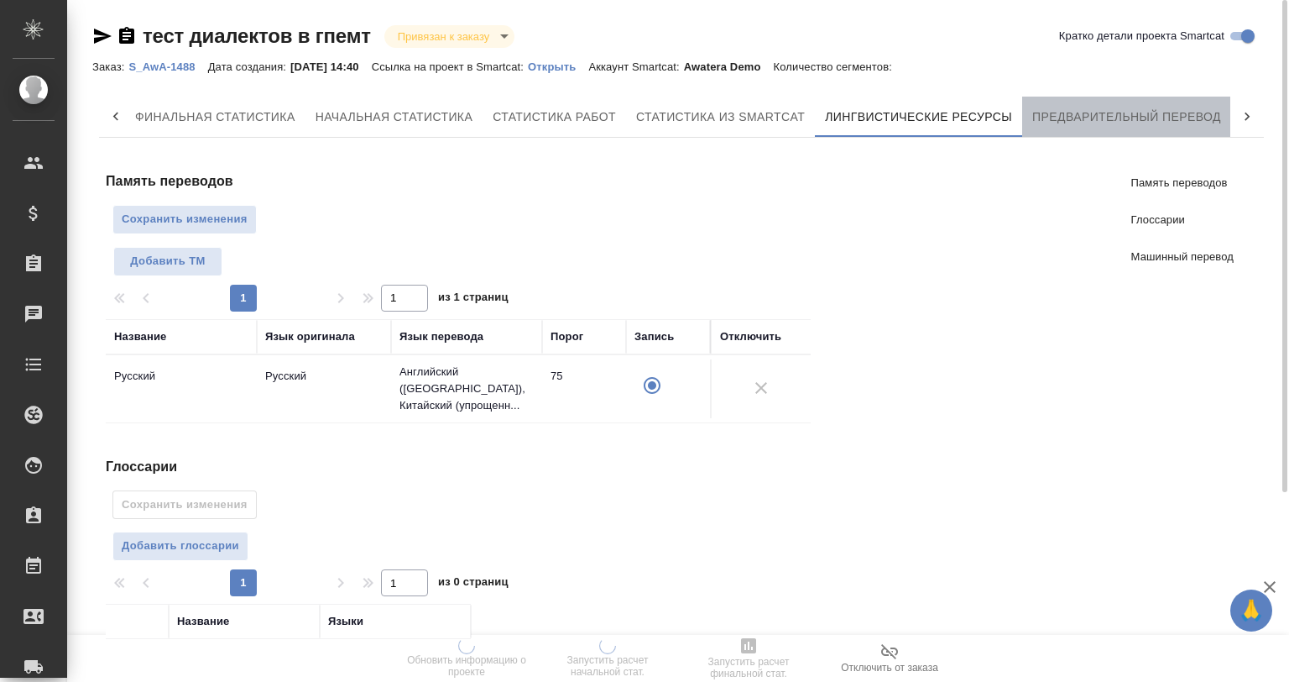
click at [1108, 118] on span "Предварительный перевод" at bounding box center [1127, 117] width 189 height 21
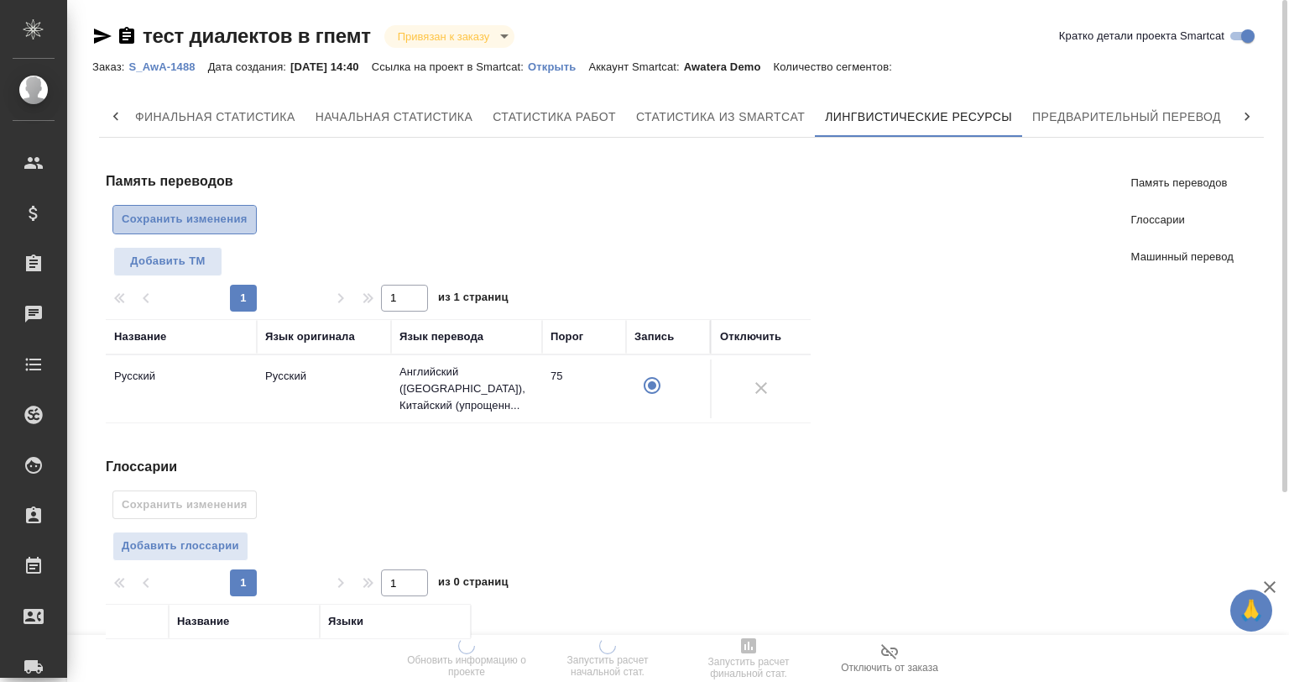
click at [194, 228] on button "Сохранить изменения" at bounding box center [184, 219] width 144 height 29
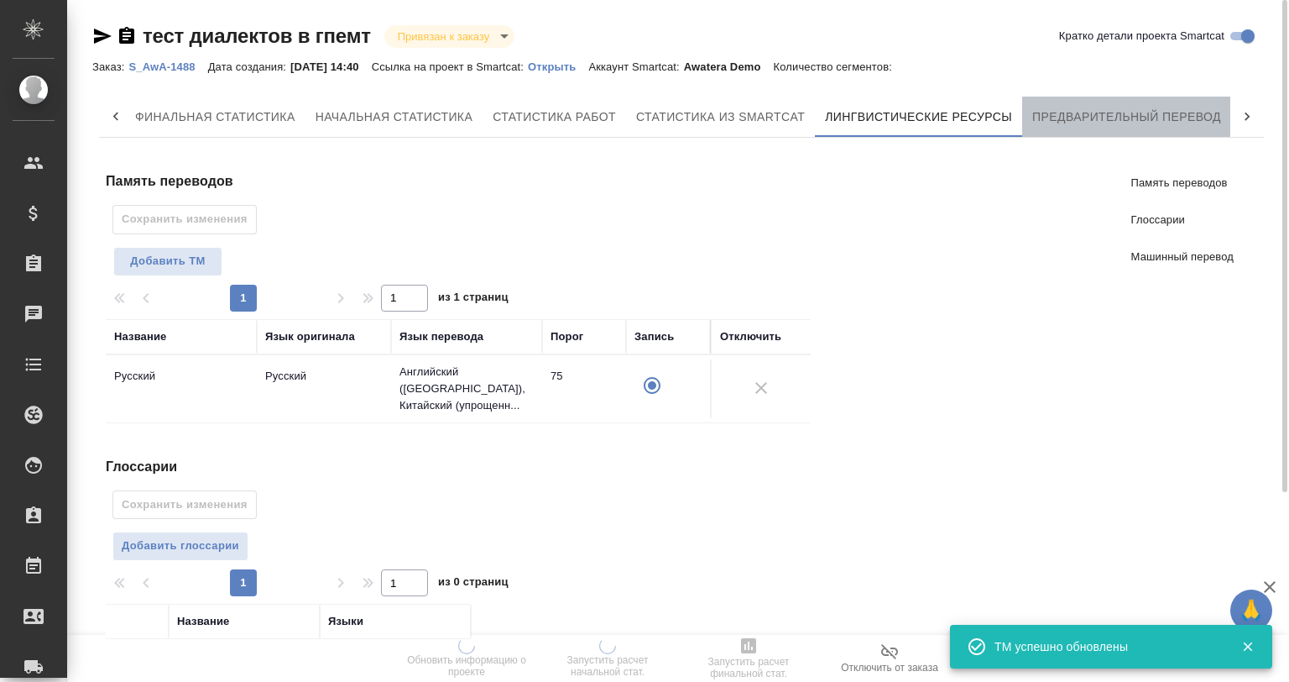
click at [1112, 118] on span "Предварительный перевод" at bounding box center [1127, 117] width 189 height 21
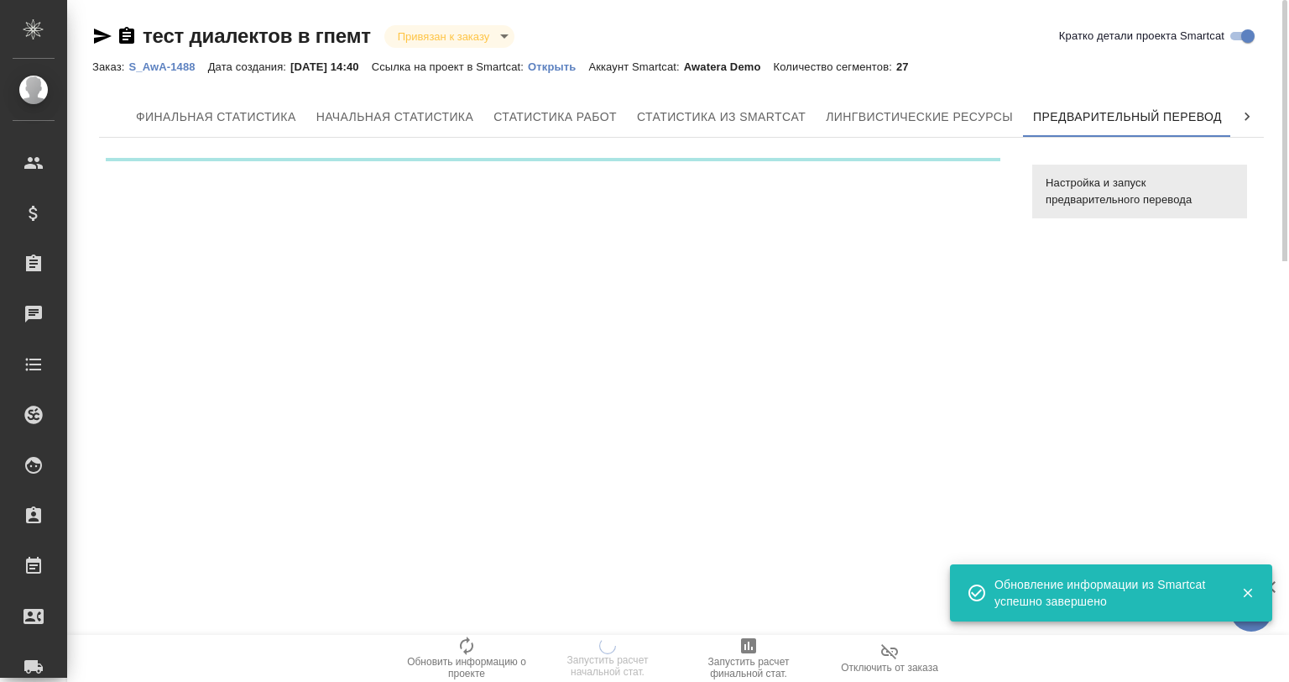
scroll to position [0, 8]
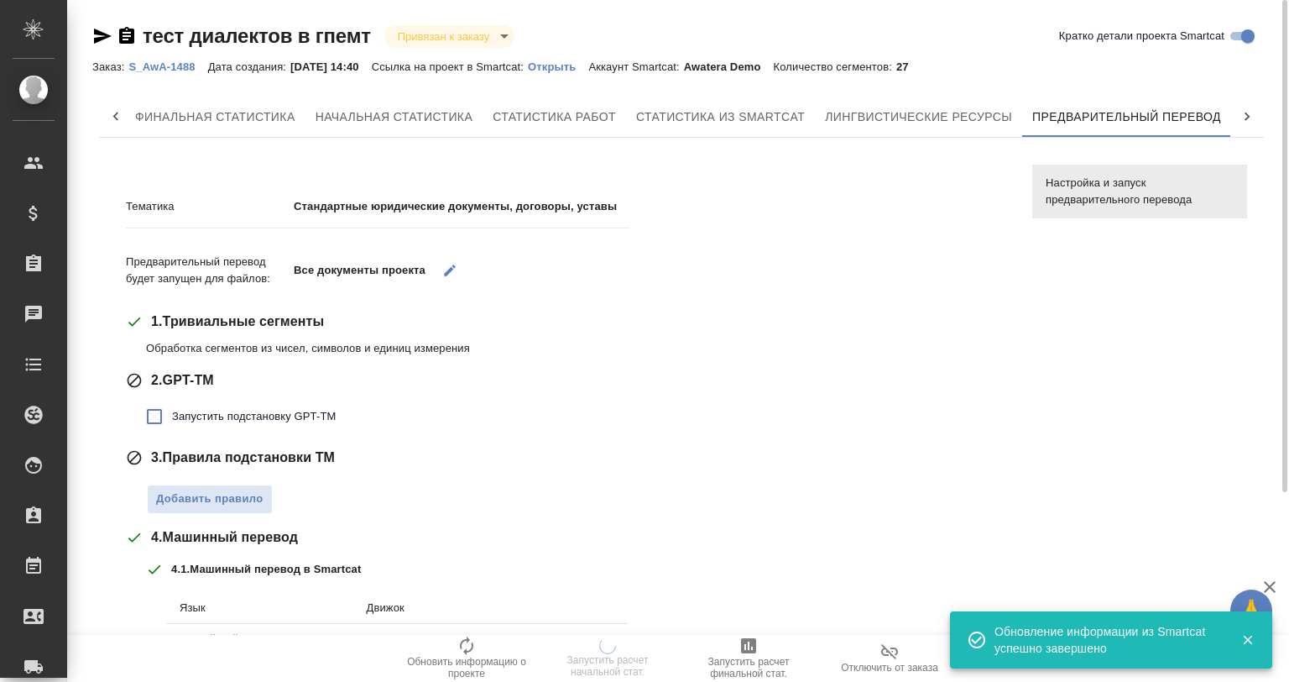
click at [442, 266] on button "button" at bounding box center [450, 270] width 34 height 34
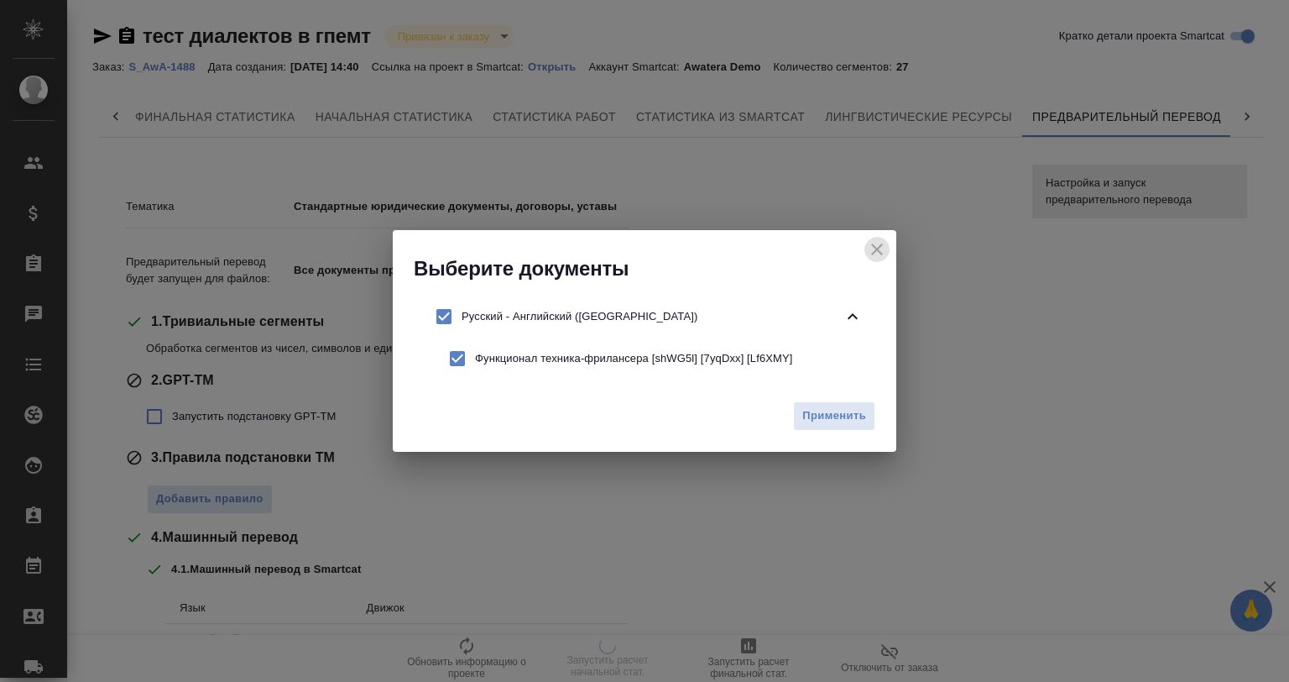
click at [881, 249] on icon "close" at bounding box center [877, 249] width 20 height 20
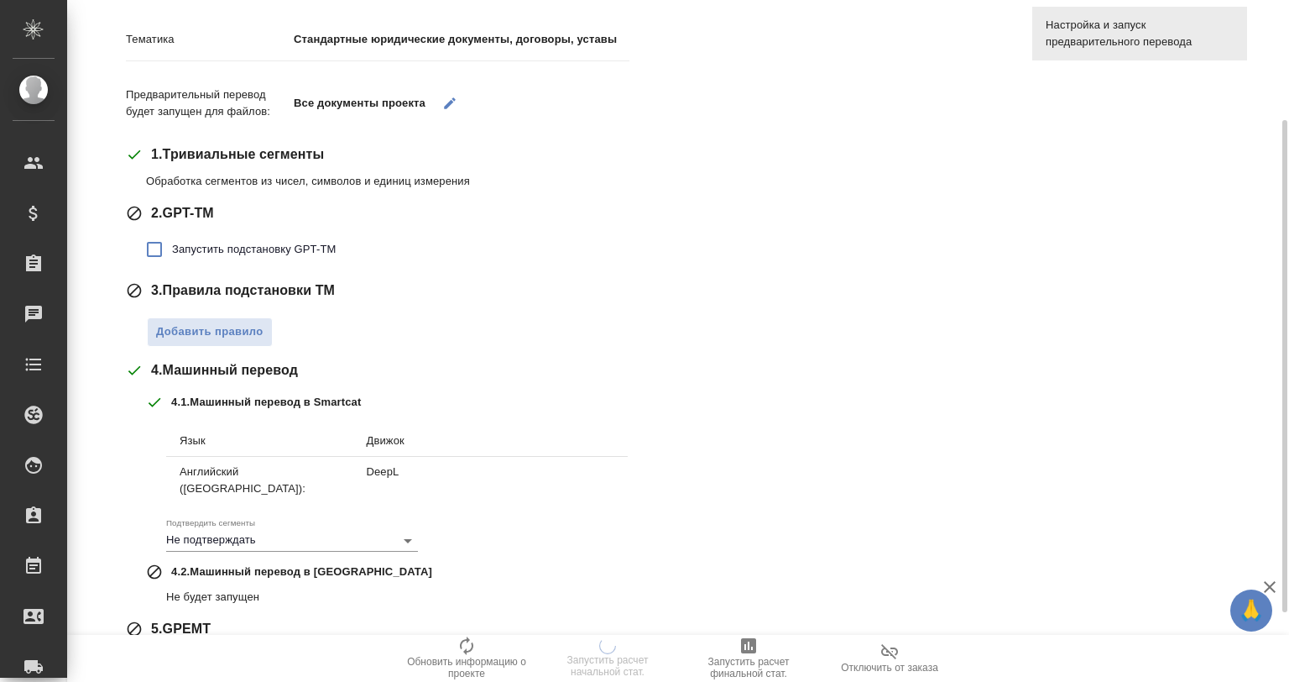
scroll to position [262, 0]
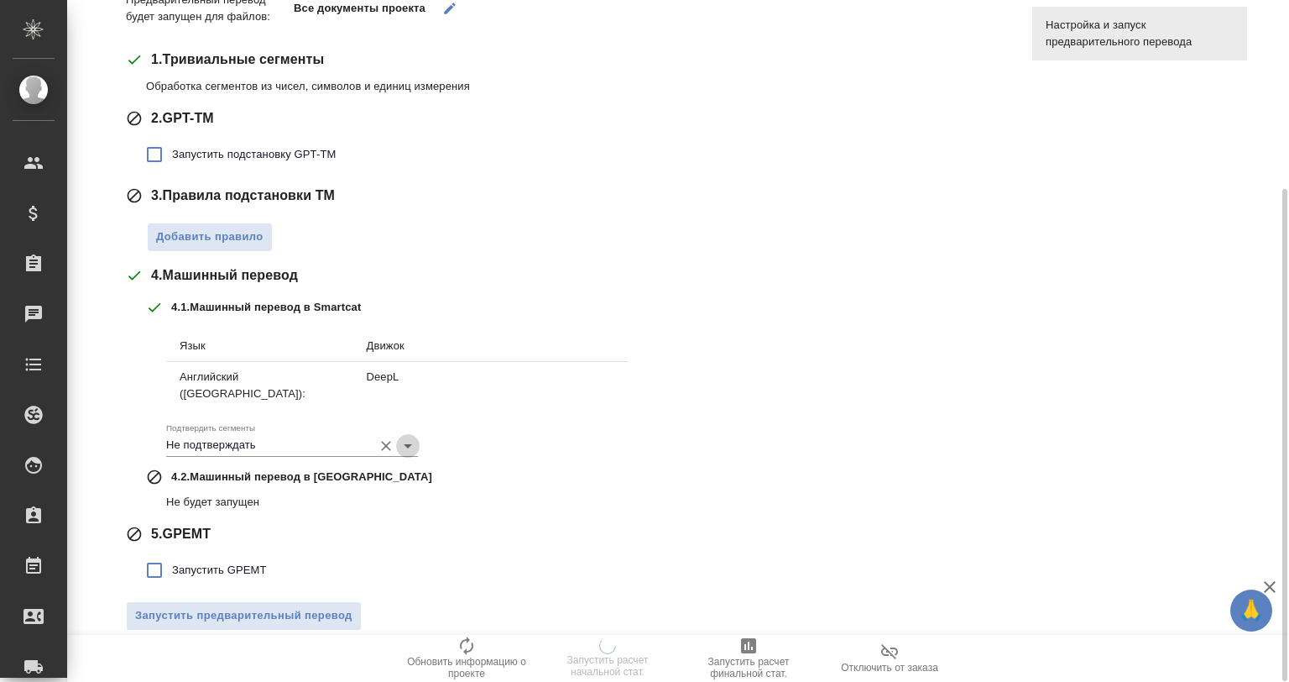
click at [406, 436] on icon "Open" at bounding box center [408, 446] width 20 height 20
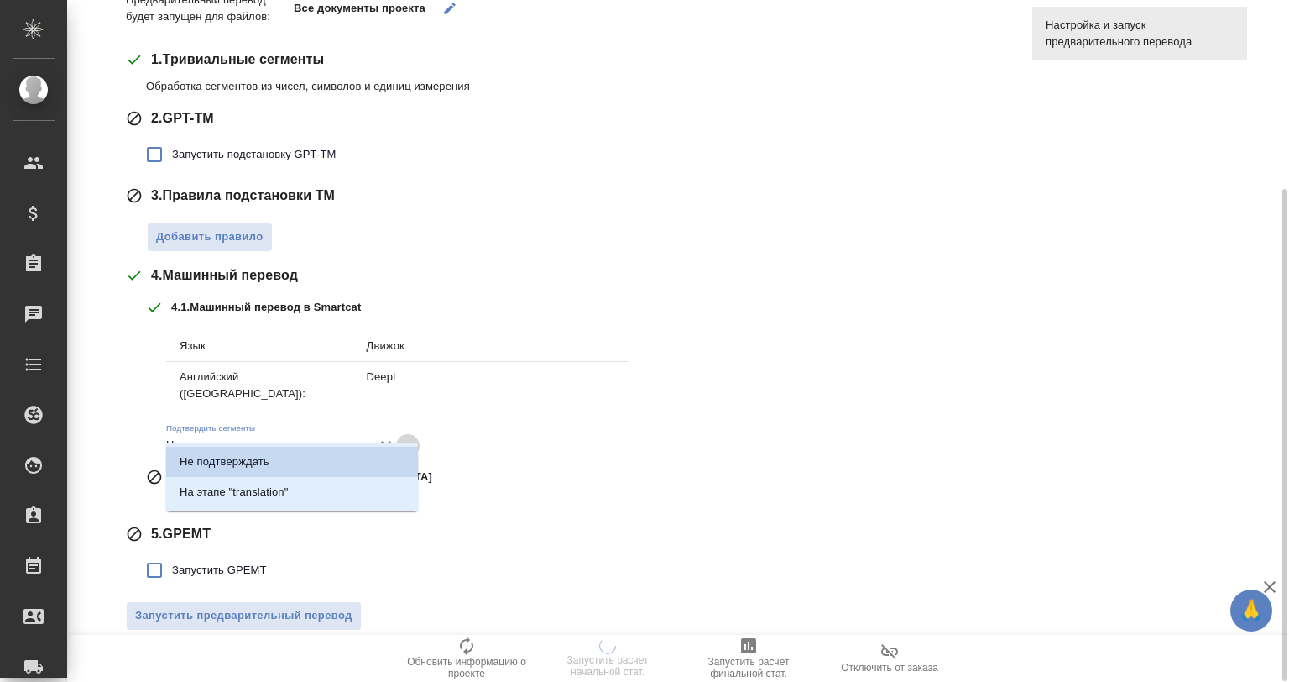
click at [406, 436] on icon "Close" at bounding box center [408, 446] width 20 height 20
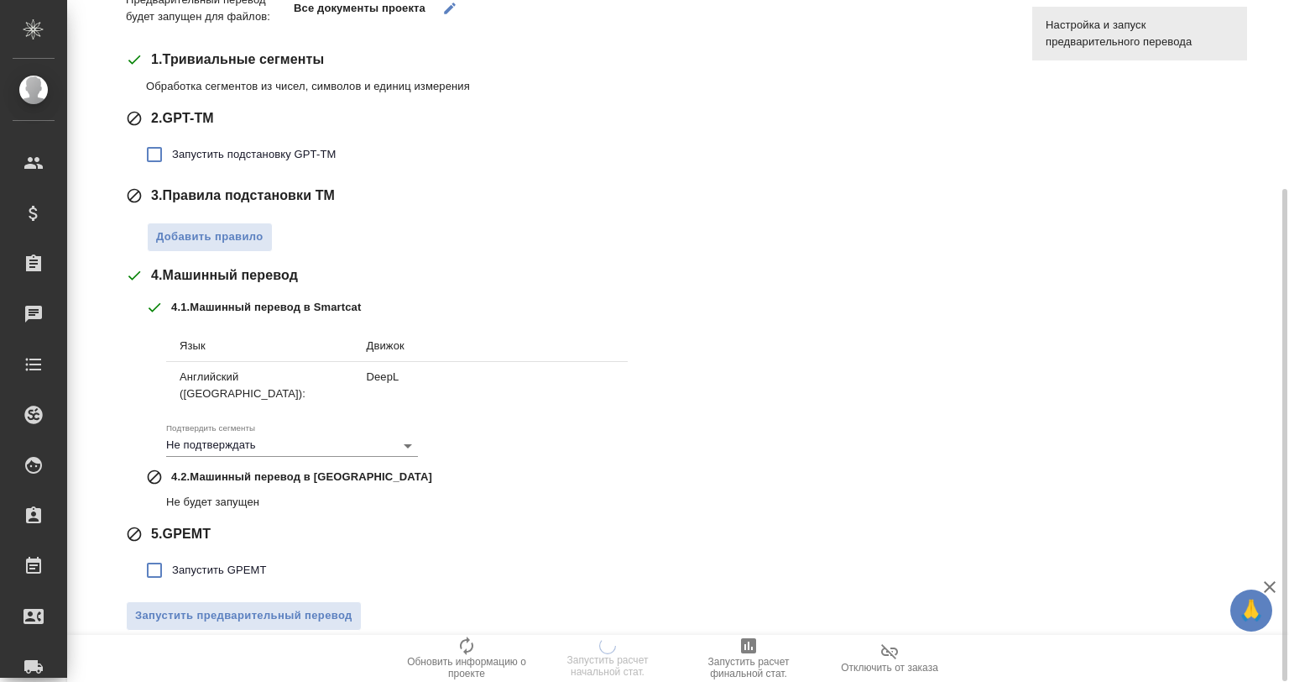
click at [212, 468] on p "4 . 2 . Машинный перевод в Тере" at bounding box center [301, 476] width 261 height 17
click at [224, 562] on span "Запустить GPEMT" at bounding box center [219, 570] width 95 height 17
click at [172, 552] on input "Запустить GPEMT" at bounding box center [154, 569] width 35 height 35
checkbox input "true"
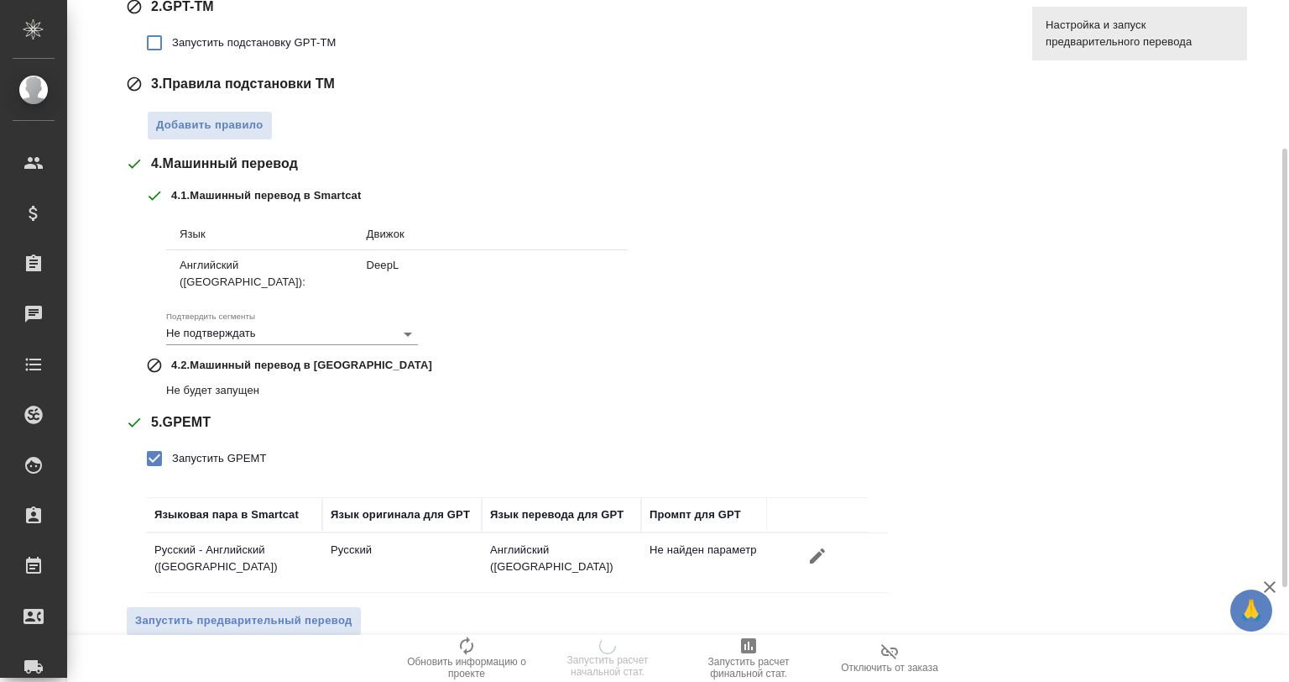
scroll to position [379, 0]
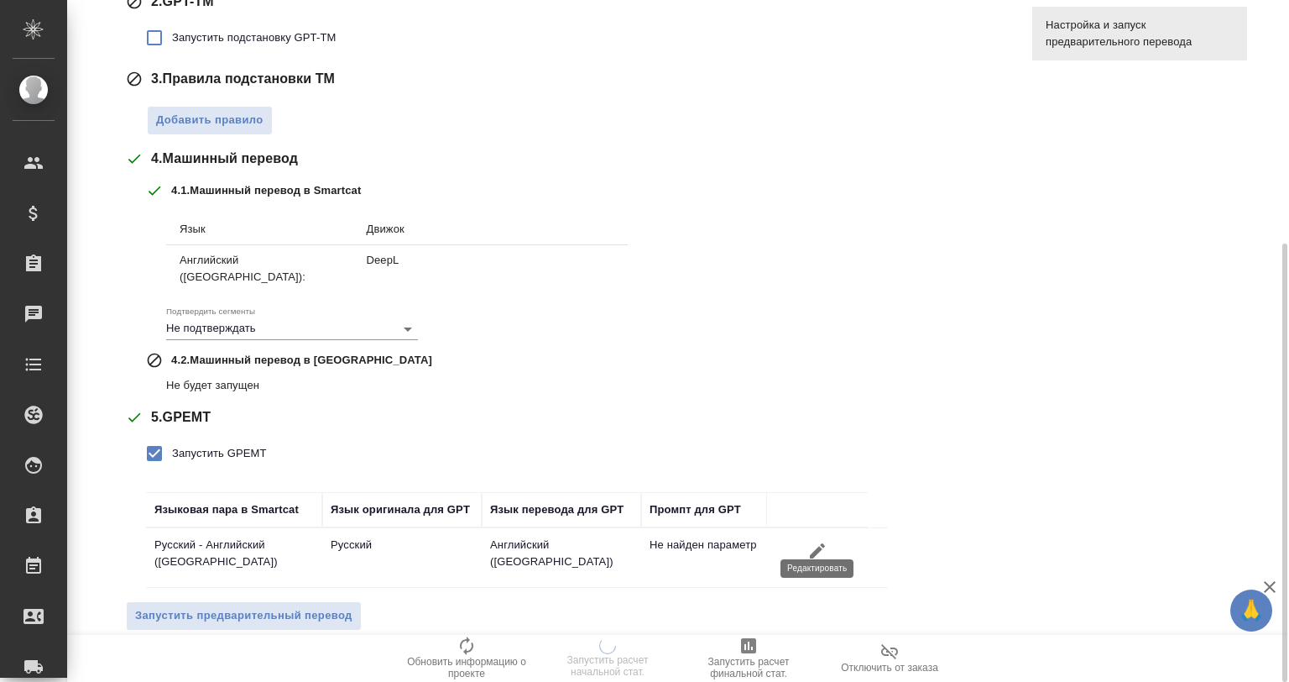
click at [818, 543] on icon "button" at bounding box center [817, 550] width 15 height 15
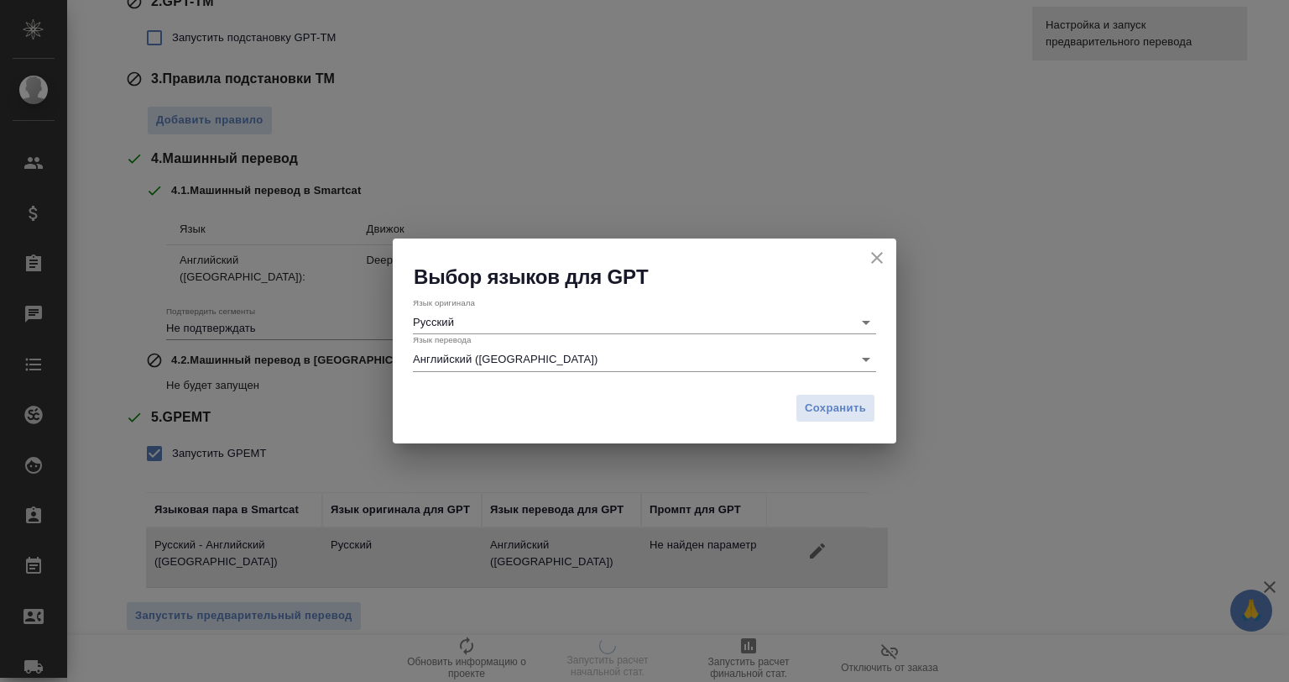
click at [883, 246] on button "close" at bounding box center [877, 257] width 25 height 25
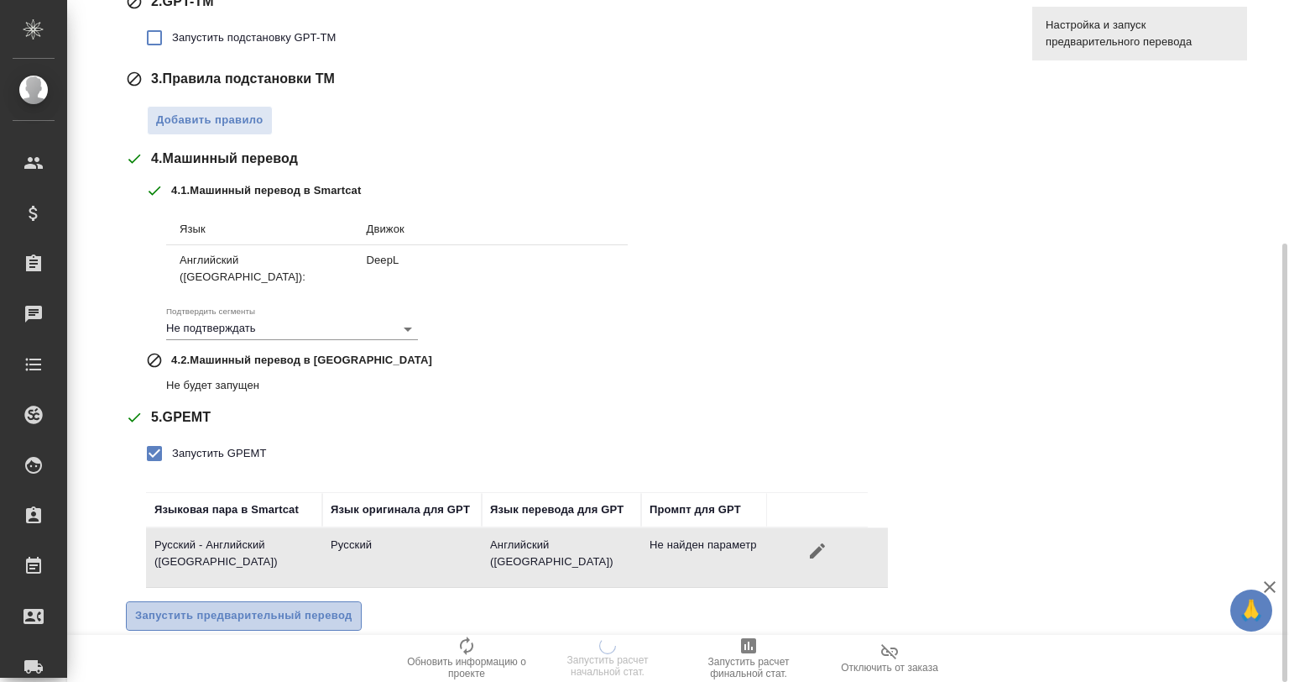
click at [272, 606] on span "Запустить предварительный перевод" at bounding box center [243, 615] width 217 height 19
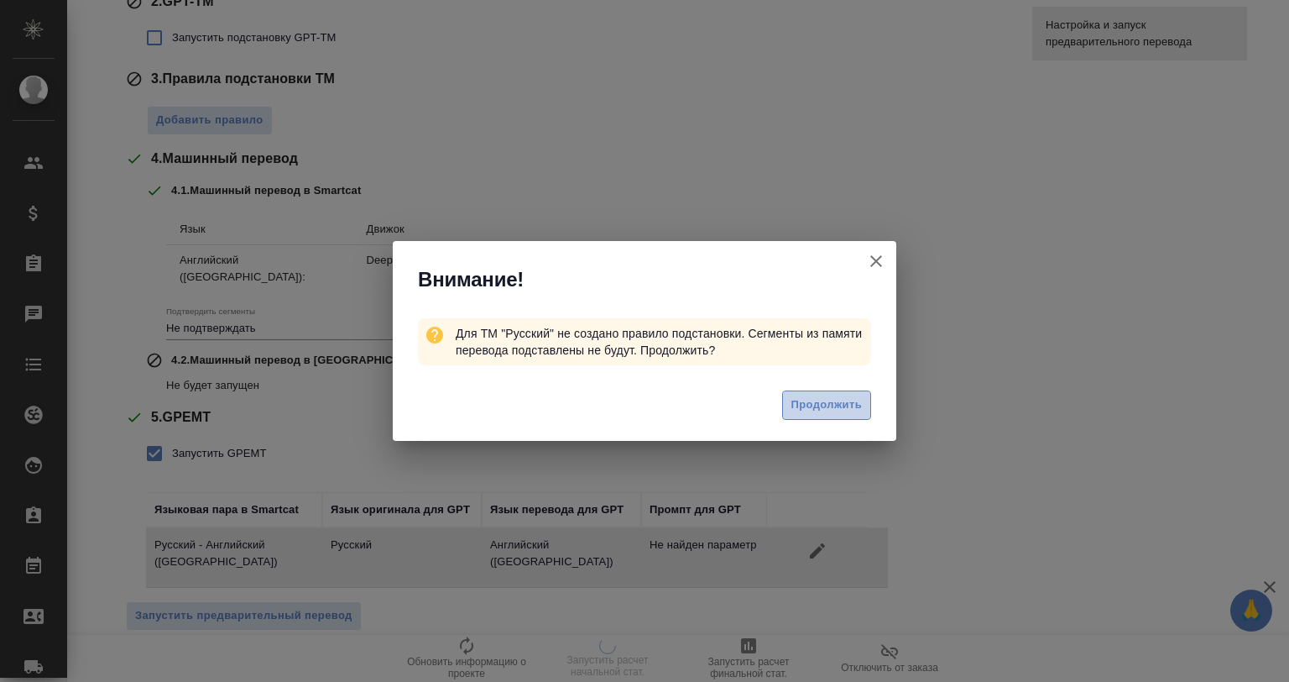
click at [832, 394] on button "Продолжить" at bounding box center [826, 404] width 89 height 29
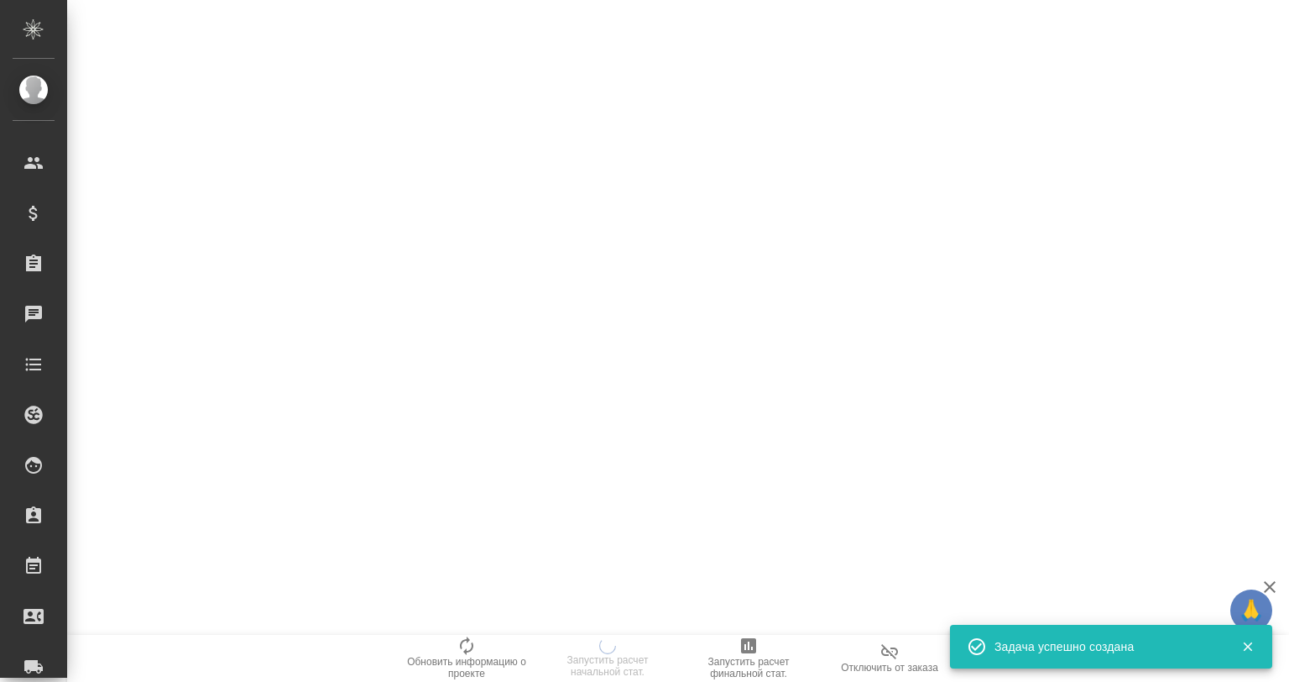
click at [1275, 584] on icon "button" at bounding box center [1270, 587] width 20 height 20
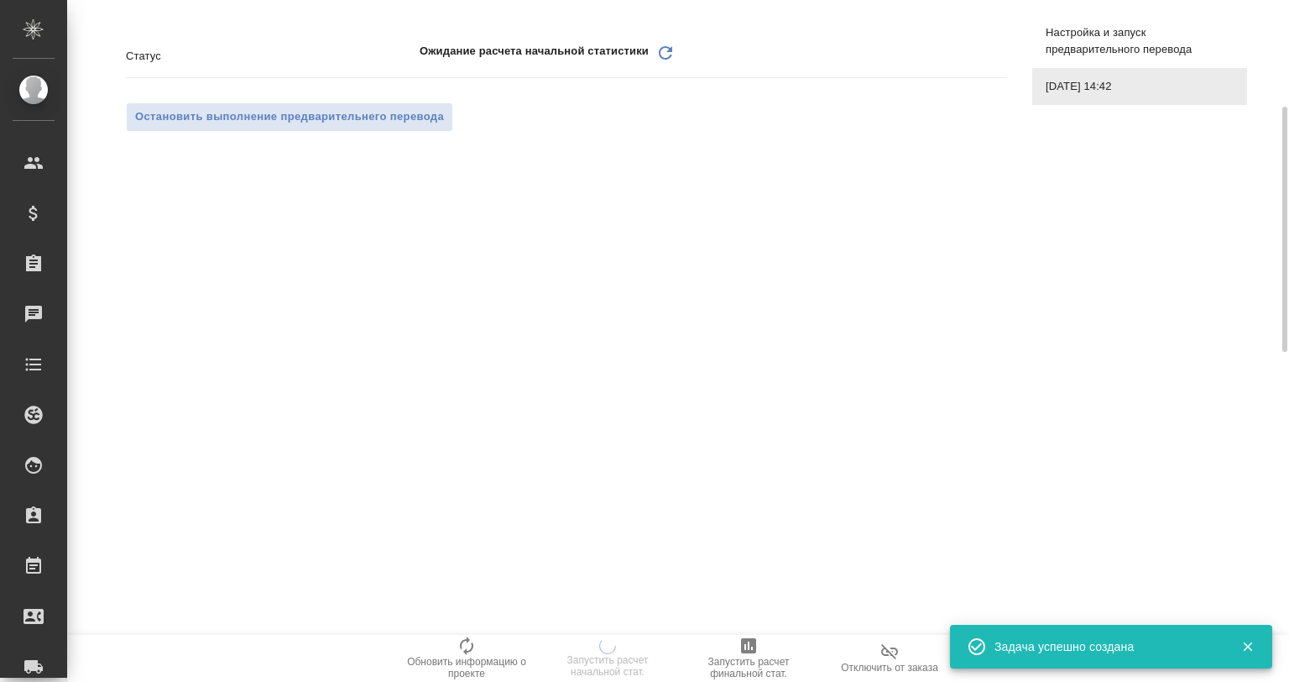
scroll to position [0, 0]
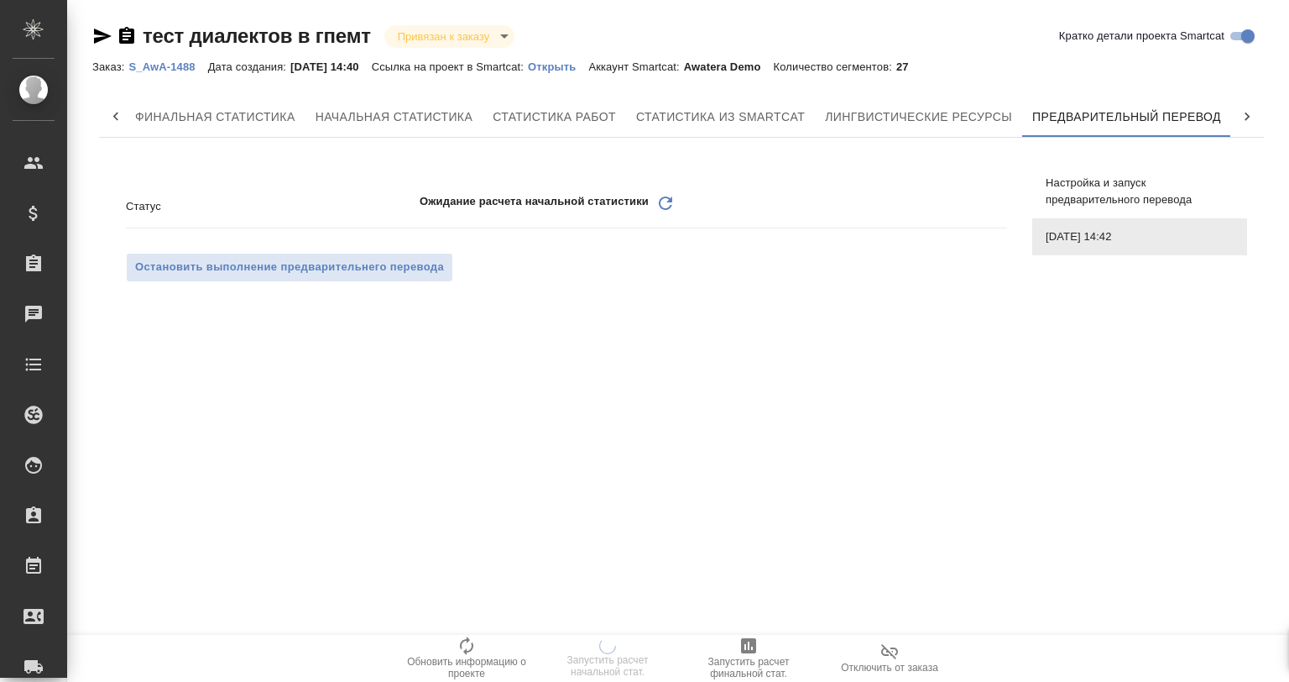
click at [663, 195] on icon "Обновить" at bounding box center [666, 203] width 20 height 20
click at [1088, 179] on span "Настройка и запуск предварительного перевода" at bounding box center [1140, 192] width 188 height 34
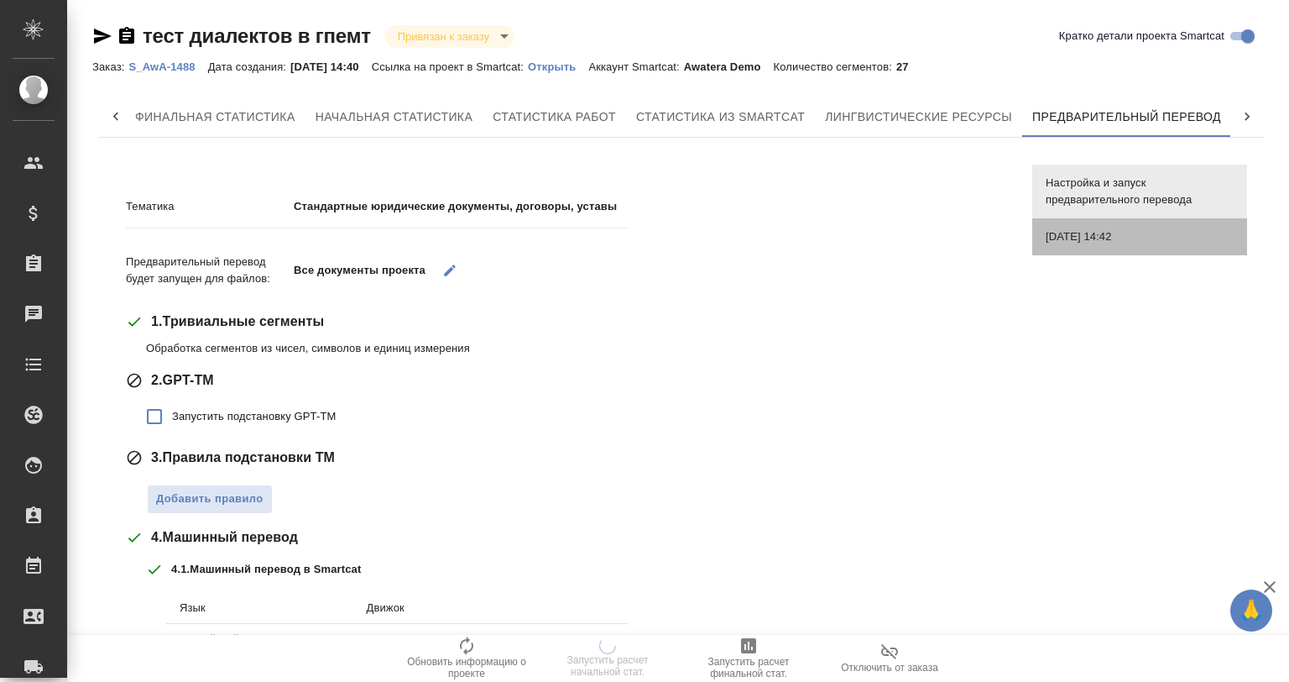
click at [1096, 233] on span "[DATE] 14:42" at bounding box center [1140, 236] width 188 height 17
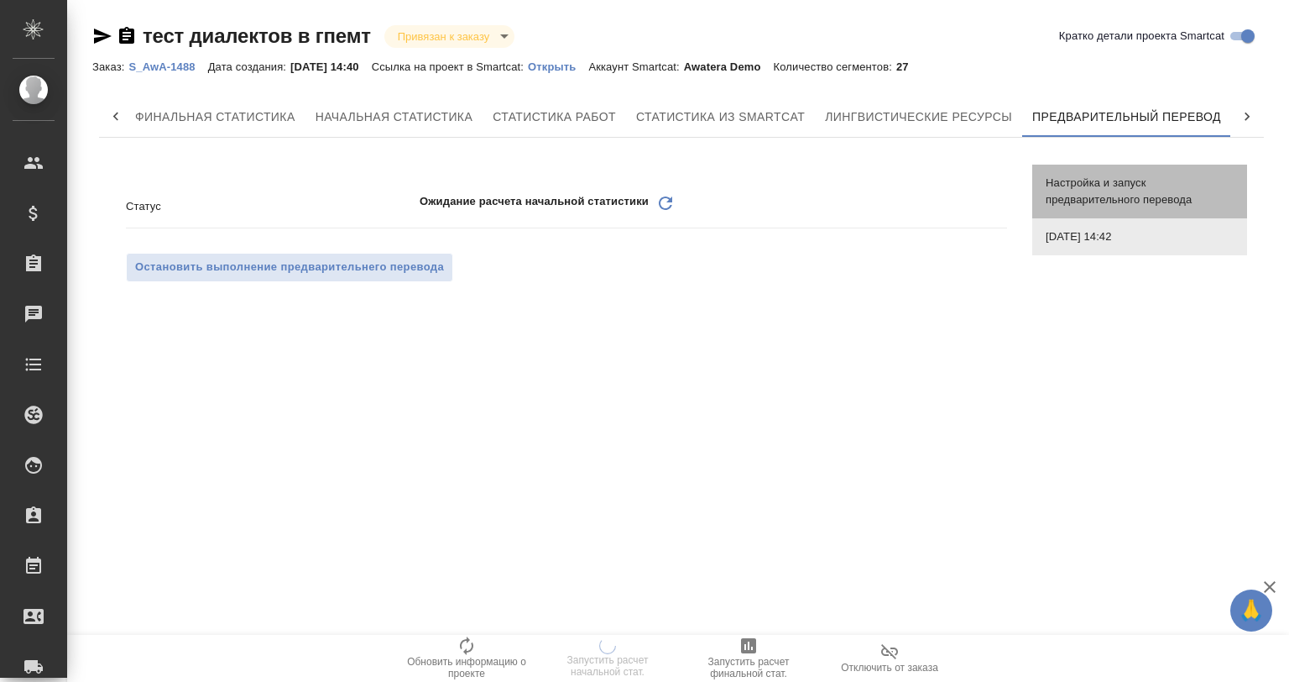
click at [1143, 171] on div "Настройка и запуск предварительного перевода" at bounding box center [1140, 192] width 215 height 54
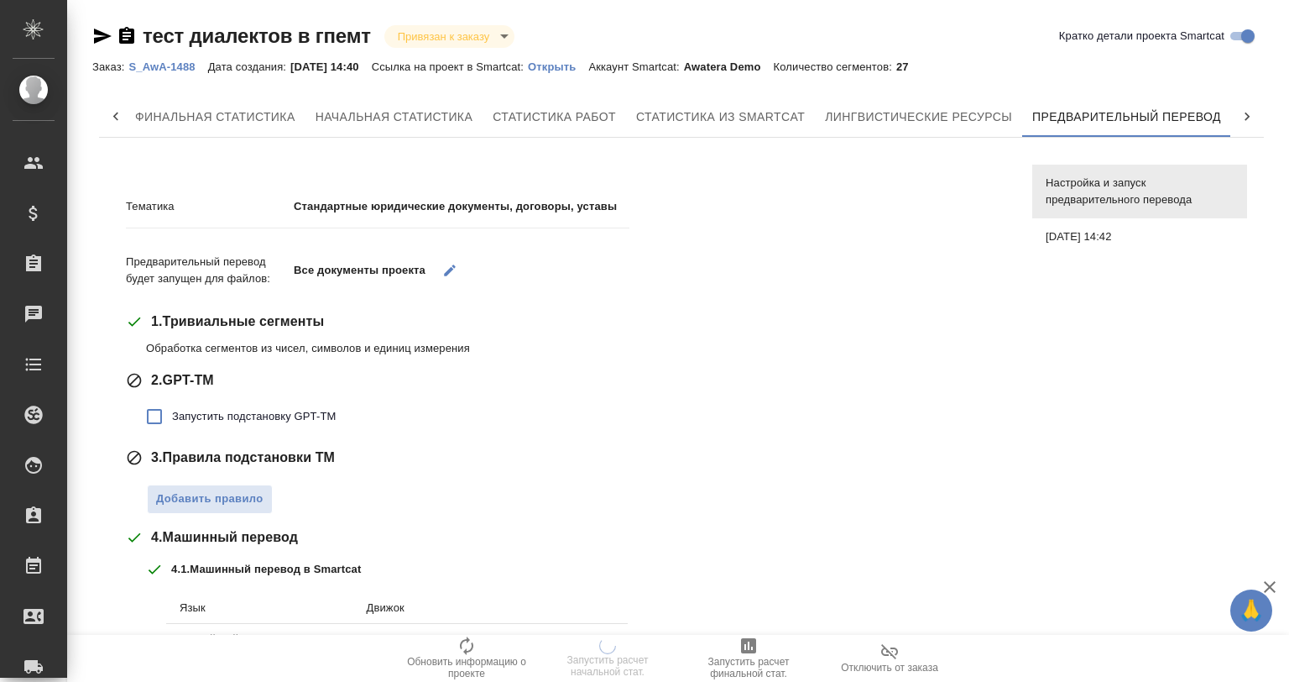
click at [1174, 235] on span "[DATE] 14:42" at bounding box center [1140, 236] width 188 height 17
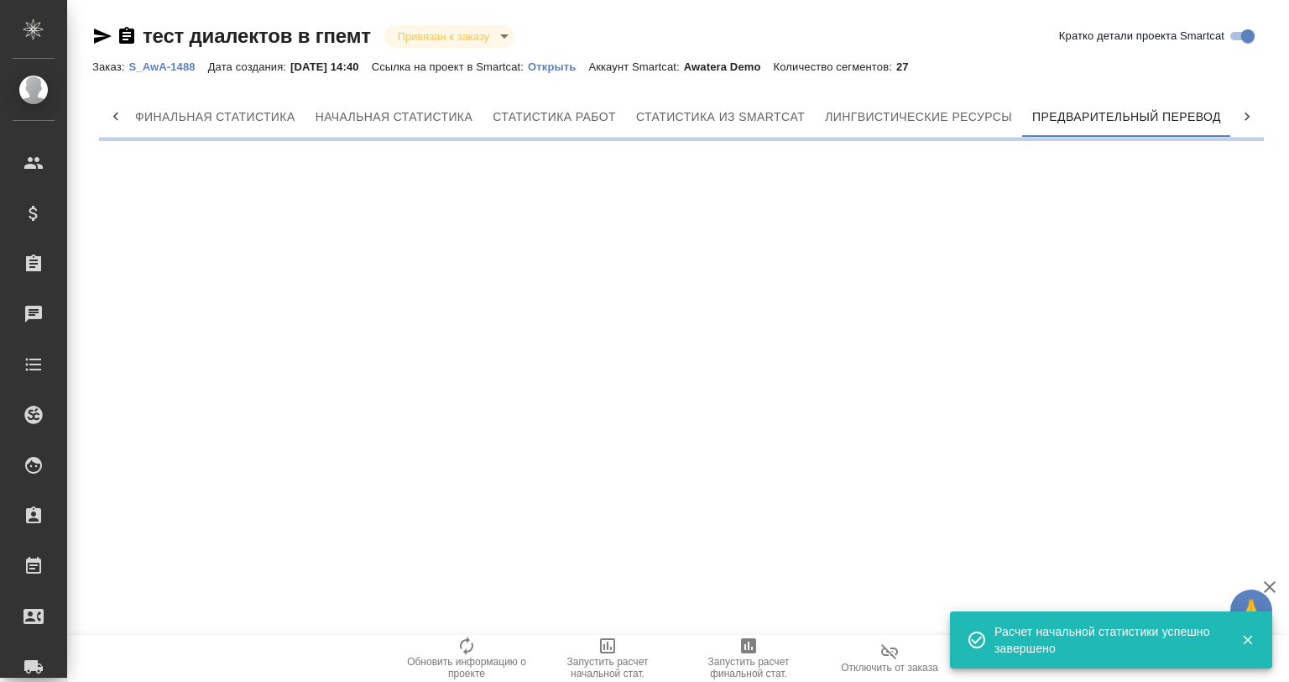
scroll to position [0, 8]
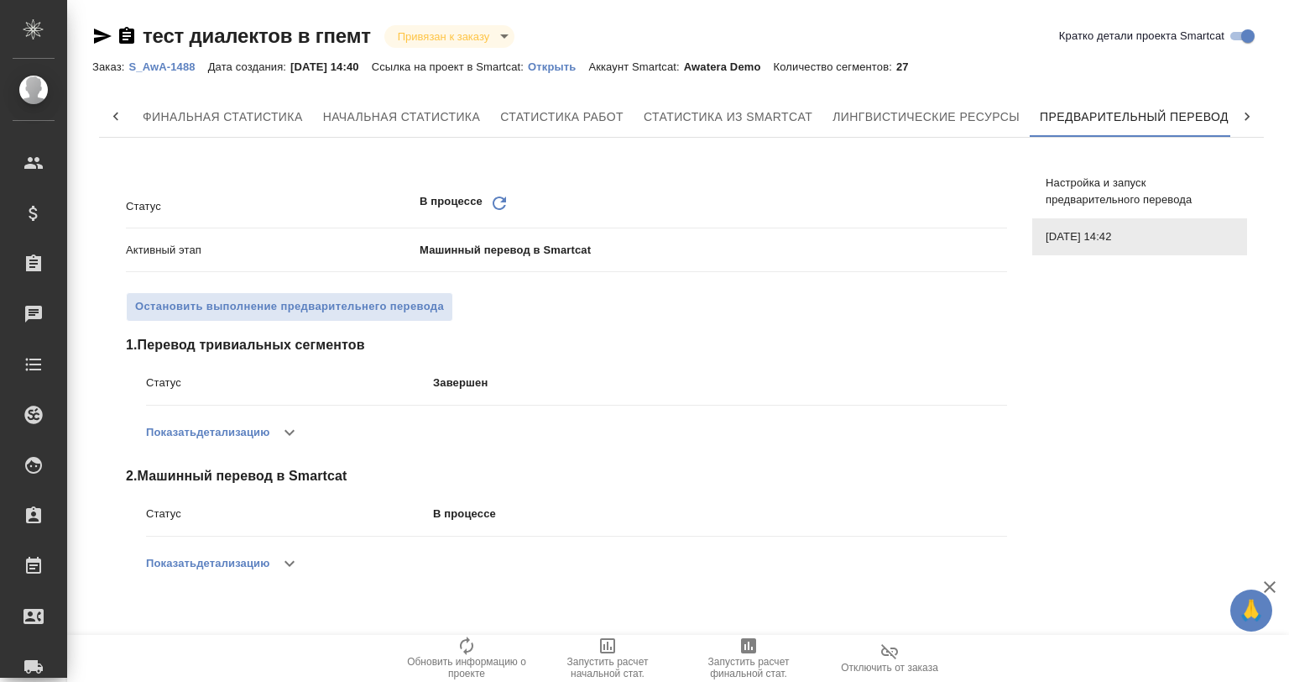
scroll to position [0, 8]
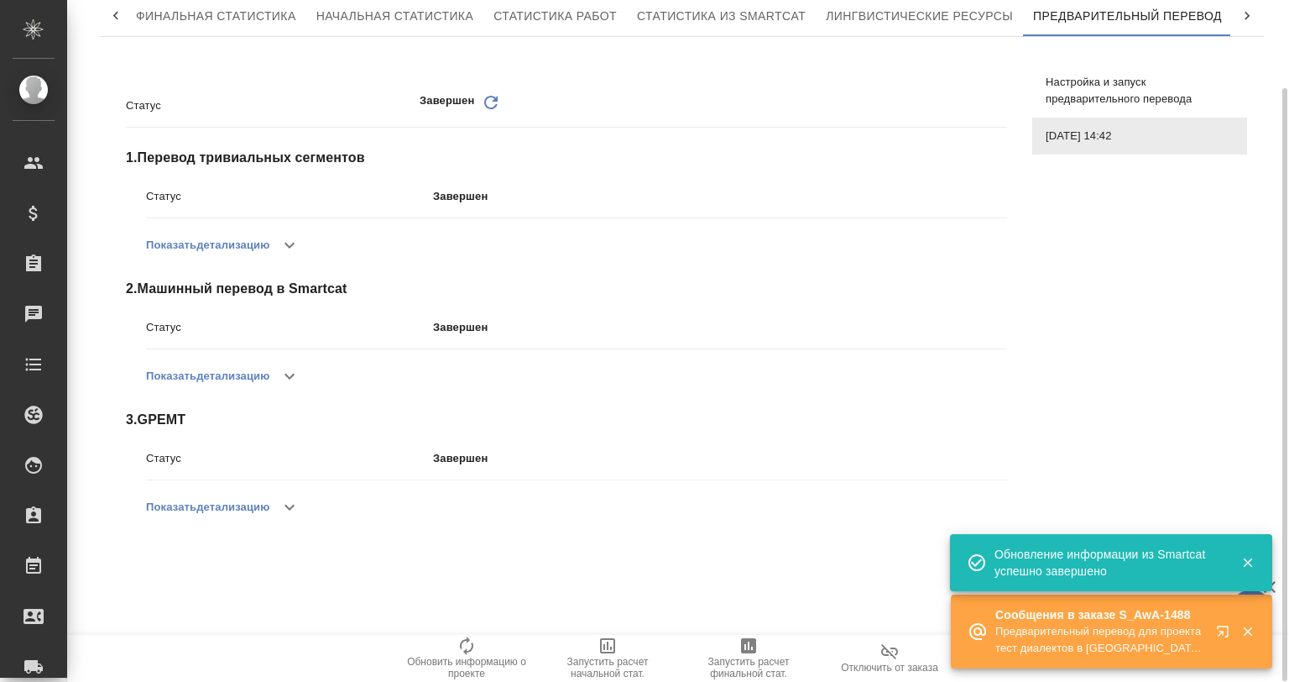
scroll to position [0, 8]
click at [292, 497] on icon "button" at bounding box center [290, 507] width 20 height 20
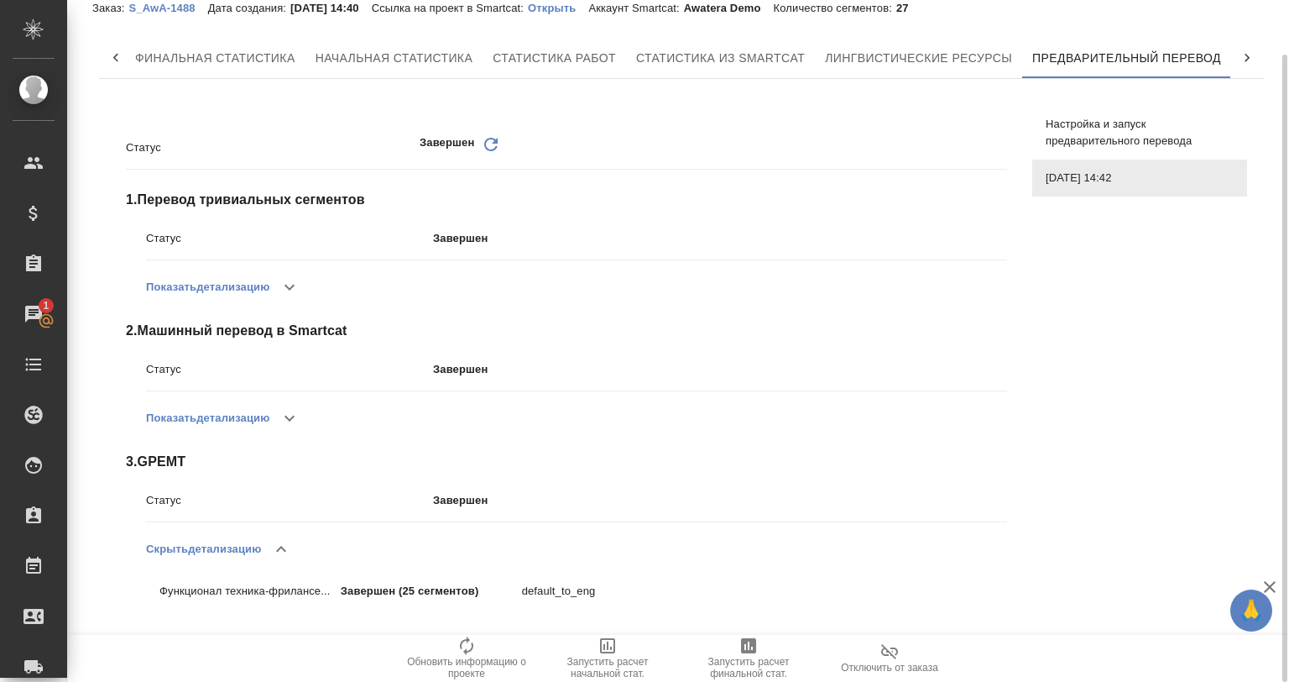
scroll to position [0, 0]
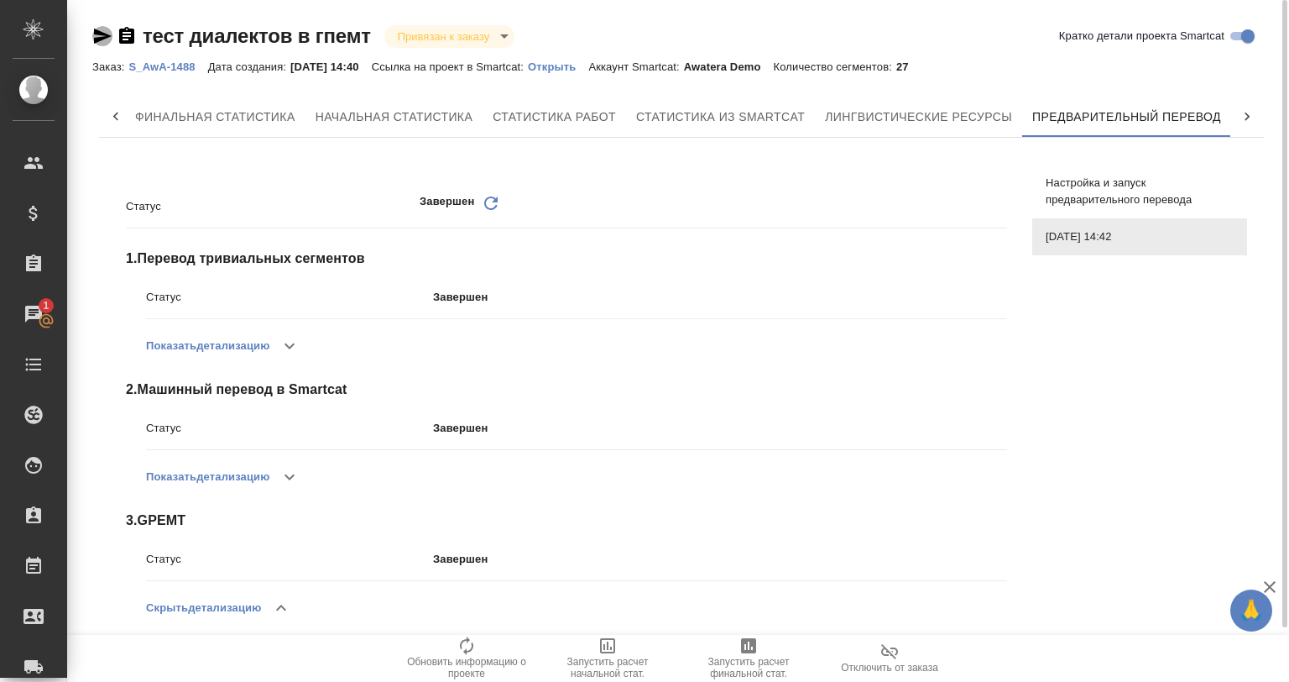
click at [93, 37] on icon "button" at bounding box center [102, 36] width 20 height 20
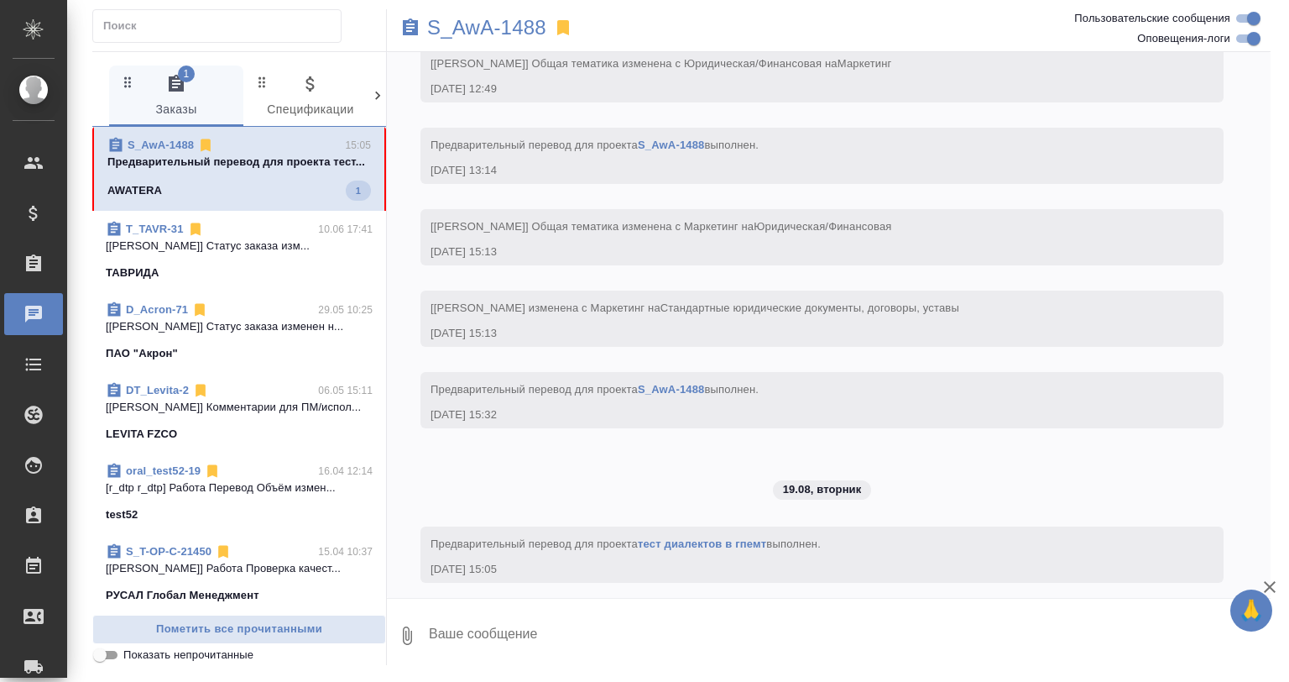
scroll to position [1113, 0]
